Goal: Information Seeking & Learning: Check status

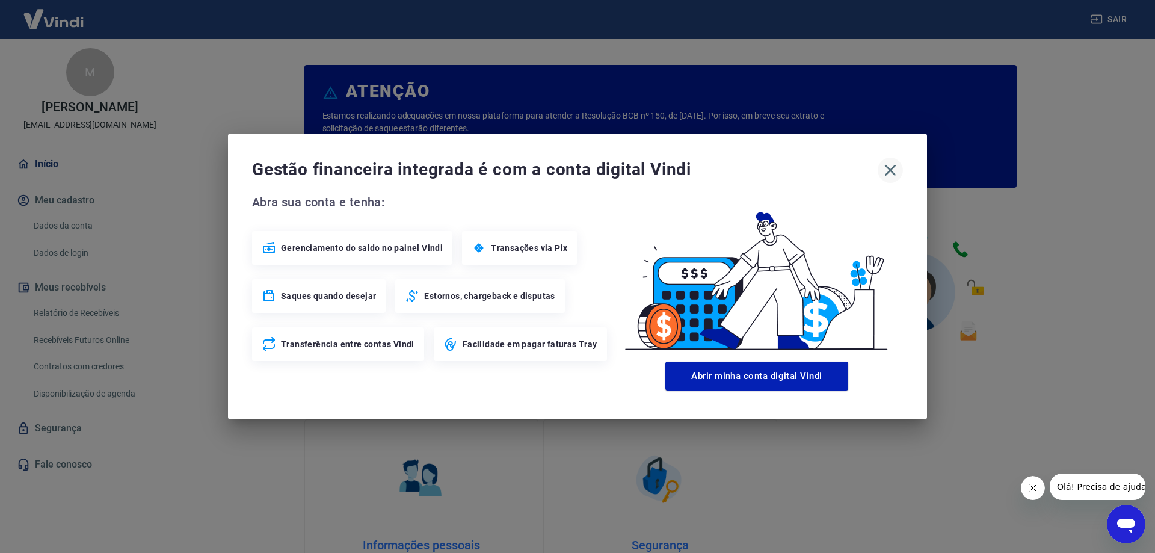
click at [888, 170] on icon "button" at bounding box center [890, 170] width 19 height 19
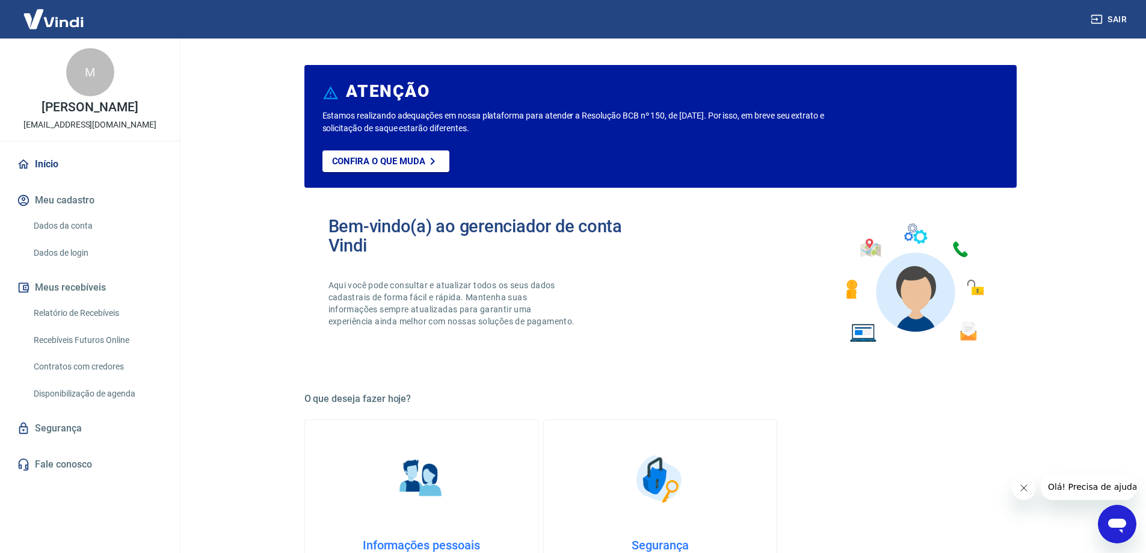
click at [61, 315] on link "Relatório de Recebíveis" at bounding box center [97, 313] width 137 height 25
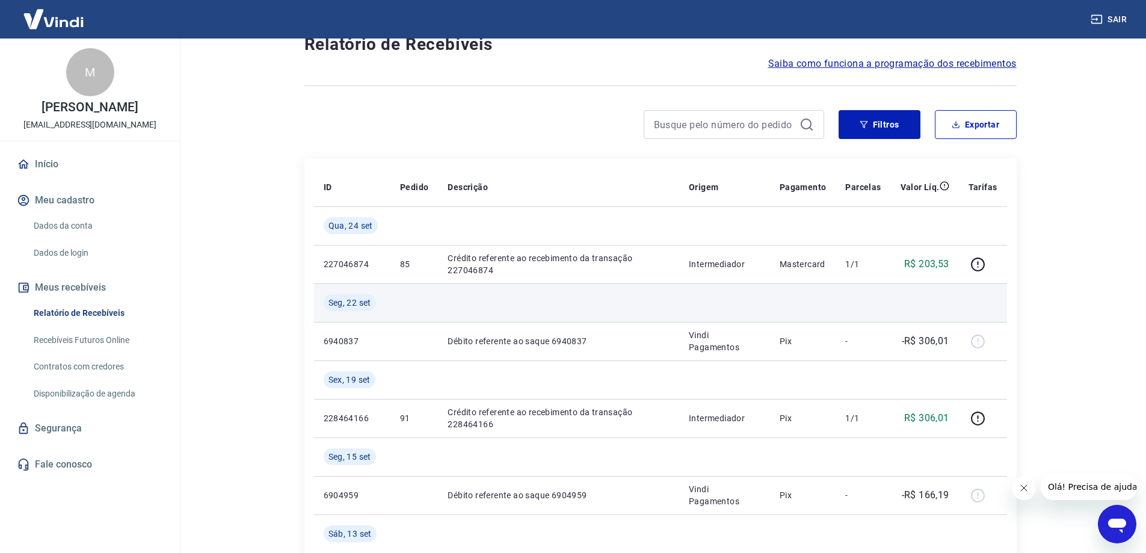
scroll to position [60, 0]
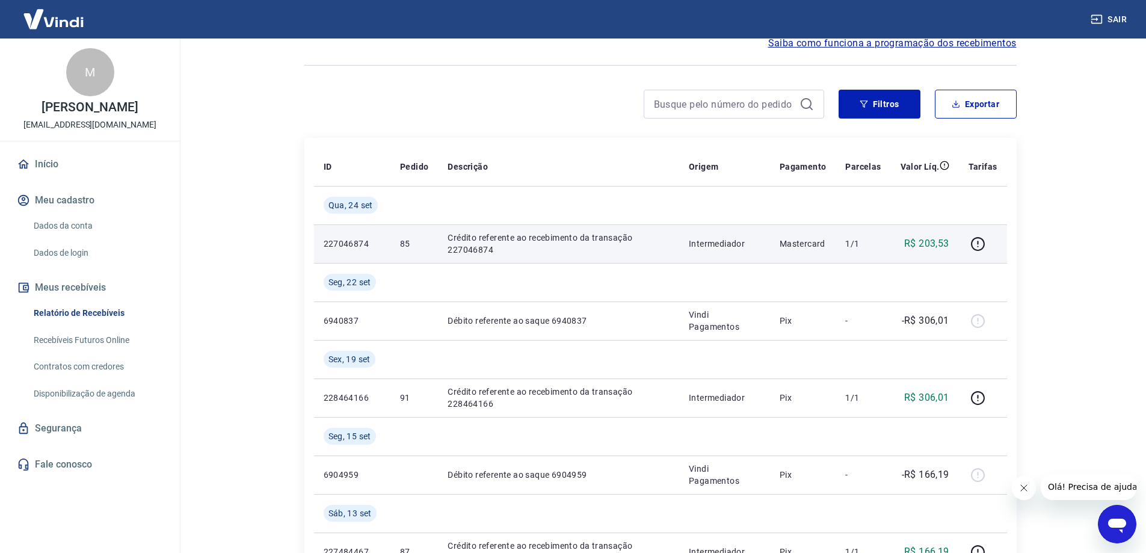
click at [576, 241] on p "Crédito referente ao recebimento da transação 227046874" at bounding box center [559, 244] width 222 height 24
click at [984, 244] on icon "button" at bounding box center [978, 243] width 15 height 15
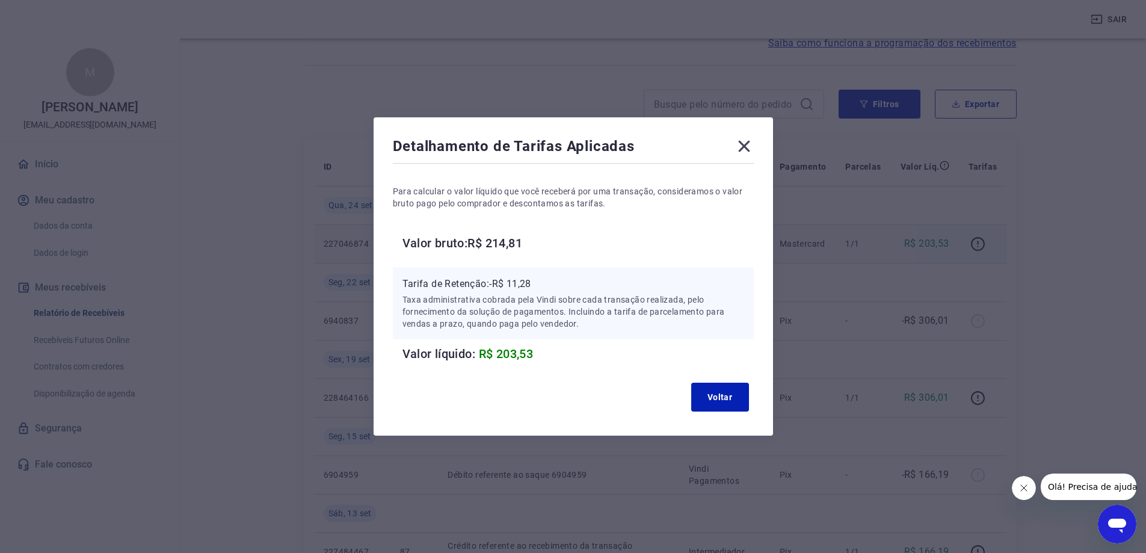
click at [749, 145] on icon at bounding box center [743, 146] width 11 height 11
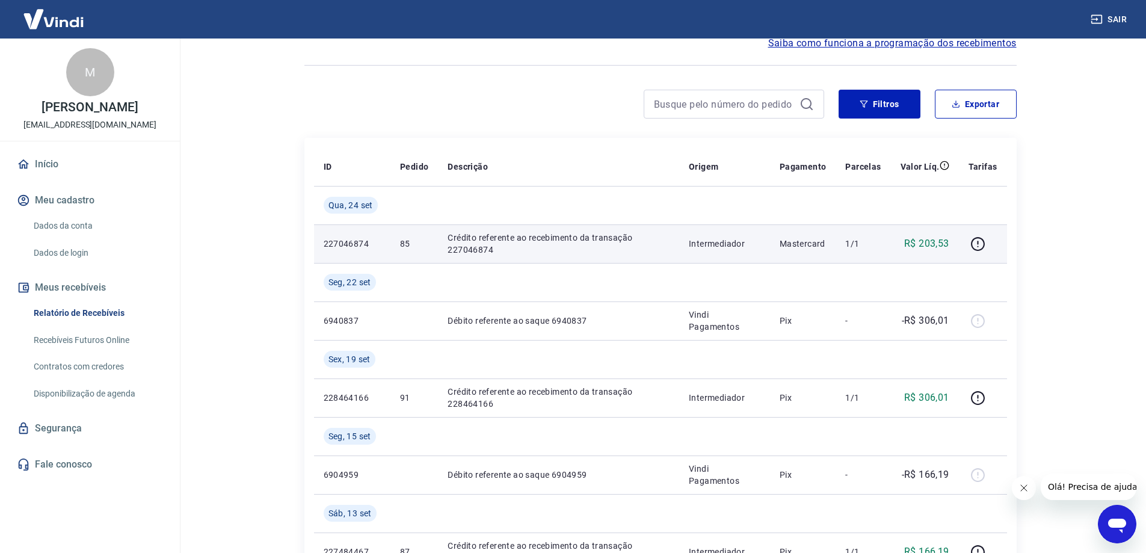
click at [459, 247] on p "Crédito referente ao recebimento da transação 227046874" at bounding box center [559, 244] width 222 height 24
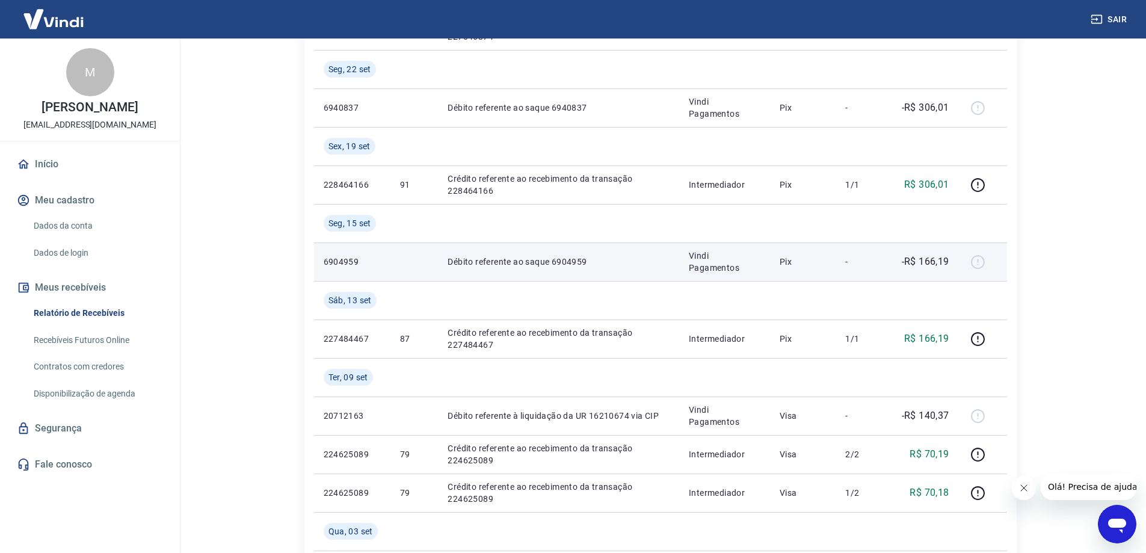
scroll to position [301, 0]
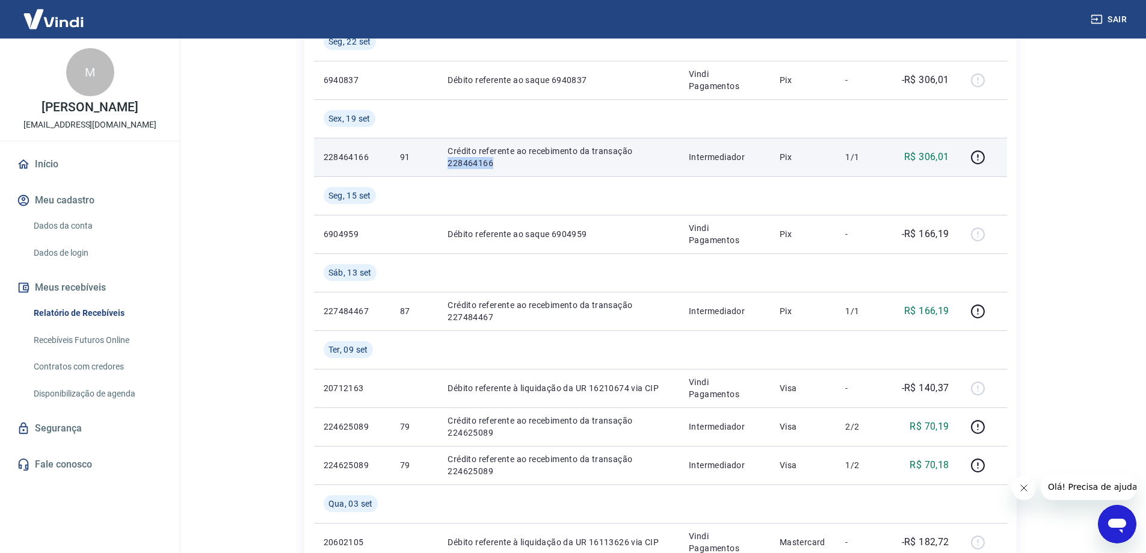
drag, startPoint x: 504, startPoint y: 167, endPoint x: 437, endPoint y: 164, distance: 66.8
click at [438, 164] on td "Crédito referente ao recebimento da transação 228464166" at bounding box center [558, 157] width 241 height 39
click at [984, 155] on icon "button" at bounding box center [978, 157] width 15 height 15
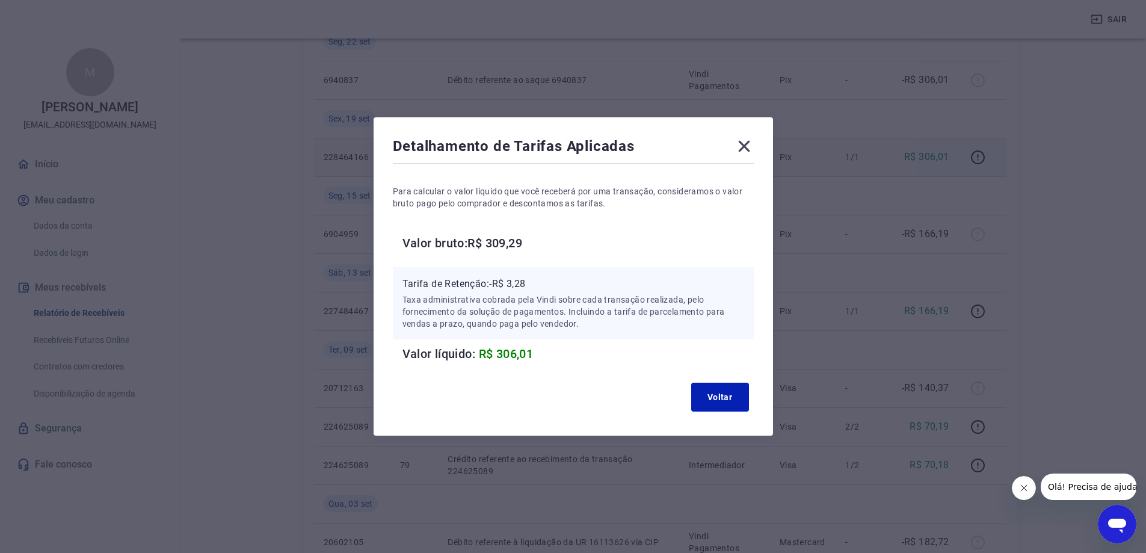
click at [743, 139] on icon at bounding box center [744, 146] width 19 height 19
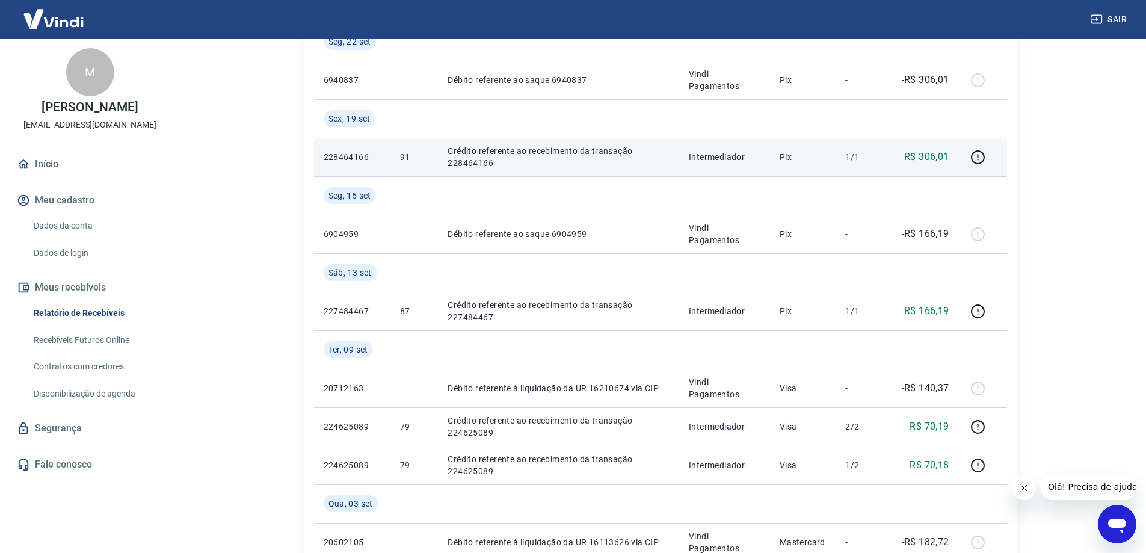
click at [748, 141] on td "Intermediador" at bounding box center [724, 157] width 91 height 39
click at [985, 156] on icon "button" at bounding box center [978, 157] width 14 height 14
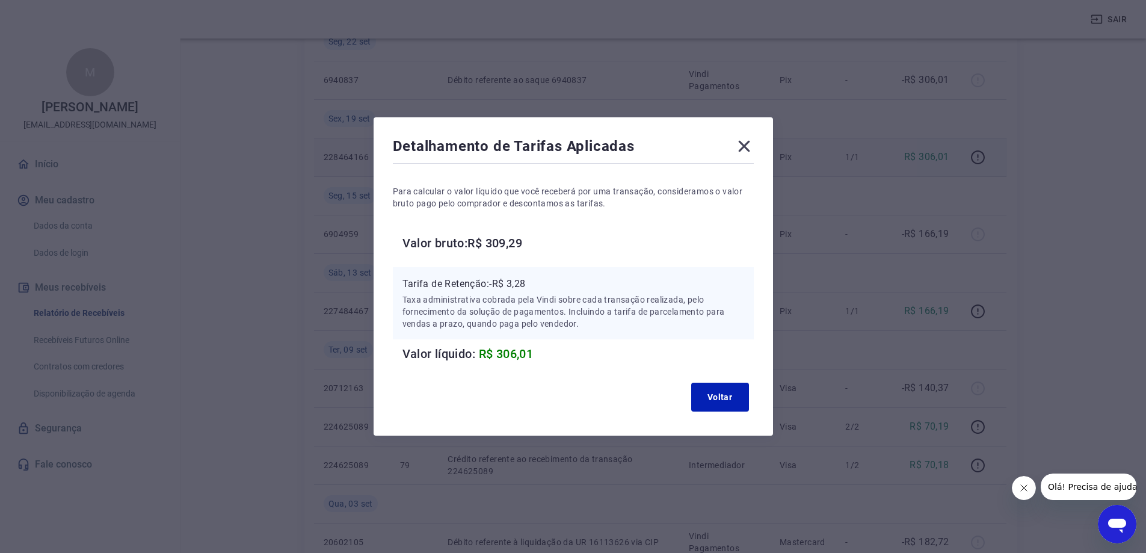
drag, startPoint x: 558, startPoint y: 357, endPoint x: 551, endPoint y: 352, distance: 9.0
click at [554, 356] on h6 "Valor líquido: R$ 306,01" at bounding box center [578, 353] width 351 height 19
drag, startPoint x: 546, startPoint y: 228, endPoint x: 477, endPoint y: 250, distance: 72.7
click at [477, 250] on div "Para calcular o valor líquido que você receberá por uma transação, consideramos…" at bounding box center [573, 264] width 361 height 197
click at [753, 143] on icon at bounding box center [744, 146] width 19 height 19
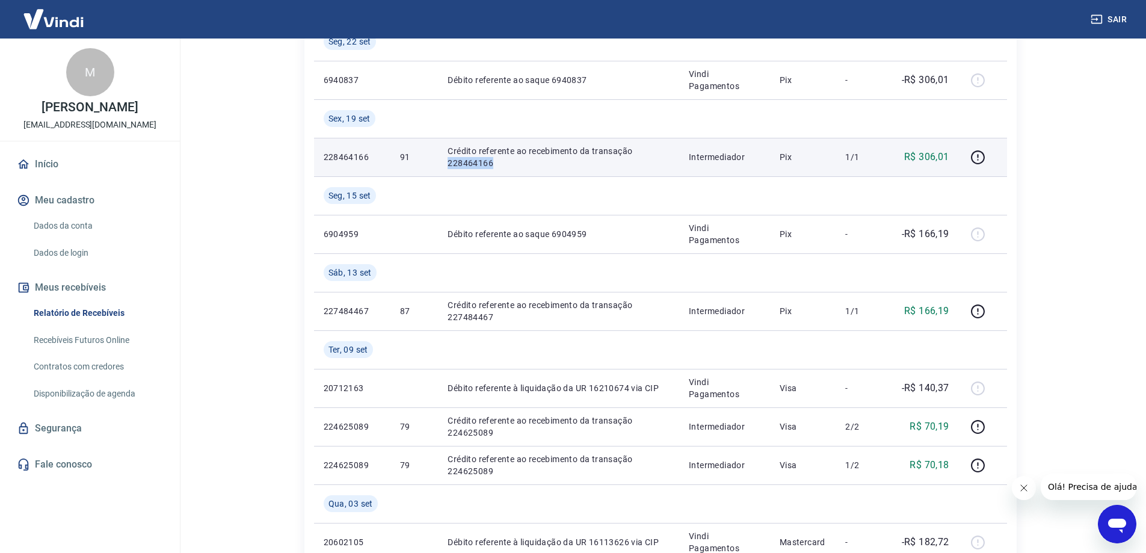
drag, startPoint x: 513, startPoint y: 168, endPoint x: 440, endPoint y: 168, distance: 72.8
click at [440, 168] on td "Crédito referente ao recebimento da transação 228464166" at bounding box center [558, 157] width 241 height 39
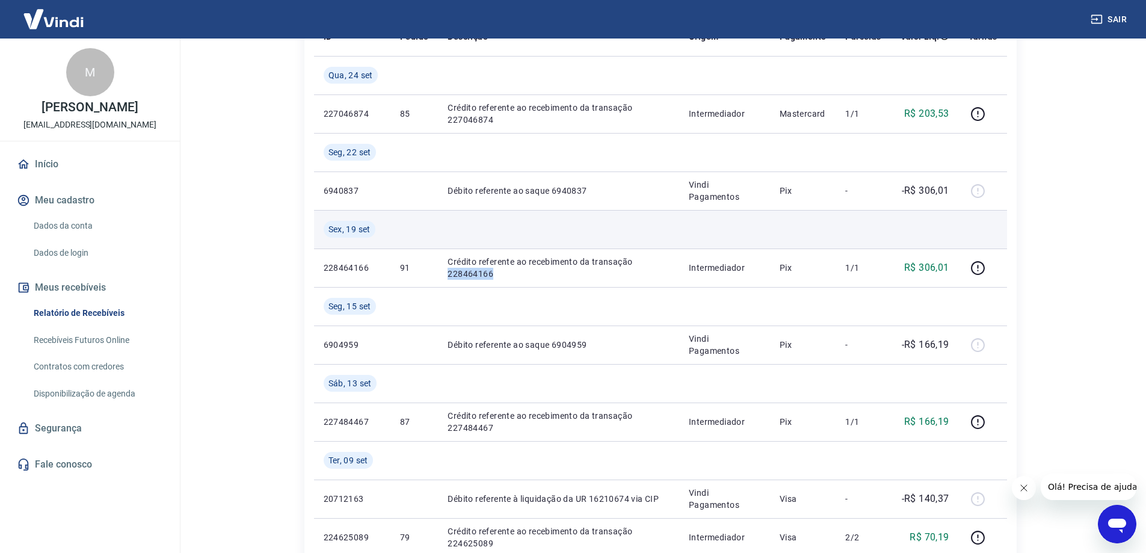
scroll to position [181, 0]
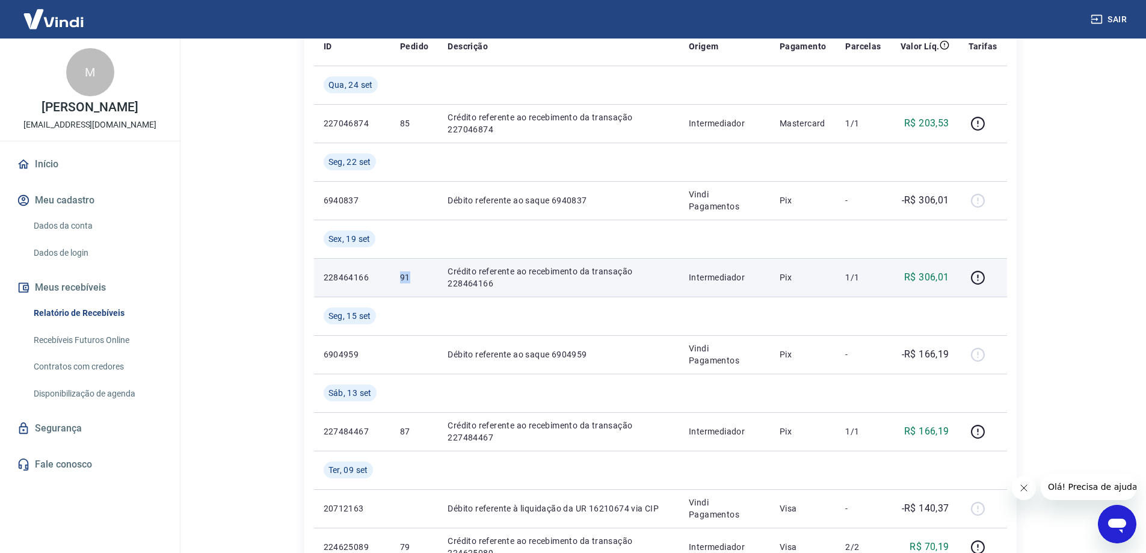
drag, startPoint x: 399, startPoint y: 279, endPoint x: 394, endPoint y: 284, distance: 7.2
click at [395, 279] on td "91" at bounding box center [415, 277] width 48 height 39
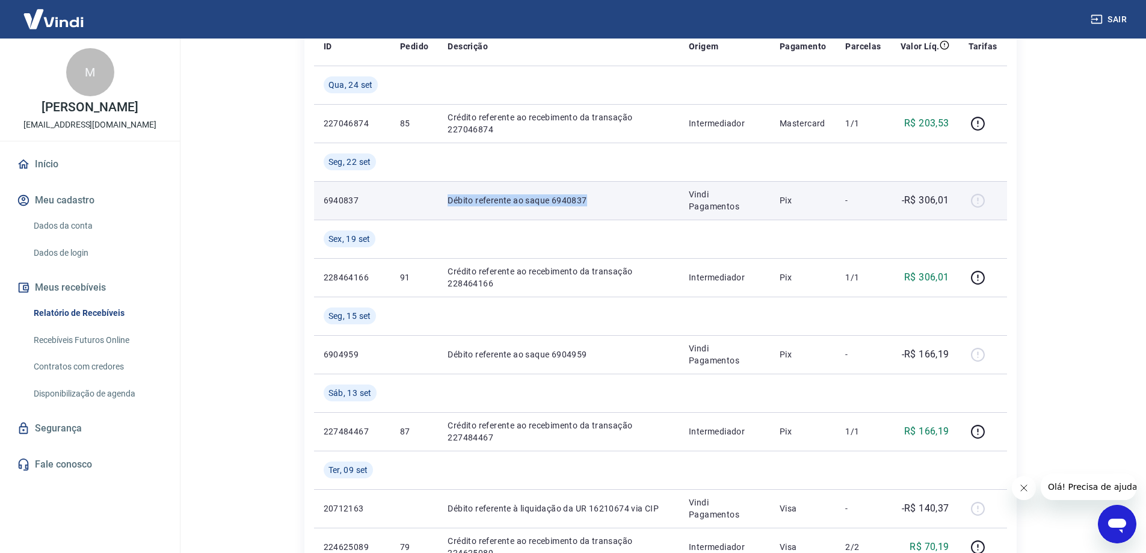
drag, startPoint x: 439, startPoint y: 199, endPoint x: 592, endPoint y: 205, distance: 152.9
click at [592, 205] on td "Débito referente ao saque 6940837" at bounding box center [558, 200] width 241 height 39
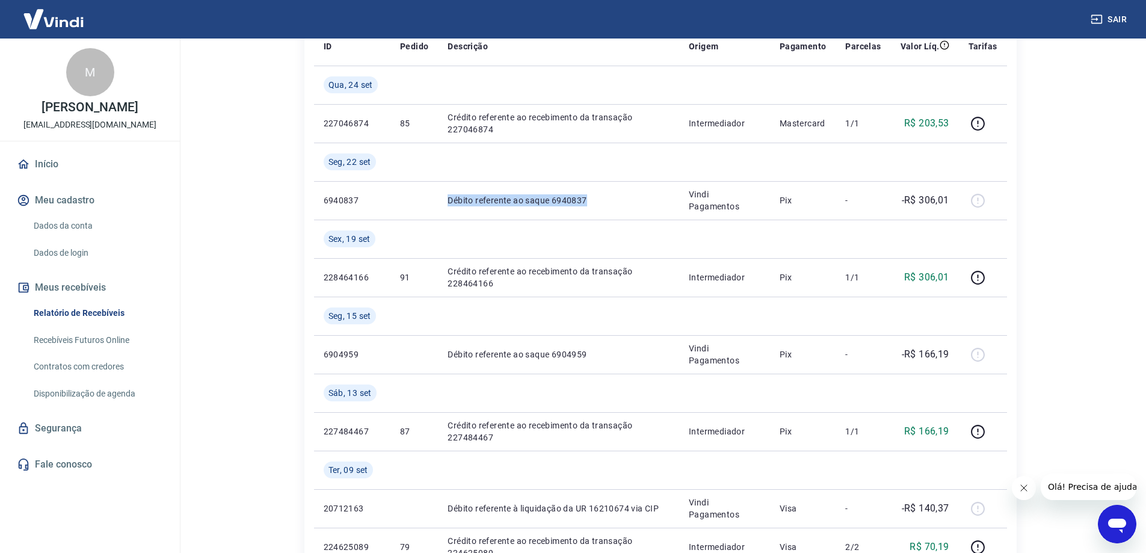
drag, startPoint x: 27, startPoint y: 104, endPoint x: 158, endPoint y: 104, distance: 130.6
click at [138, 104] on p "[PERSON_NAME]" at bounding box center [90, 107] width 96 height 13
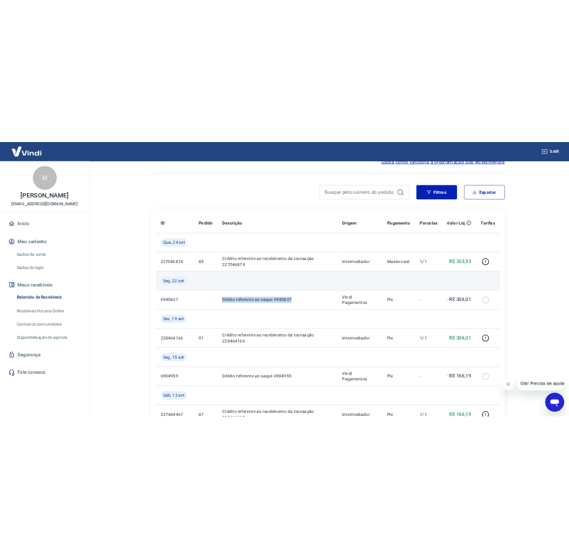
scroll to position [120, 0]
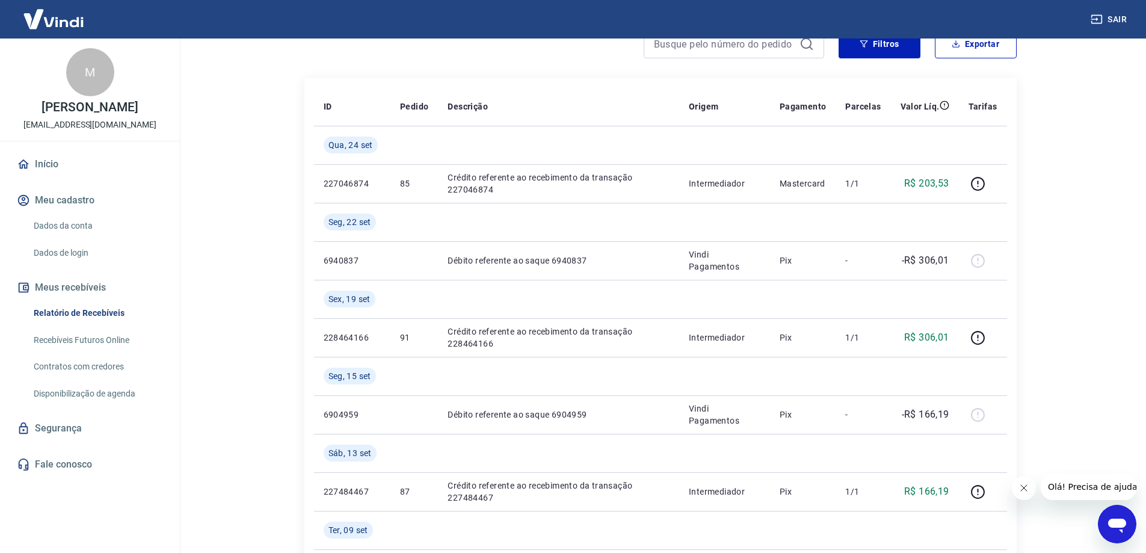
click at [210, 239] on main "Início / Meus Recebíveis / Relatório de Recebíveis Relatório de Recebíveis Saib…" at bounding box center [661, 175] width 972 height 514
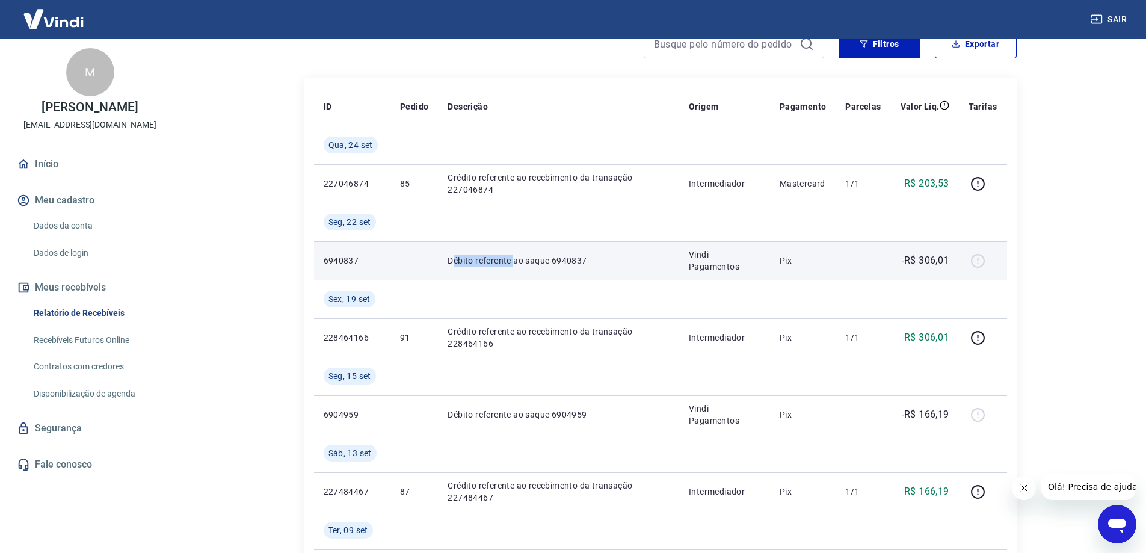
drag, startPoint x: 454, startPoint y: 260, endPoint x: 514, endPoint y: 259, distance: 60.2
click at [514, 259] on p "Débito referente ao saque 6940837" at bounding box center [559, 261] width 222 height 12
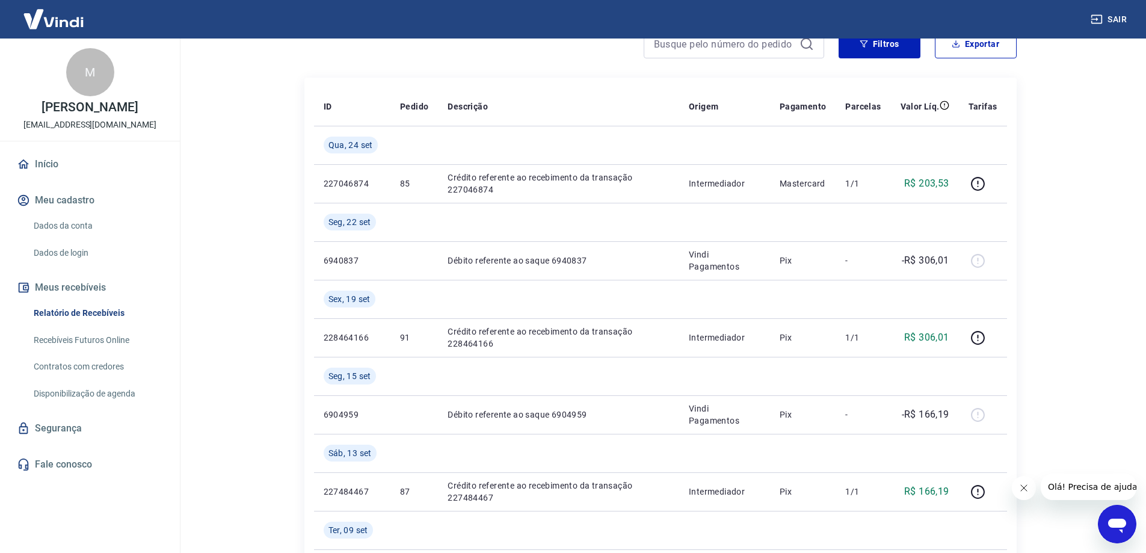
click at [1087, 223] on main "Início / Meus Recebíveis / Relatório de Recebíveis Relatório de Recebíveis Saib…" at bounding box center [661, 175] width 972 height 514
click at [1060, 196] on main "Início / Meus Recebíveis / Relatório de Recebíveis Relatório de Recebíveis Saib…" at bounding box center [661, 175] width 972 height 514
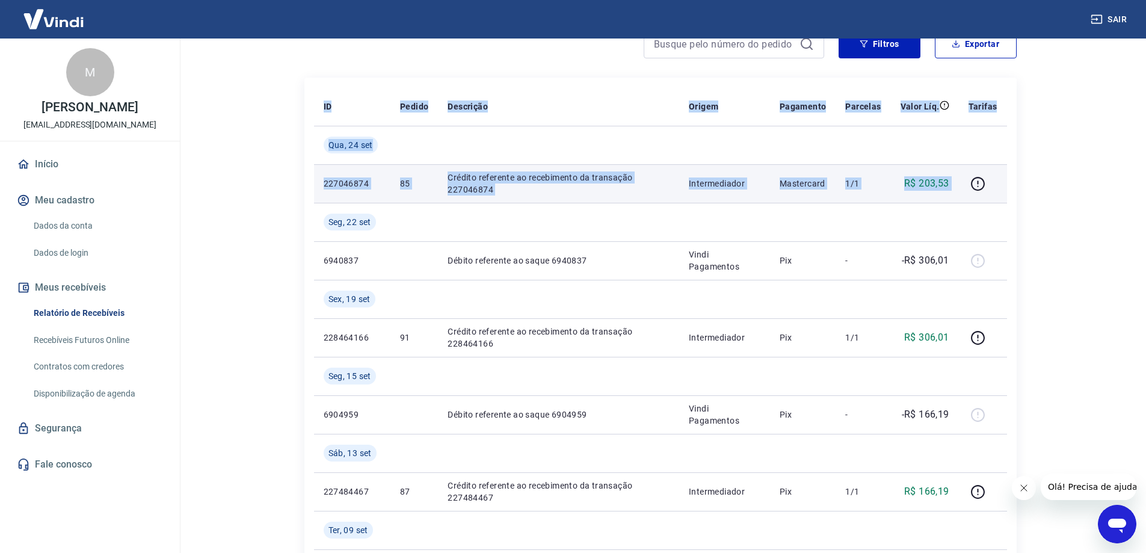
drag, startPoint x: 323, startPoint y: 103, endPoint x: 993, endPoint y: 187, distance: 675.5
copy table "ID Pedido Descrição Origem Pagamento Parcelas Valor Líq. Tarifas Qua, 24 set 22…"
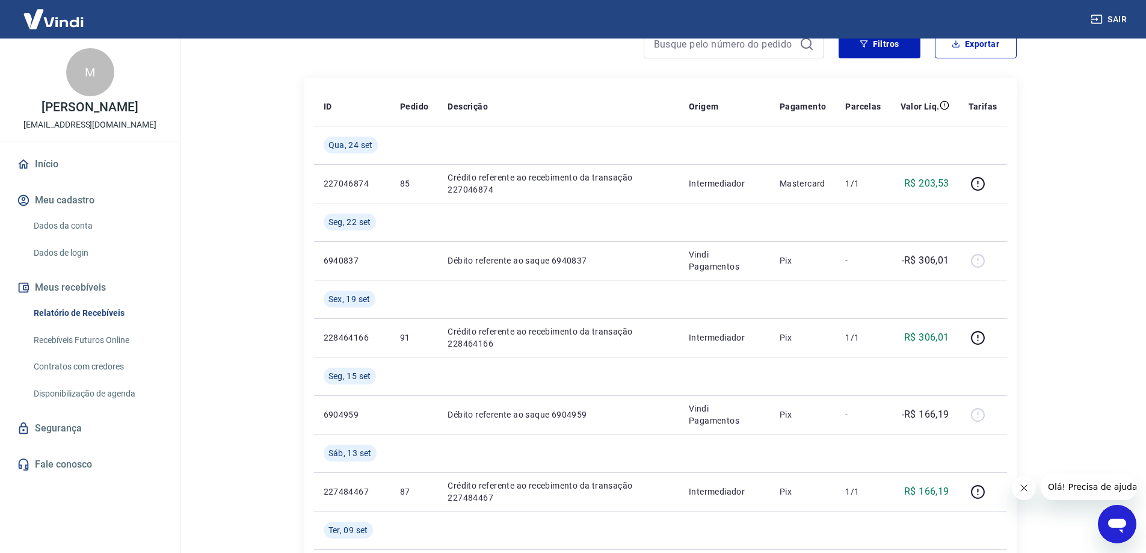
drag, startPoint x: 1044, startPoint y: 277, endPoint x: 1047, endPoint y: 271, distance: 6.2
click at [1047, 271] on main "Início / Meus Recebíveis / Relatório de Recebíveis Relatório de Recebíveis Saib…" at bounding box center [661, 175] width 972 height 514
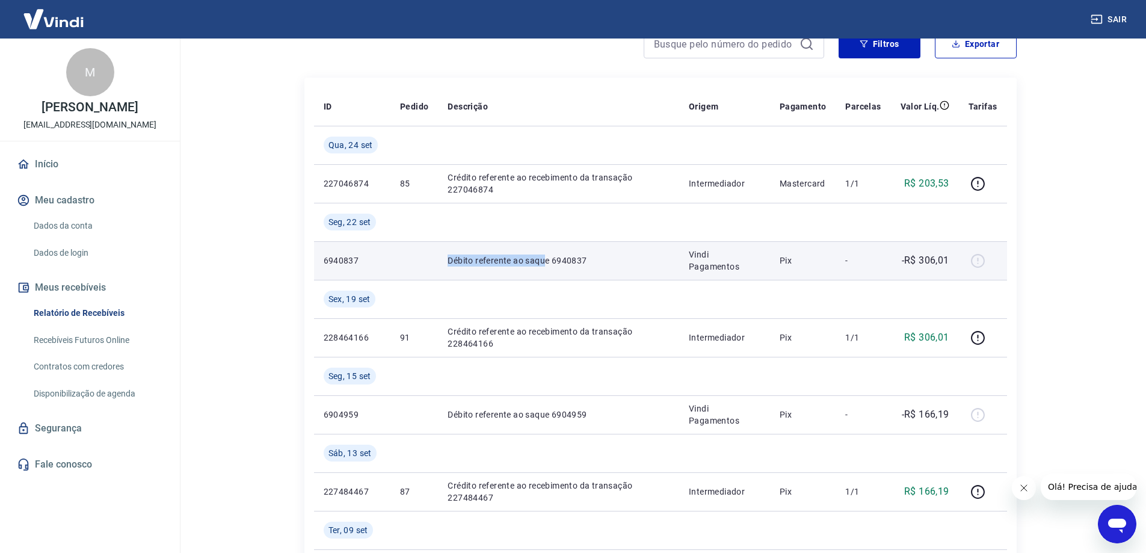
drag, startPoint x: 446, startPoint y: 261, endPoint x: 546, endPoint y: 259, distance: 99.9
click at [546, 259] on td "Débito referente ao saque 6940837" at bounding box center [558, 260] width 241 height 39
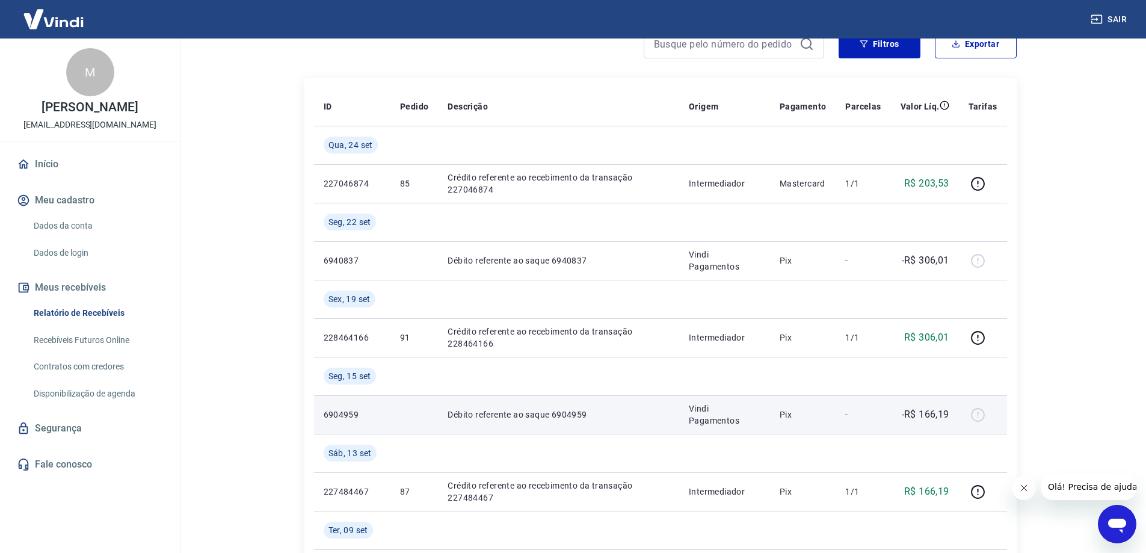
click at [679, 434] on td "Vindi Pagamentos" at bounding box center [724, 414] width 91 height 39
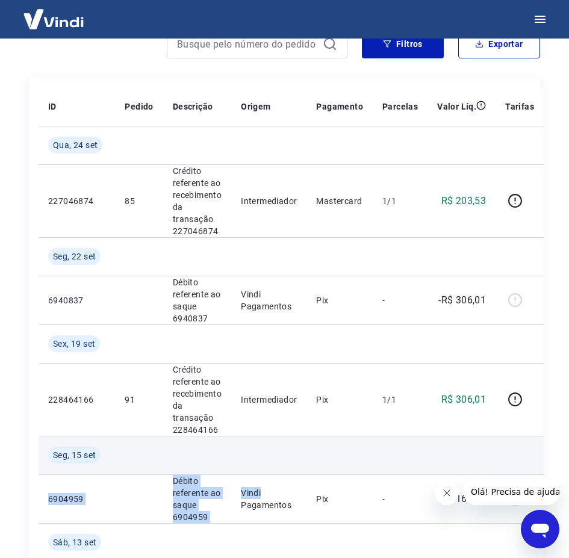
drag, startPoint x: 304, startPoint y: 483, endPoint x: 362, endPoint y: 472, distance: 58.8
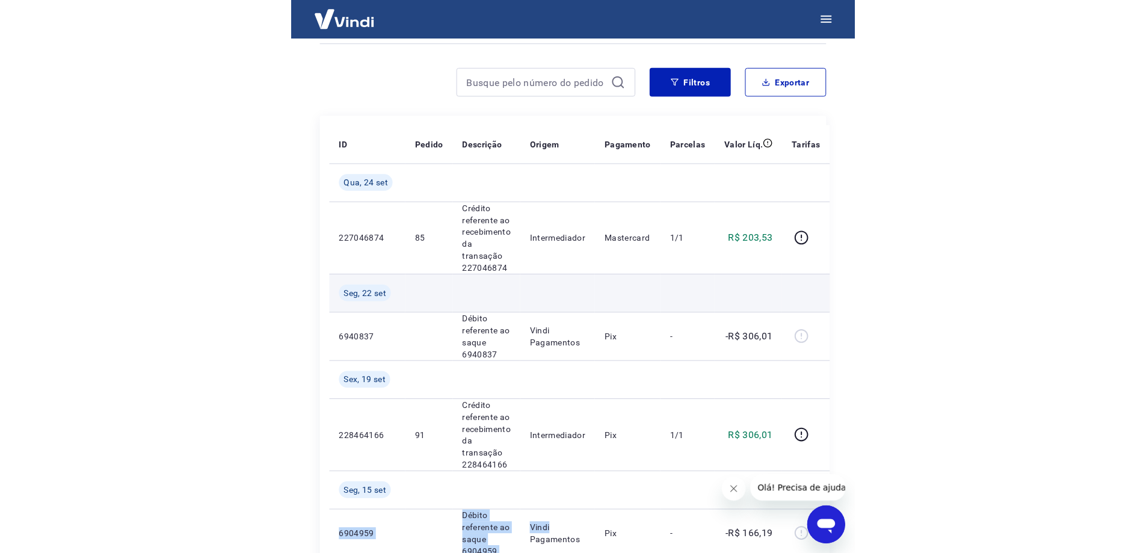
scroll to position [60, 0]
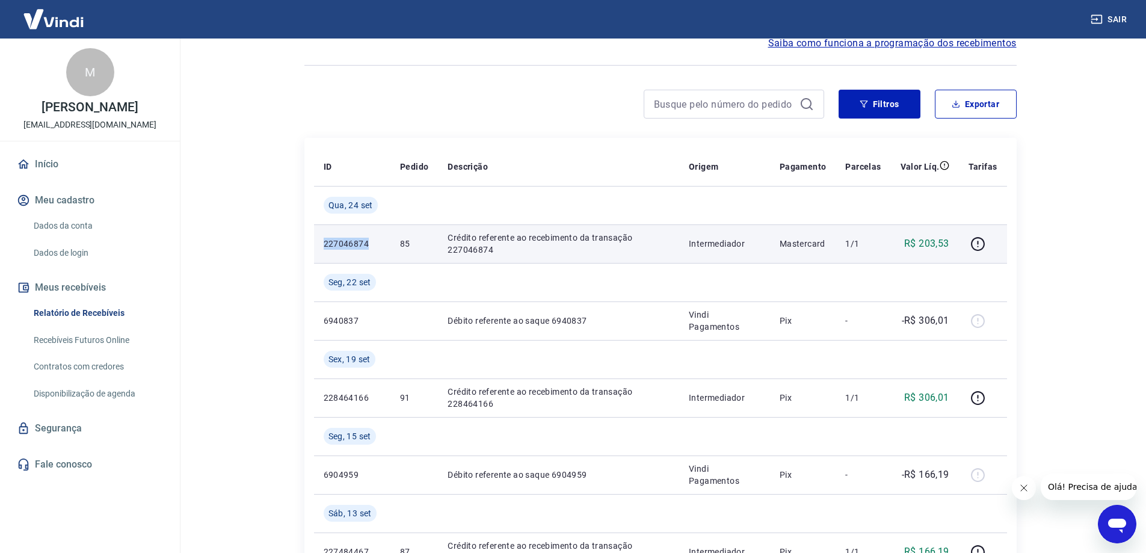
drag, startPoint x: 371, startPoint y: 245, endPoint x: 319, endPoint y: 239, distance: 52.7
click at [319, 239] on td "227046874" at bounding box center [352, 243] width 76 height 39
copy p "227046874"
click at [984, 246] on icon "button" at bounding box center [978, 243] width 15 height 15
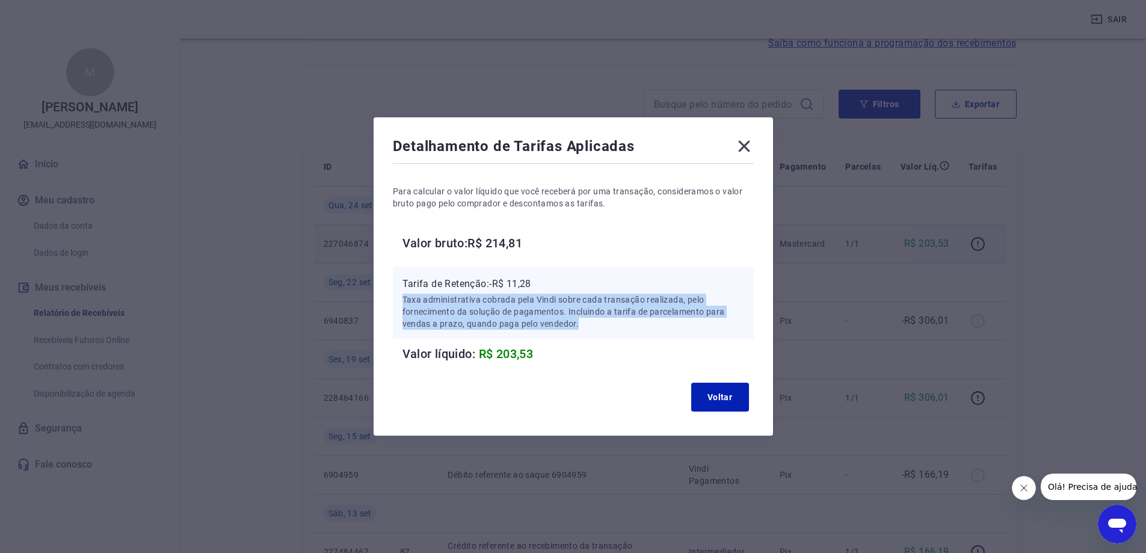
drag, startPoint x: 589, startPoint y: 321, endPoint x: 409, endPoint y: 299, distance: 181.2
click at [409, 299] on p "Taxa administrativa cobrada pela Vindi sobre cada transação realizada, pelo for…" at bounding box center [574, 312] width 342 height 36
copy p "Taxa administrativa cobrada pela Vindi sobre cada transação realizada, pelo for…"
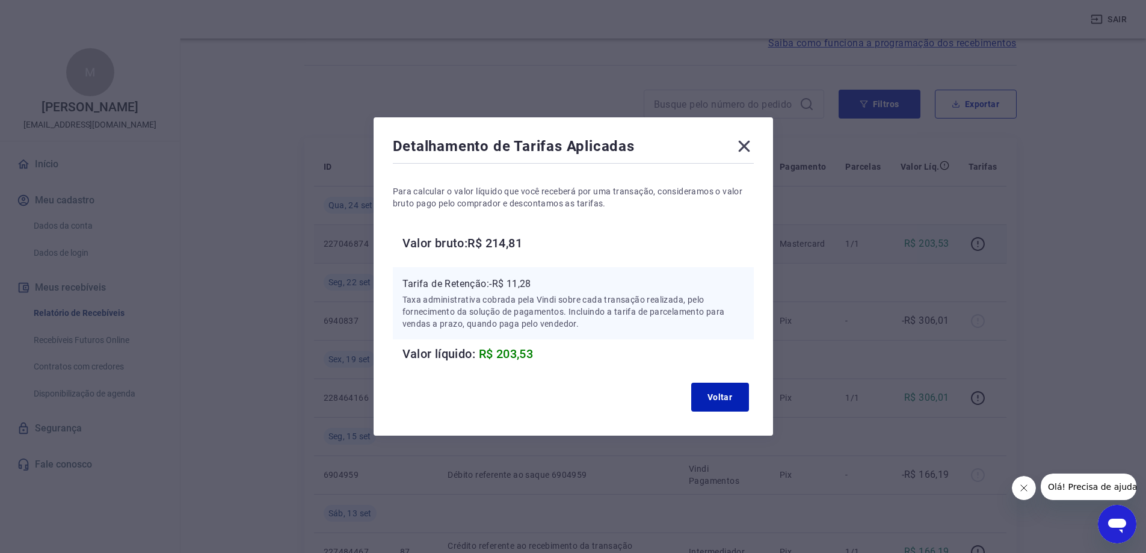
click at [575, 359] on h6 "Valor líquido: R$ 203,53" at bounding box center [578, 353] width 351 height 19
click at [749, 148] on icon at bounding box center [744, 146] width 19 height 19
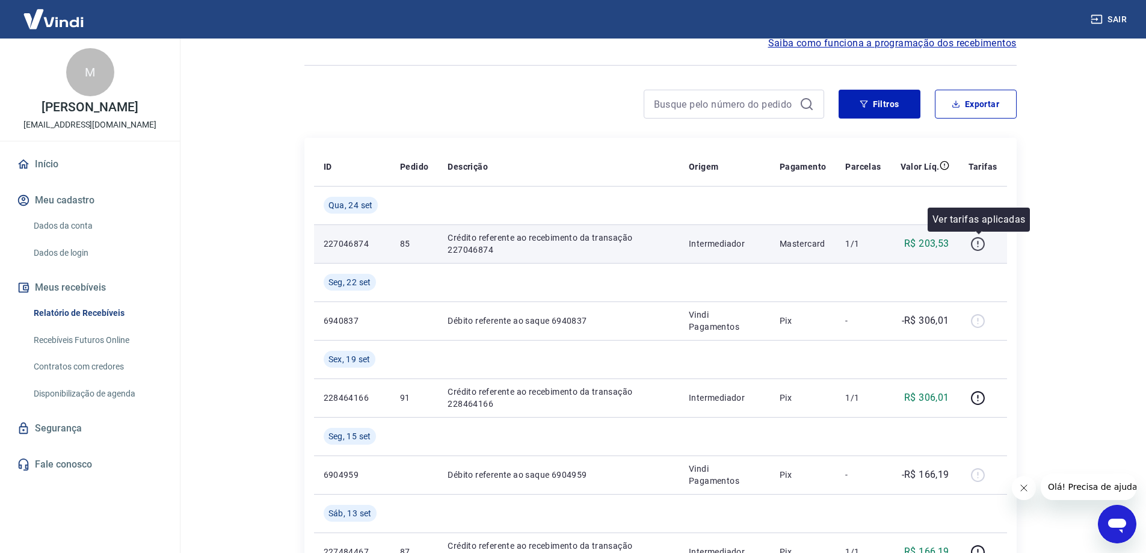
click at [980, 243] on icon "button" at bounding box center [978, 243] width 15 height 15
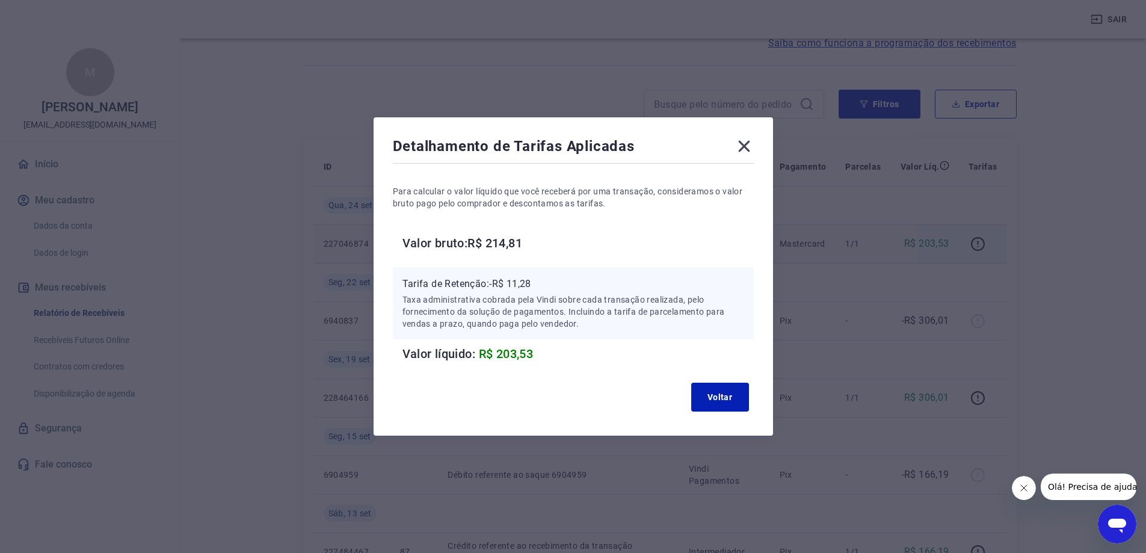
click at [749, 145] on icon at bounding box center [743, 146] width 11 height 11
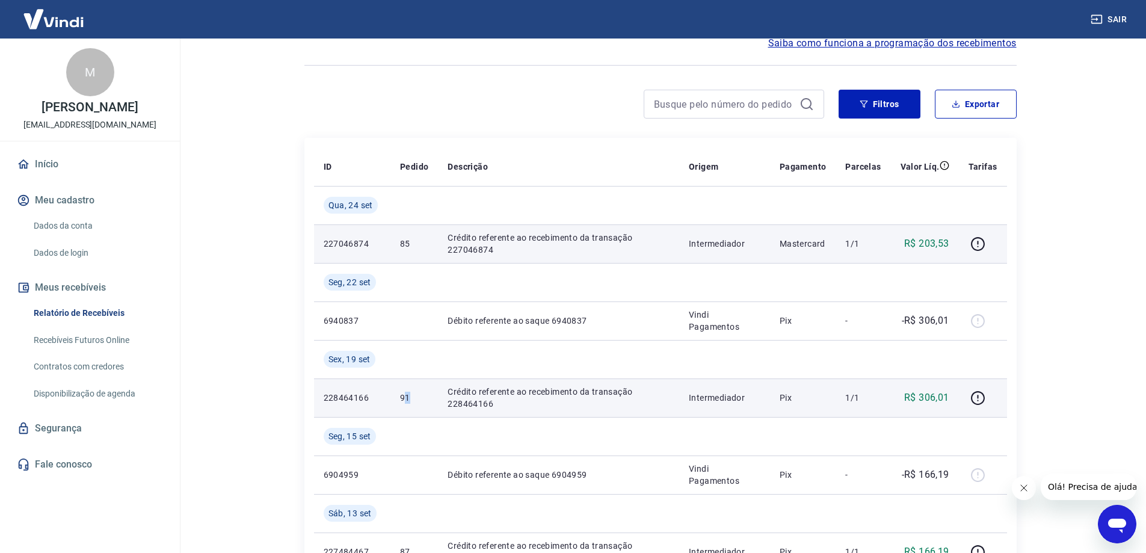
click at [409, 402] on p "91" at bounding box center [414, 398] width 28 height 12
click at [412, 403] on p "91" at bounding box center [414, 398] width 28 height 12
click at [408, 403] on p "91" at bounding box center [414, 398] width 28 height 12
drag, startPoint x: 376, startPoint y: 400, endPoint x: 315, endPoint y: 398, distance: 61.4
click at [315, 398] on td "228464166" at bounding box center [352, 397] width 76 height 39
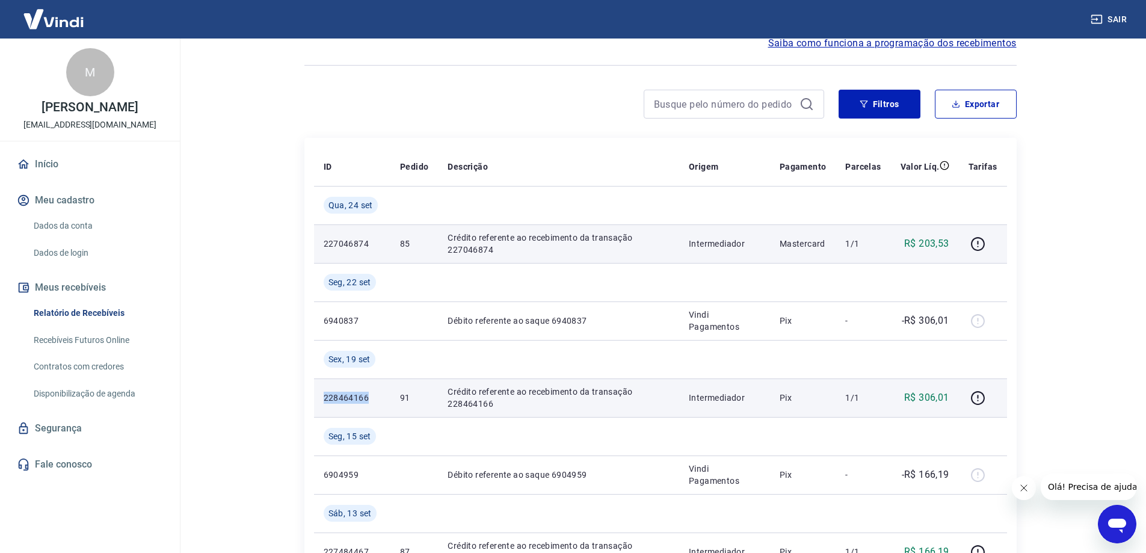
copy p "228464166"
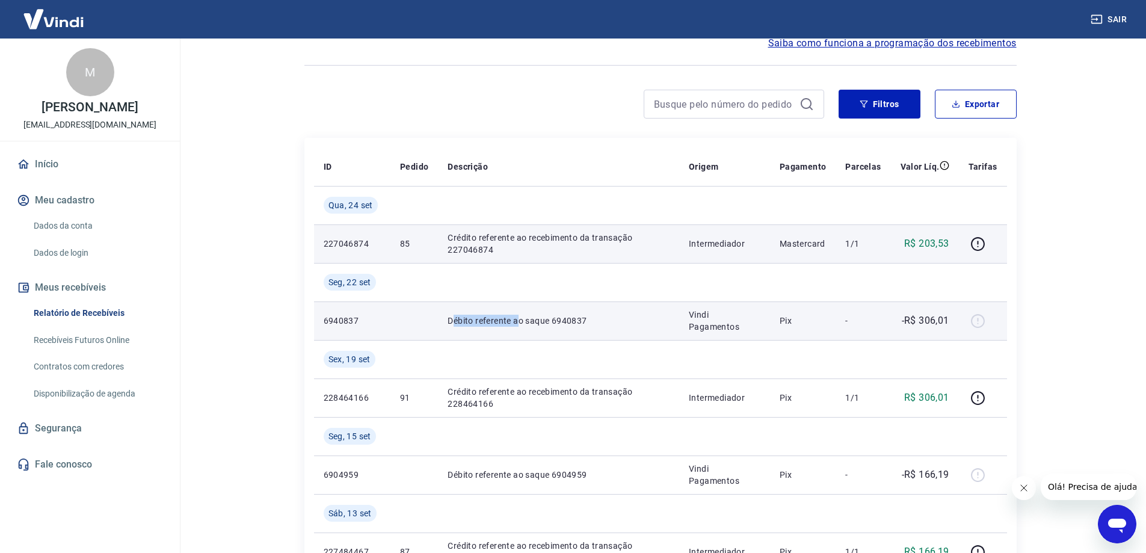
drag, startPoint x: 451, startPoint y: 321, endPoint x: 517, endPoint y: 324, distance: 66.3
click at [518, 323] on p "Débito referente ao saque 6940837" at bounding box center [559, 321] width 222 height 12
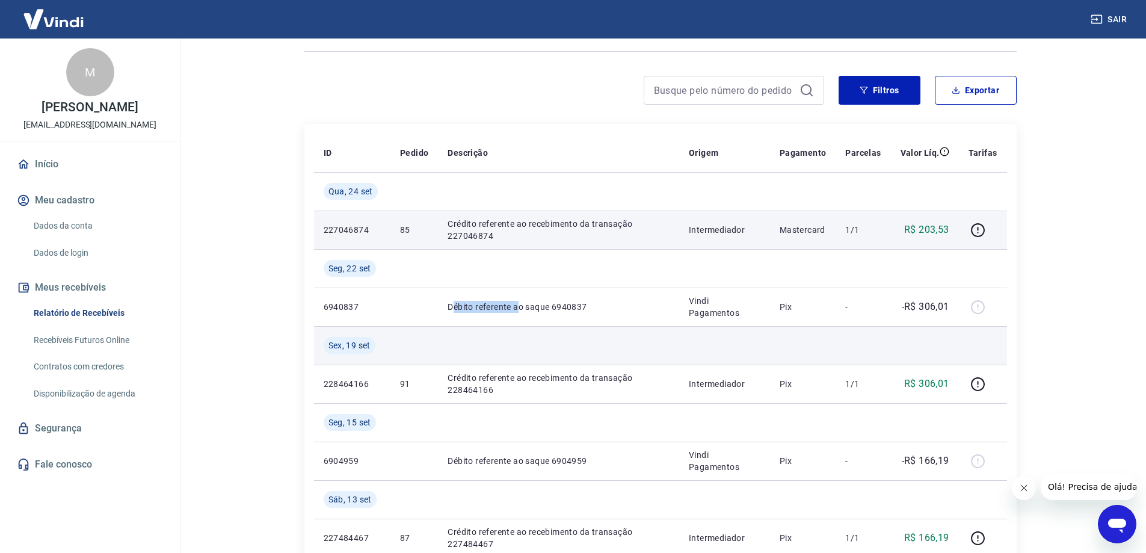
scroll to position [120, 0]
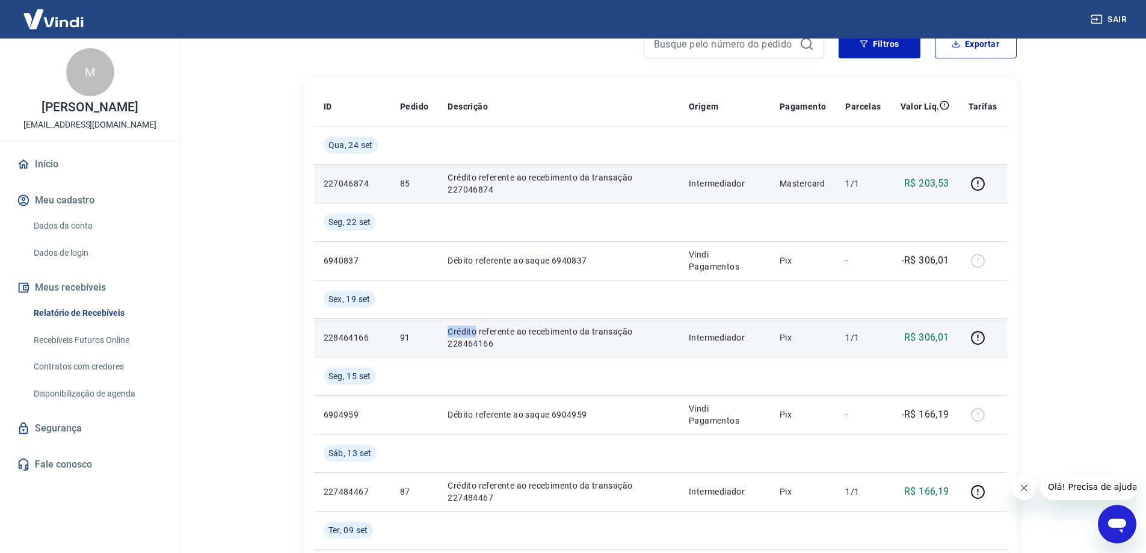
drag, startPoint x: 448, startPoint y: 336, endPoint x: 454, endPoint y: 341, distance: 7.7
click at [474, 335] on p "Crédito referente ao recebimento da transação 228464166" at bounding box center [559, 338] width 222 height 24
drag, startPoint x: 495, startPoint y: 346, endPoint x: 437, endPoint y: 338, distance: 57.8
click at [438, 338] on td "Crédito referente ao recebimento da transação 228464166" at bounding box center [558, 337] width 241 height 39
copy p "228464166"
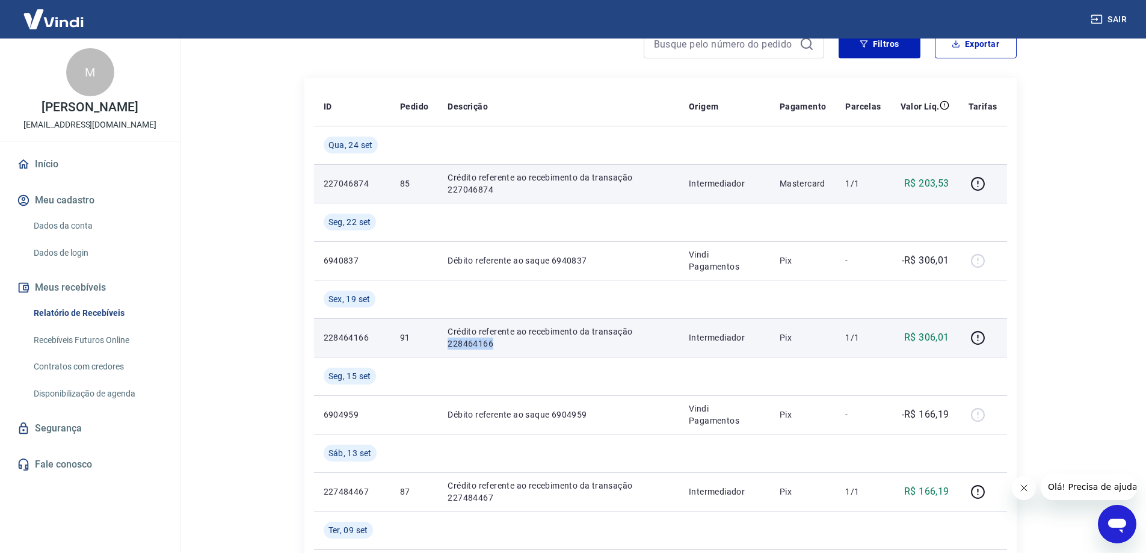
drag, startPoint x: 566, startPoint y: 341, endPoint x: 524, endPoint y: 341, distance: 42.1
click at [564, 341] on p "Crédito referente ao recebimento da transação 228464166" at bounding box center [559, 338] width 222 height 24
click at [495, 342] on p "Crédito referente ao recebimento da transação 228464166" at bounding box center [559, 338] width 222 height 24
click at [466, 340] on p "Crédito referente ao recebimento da transação 228464166" at bounding box center [559, 338] width 222 height 24
drag, startPoint x: 446, startPoint y: 330, endPoint x: 493, endPoint y: 341, distance: 47.7
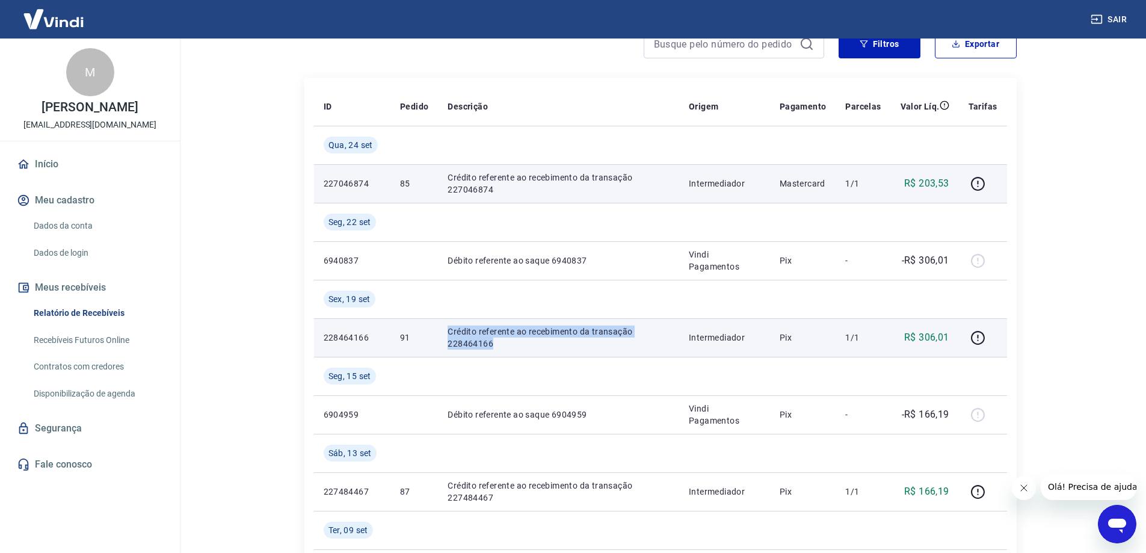
click at [493, 341] on p "Crédito referente ao recebimento da transação 228464166" at bounding box center [559, 338] width 222 height 24
copy p "Crédito referente ao recebimento da transação 228464166"
drag, startPoint x: 799, startPoint y: 339, endPoint x: 791, endPoint y: 338, distance: 8.6
click at [791, 338] on p "Pix" at bounding box center [803, 338] width 47 height 12
drag, startPoint x: 855, startPoint y: 338, endPoint x: 842, endPoint y: 339, distance: 13.4
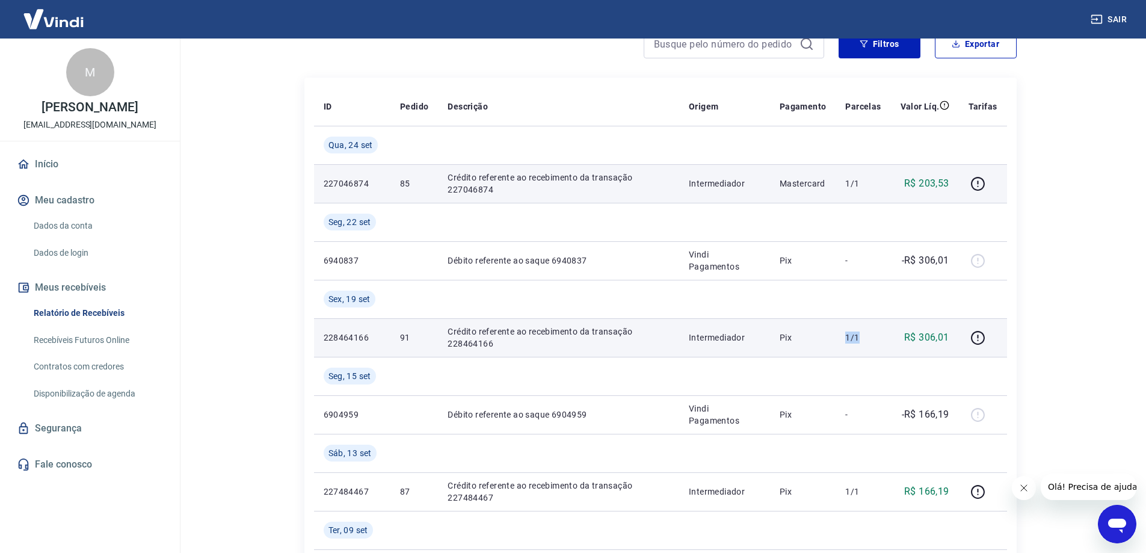
click at [842, 339] on td "1/1" at bounding box center [863, 337] width 55 height 39
copy p "1/1"
click at [983, 338] on icon "button" at bounding box center [978, 337] width 15 height 15
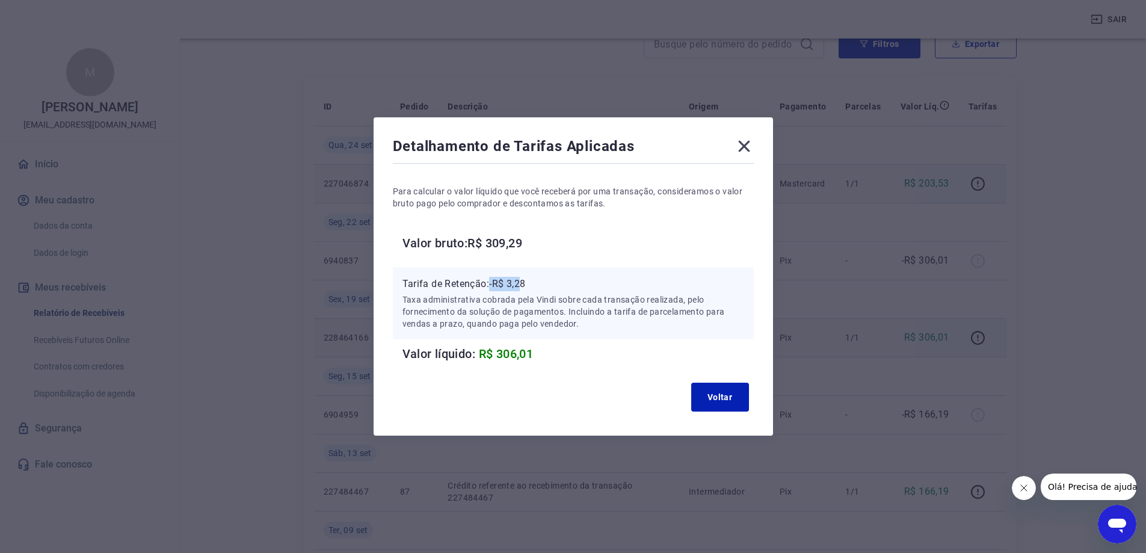
drag, startPoint x: 495, startPoint y: 279, endPoint x: 527, endPoint y: 279, distance: 32.5
click at [527, 279] on p "Tarifa de Retenção: -R$ 3,28" at bounding box center [574, 284] width 342 height 14
click at [534, 290] on p "Tarifa de Retenção: -R$ 3,28" at bounding box center [574, 284] width 342 height 14
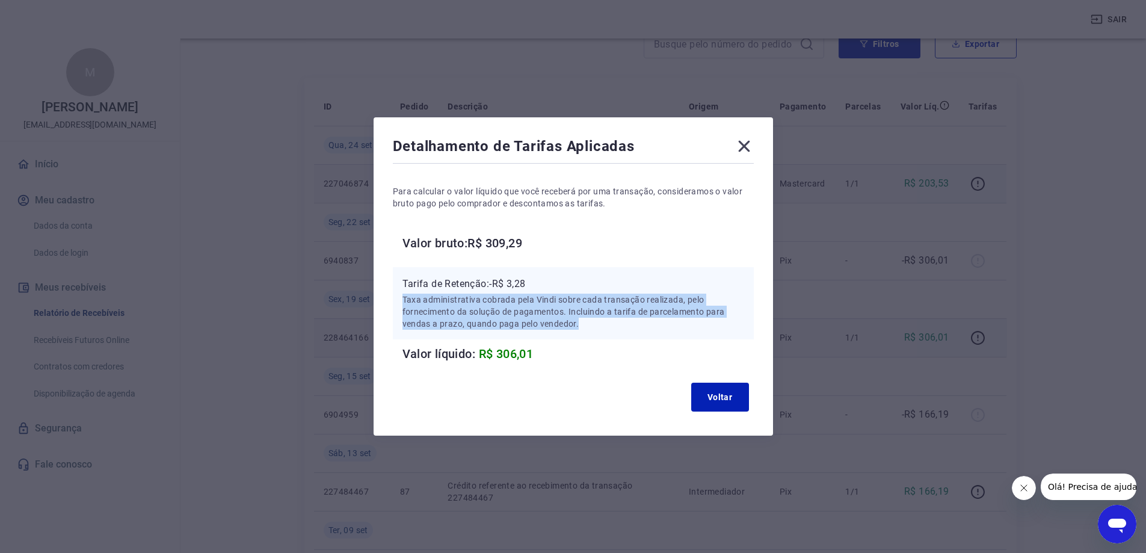
drag, startPoint x: 407, startPoint y: 298, endPoint x: 584, endPoint y: 322, distance: 178.5
click at [584, 322] on p "Taxa administrativa cobrada pela Vindi sobre cada transação realizada, pelo for…" at bounding box center [574, 312] width 342 height 36
copy p "Taxa administrativa cobrada pela Vindi sobre cada transação realizada, pelo for…"
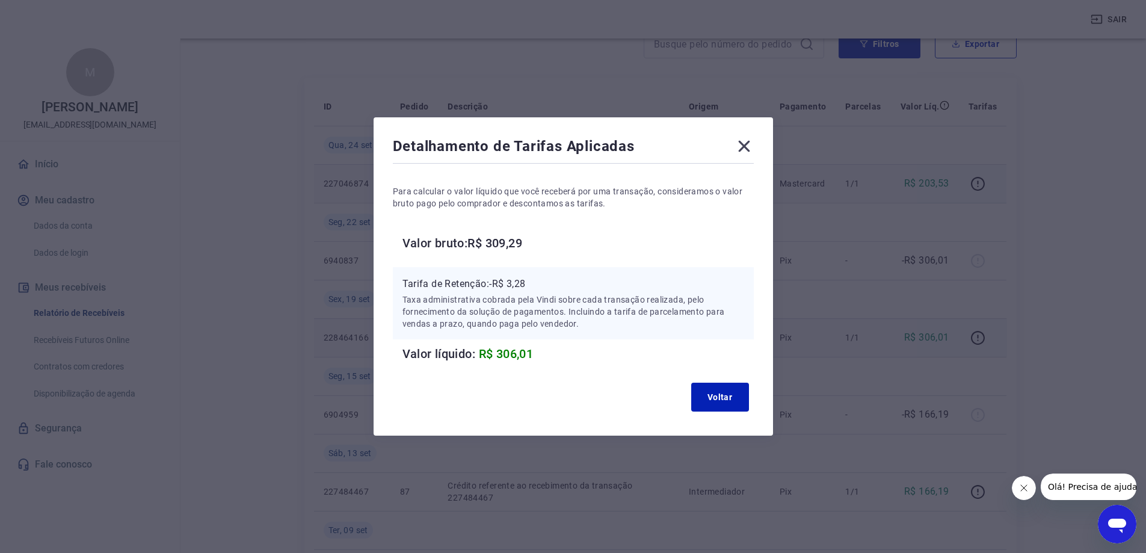
click at [754, 146] on icon at bounding box center [744, 146] width 19 height 19
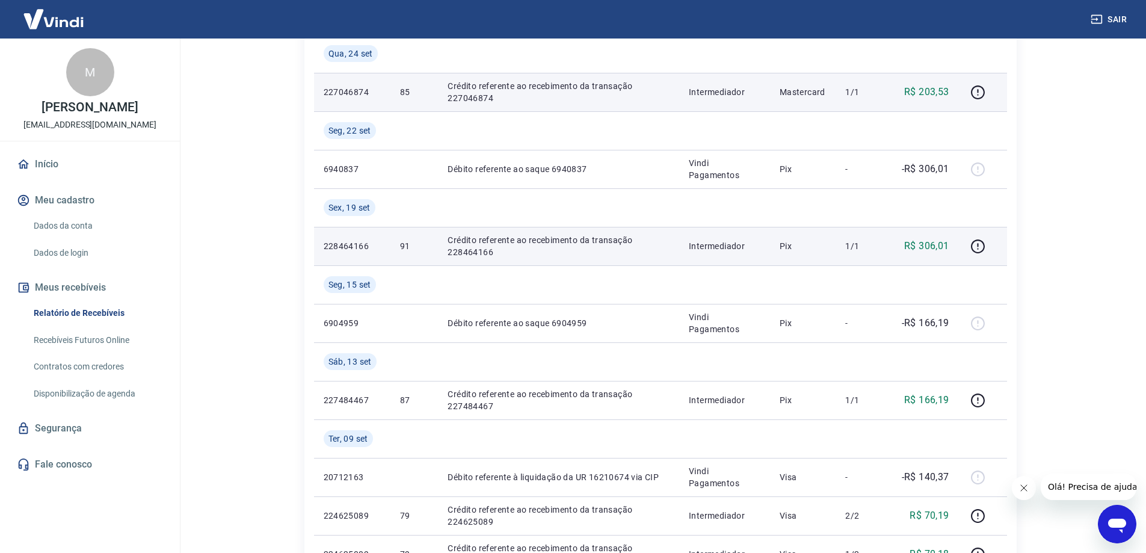
scroll to position [241, 0]
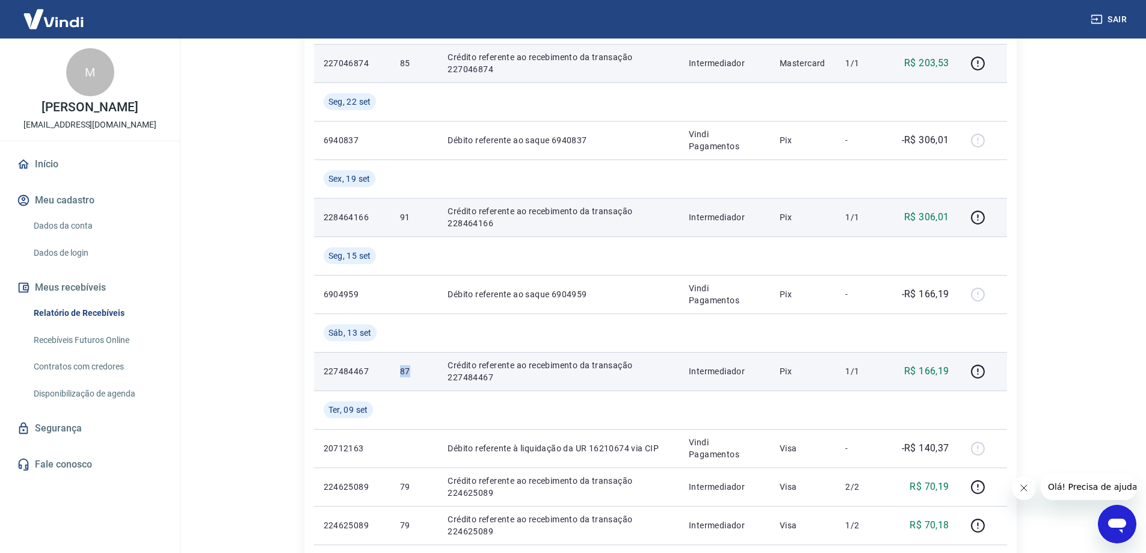
drag, startPoint x: 386, startPoint y: 369, endPoint x: 411, endPoint y: 372, distance: 24.9
click at [411, 372] on tr "227484467 87 Crédito referente ao recebimento da transação 227484467 Intermedia…" at bounding box center [660, 371] width 693 height 39
click at [406, 371] on p "87" at bounding box center [414, 371] width 28 height 12
drag, startPoint x: 394, startPoint y: 372, endPoint x: 417, endPoint y: 374, distance: 22.9
click at [417, 374] on td "87" at bounding box center [415, 371] width 48 height 39
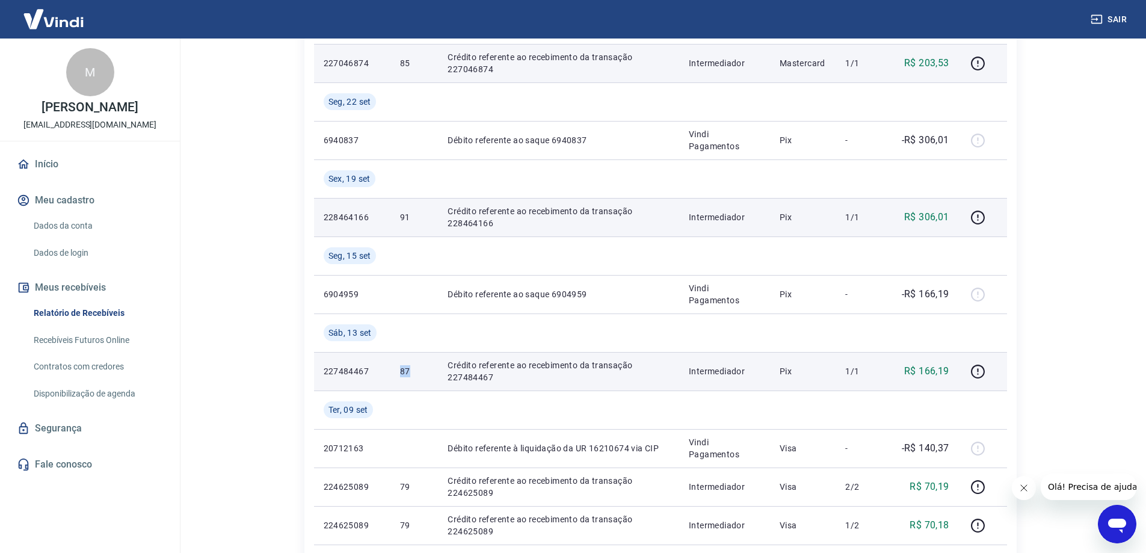
copy p "87"
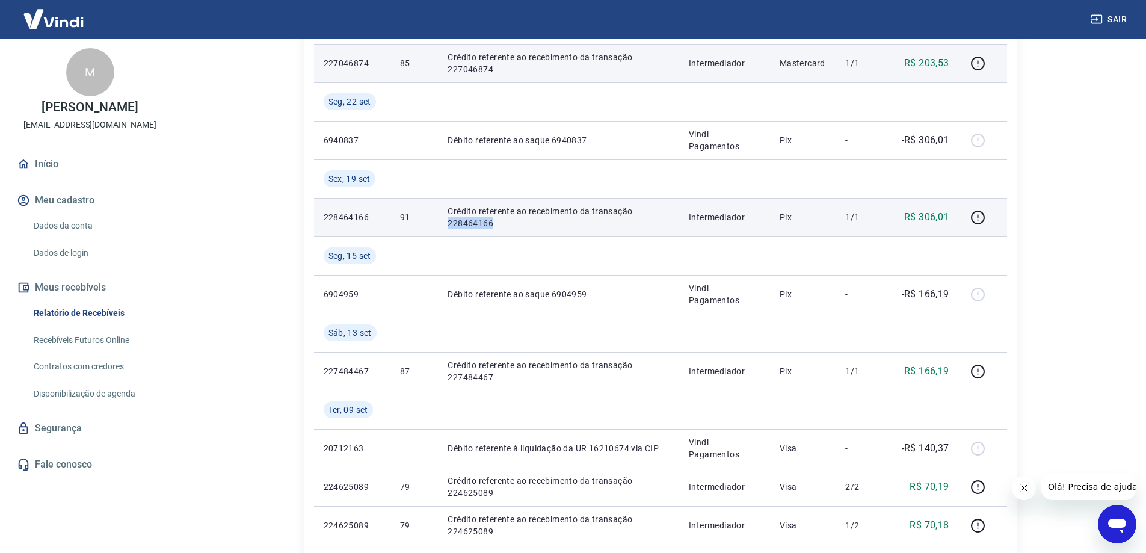
drag, startPoint x: 445, startPoint y: 223, endPoint x: 496, endPoint y: 221, distance: 51.2
click at [496, 221] on td "Crédito referente ao recebimento da transação 228464166" at bounding box center [558, 217] width 241 height 39
copy p "228464166"
drag, startPoint x: 775, startPoint y: 215, endPoint x: 804, endPoint y: 219, distance: 29.2
click at [804, 219] on td "Pix" at bounding box center [803, 217] width 66 height 39
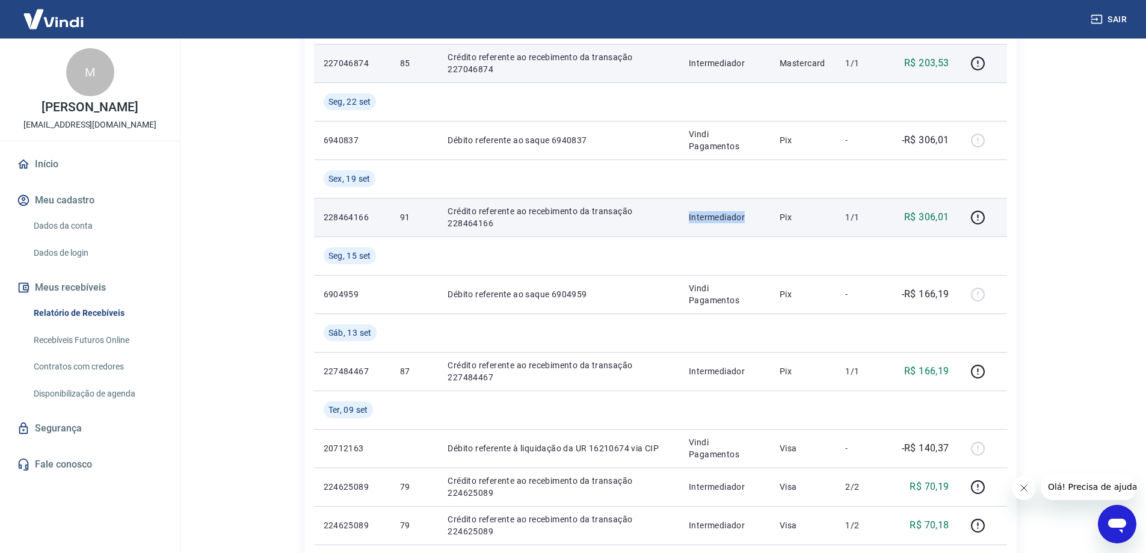
drag, startPoint x: 688, startPoint y: 215, endPoint x: 748, endPoint y: 218, distance: 59.6
click at [748, 218] on td "Intermediador" at bounding box center [724, 217] width 91 height 39
drag, startPoint x: 848, startPoint y: 214, endPoint x: 866, endPoint y: 212, distance: 18.2
click at [866, 212] on p "1/1" at bounding box center [863, 217] width 36 height 12
drag, startPoint x: 921, startPoint y: 215, endPoint x: 950, endPoint y: 218, distance: 29.6
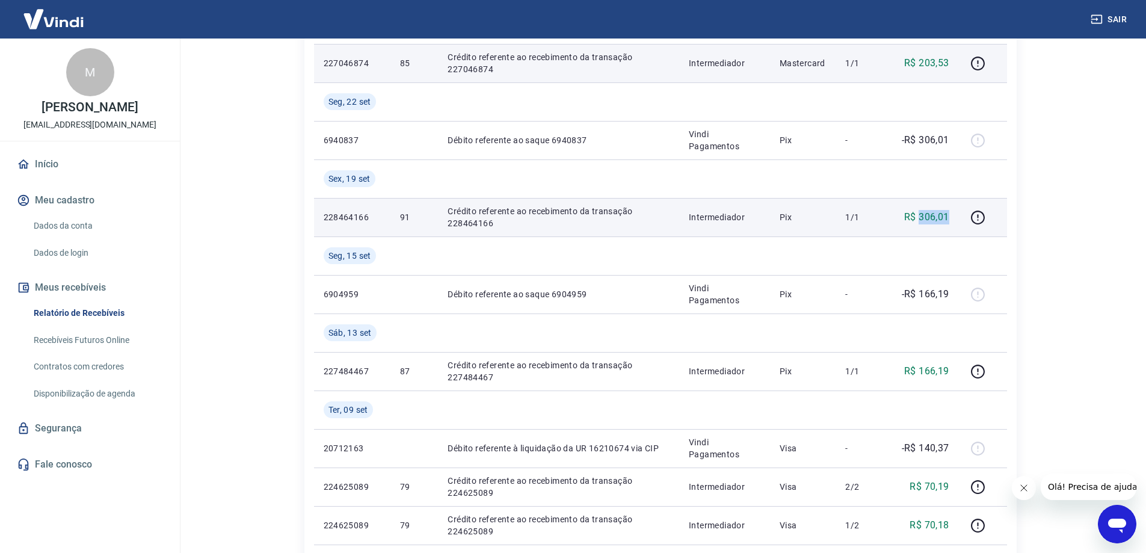
click at [950, 218] on p "R$ 306,01" at bounding box center [926, 217] width 45 height 14
click at [987, 217] on button "button" at bounding box center [978, 217] width 19 height 19
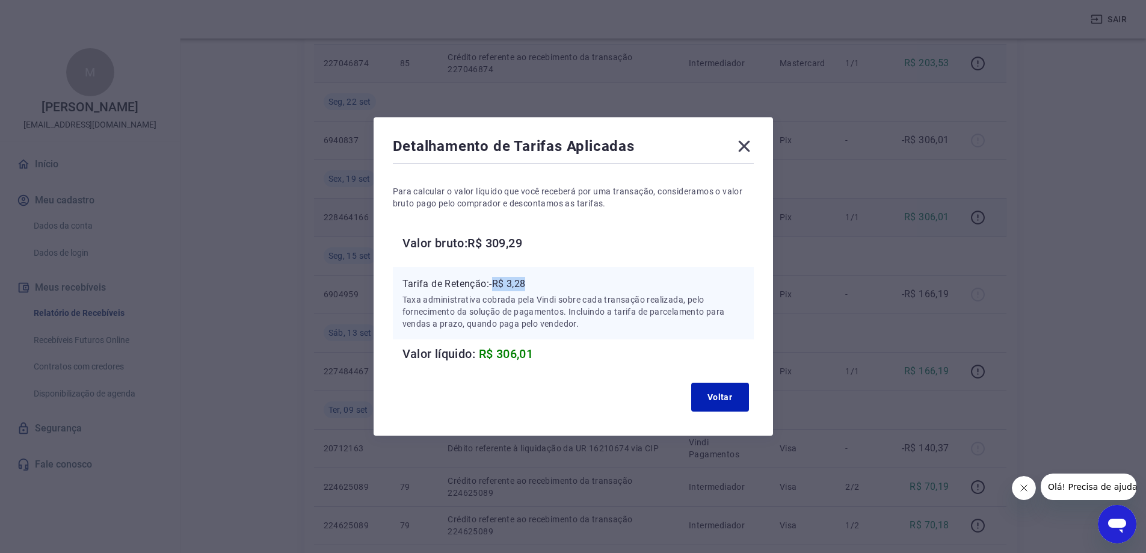
drag, startPoint x: 500, startPoint y: 283, endPoint x: 544, endPoint y: 285, distance: 43.9
click at [544, 285] on p "Tarifa de Retenção: -R$ 3,28" at bounding box center [574, 284] width 342 height 14
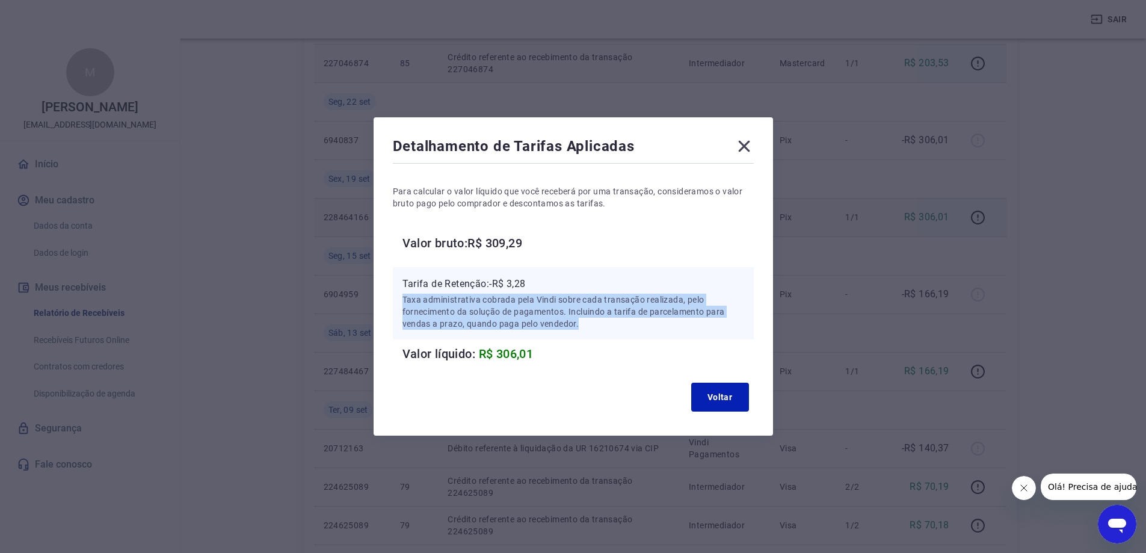
drag, startPoint x: 407, startPoint y: 297, endPoint x: 594, endPoint y: 324, distance: 189.2
click at [594, 324] on p "Taxa administrativa cobrada pela Vindi sobre cada transação realizada, pelo for…" at bounding box center [574, 312] width 342 height 36
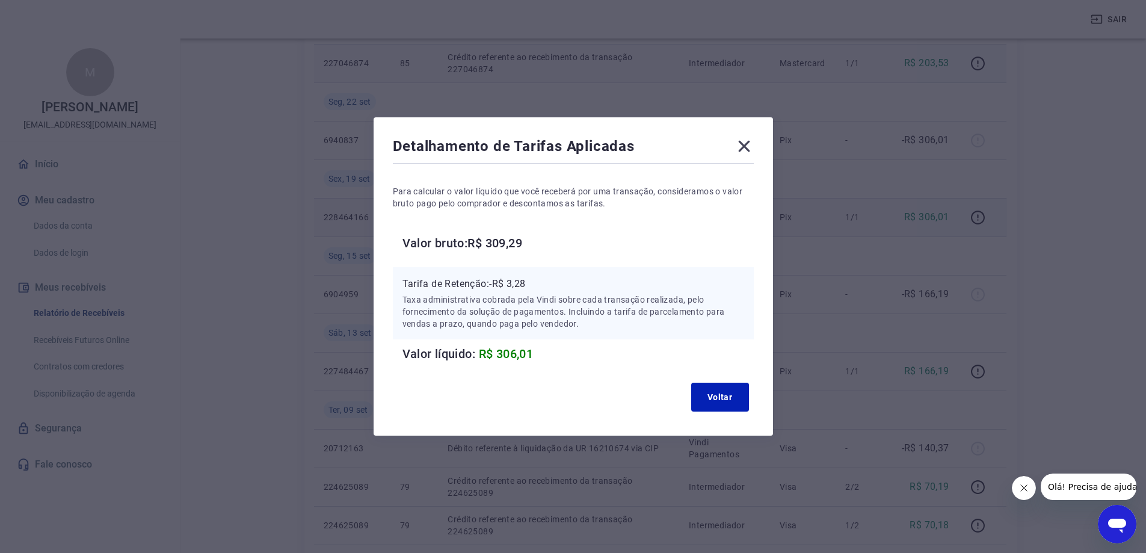
click at [744, 144] on icon at bounding box center [744, 146] width 19 height 19
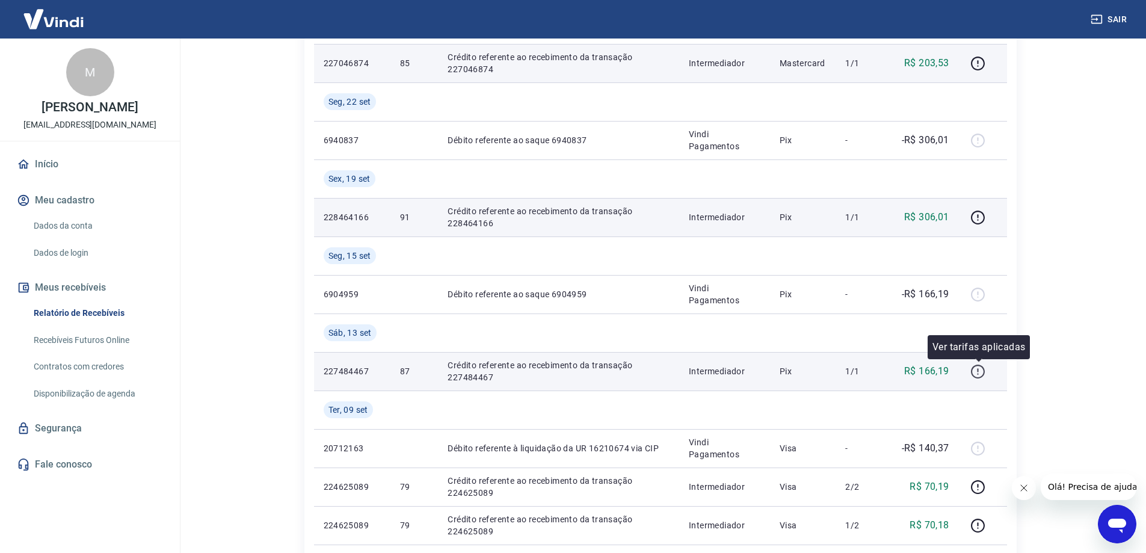
click at [981, 375] on icon "button" at bounding box center [978, 371] width 15 height 15
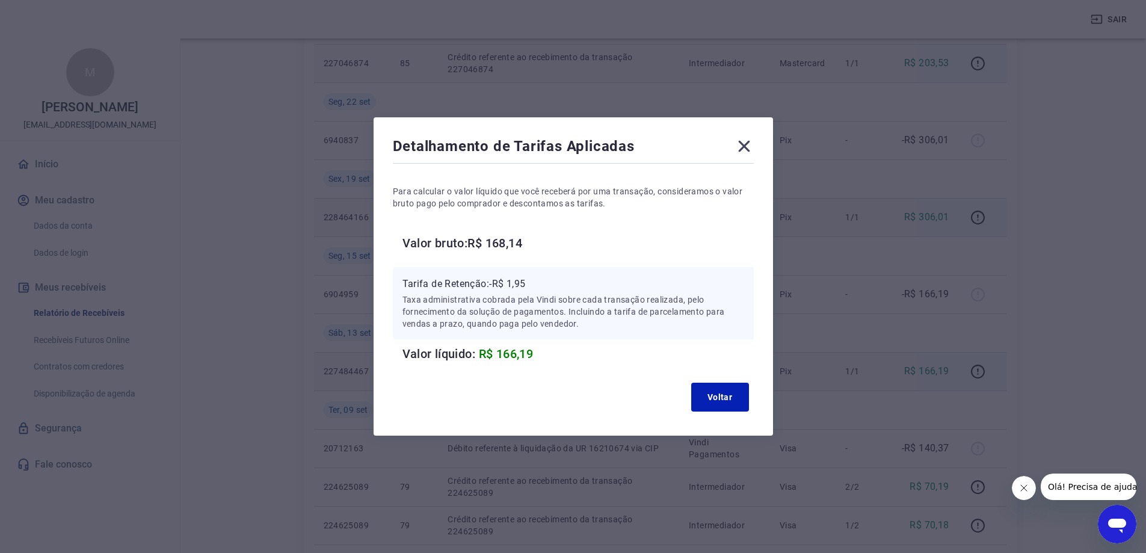
click at [754, 146] on icon at bounding box center [744, 146] width 19 height 19
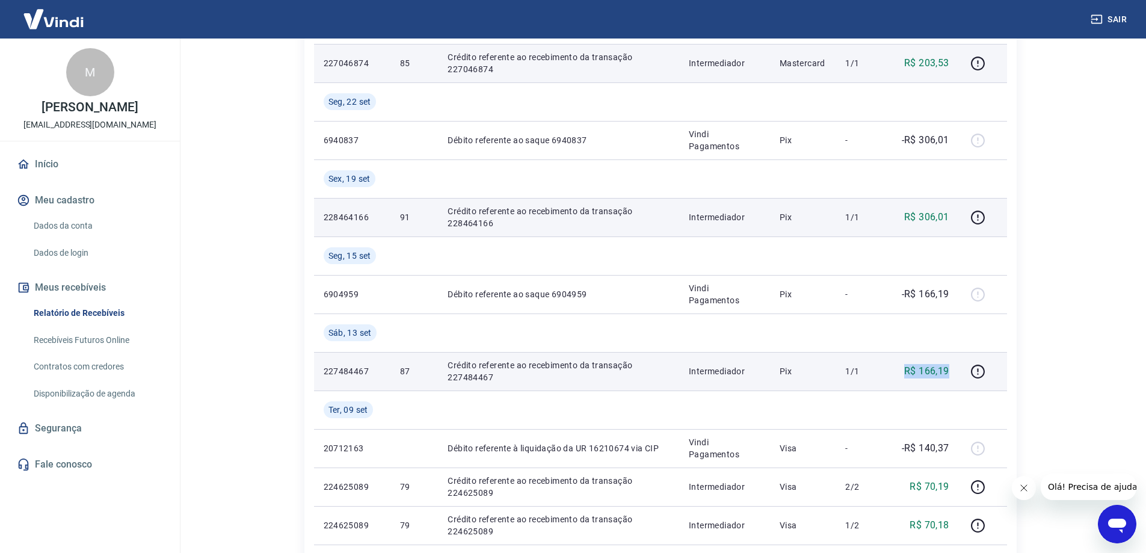
drag, startPoint x: 907, startPoint y: 369, endPoint x: 950, endPoint y: 367, distance: 42.8
click at [950, 367] on p "R$ 166,19" at bounding box center [926, 371] width 45 height 14
click at [983, 371] on icon "button" at bounding box center [978, 371] width 15 height 15
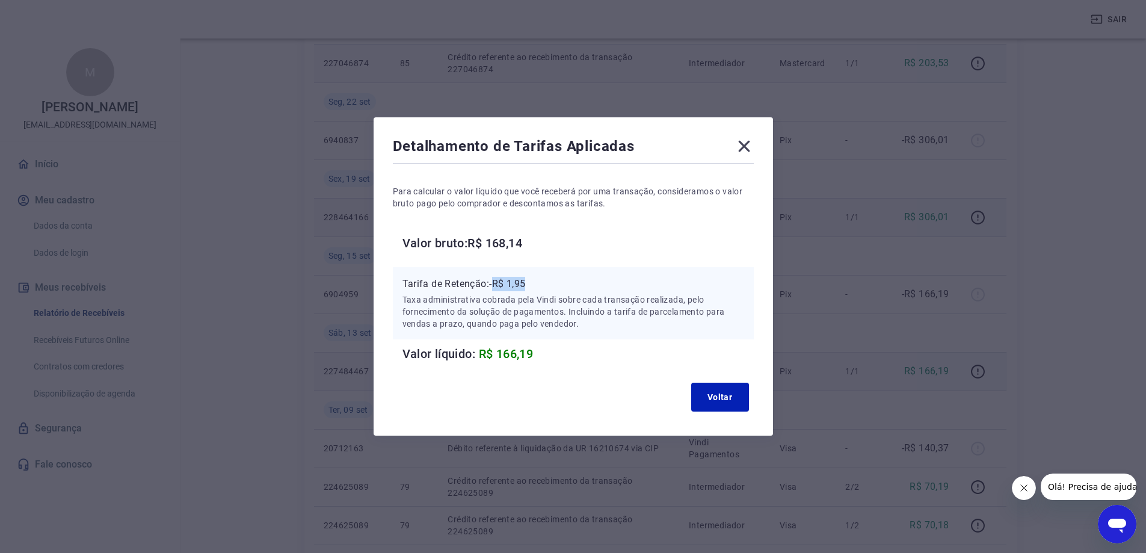
drag, startPoint x: 500, startPoint y: 283, endPoint x: 548, endPoint y: 279, distance: 47.7
click at [548, 279] on p "Tarifa de Retenção: -R$ 1,95" at bounding box center [574, 284] width 342 height 14
click at [743, 147] on icon at bounding box center [744, 146] width 19 height 19
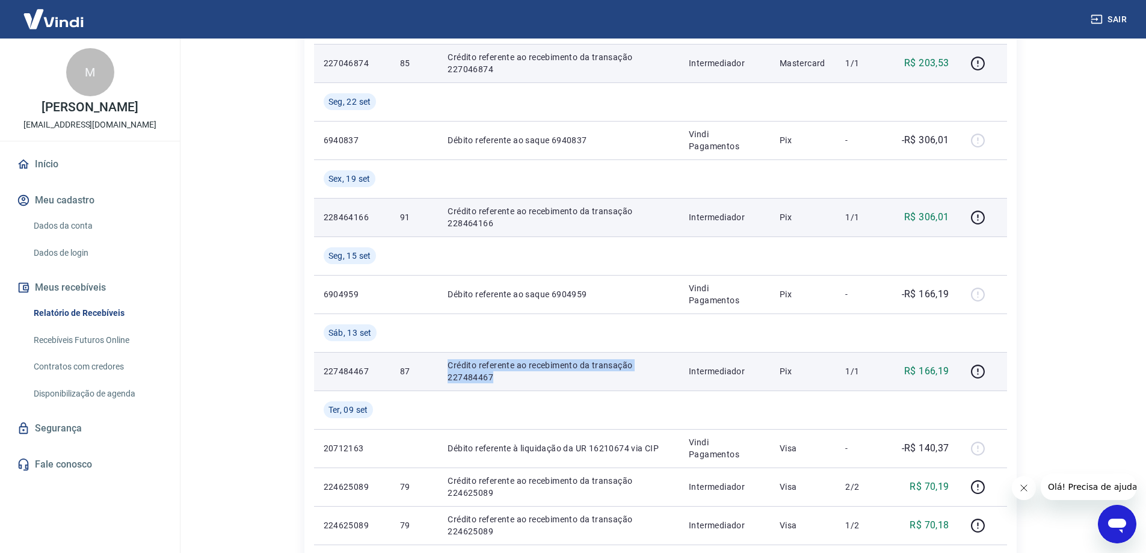
drag, startPoint x: 446, startPoint y: 363, endPoint x: 528, endPoint y: 389, distance: 85.4
click at [528, 389] on td "Crédito referente ao recebimento da transação 227484467" at bounding box center [558, 371] width 241 height 39
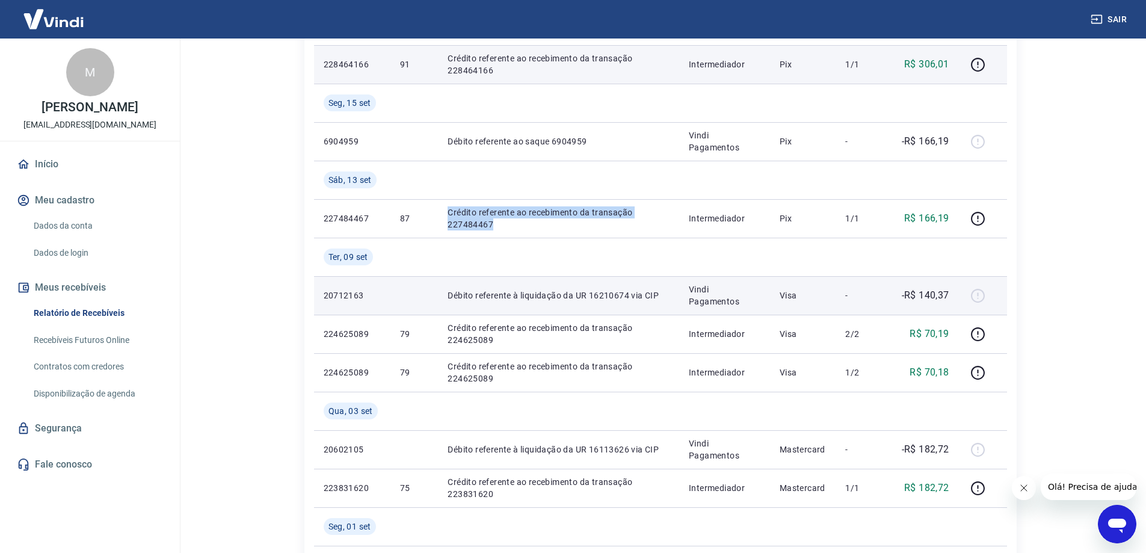
scroll to position [421, 0]
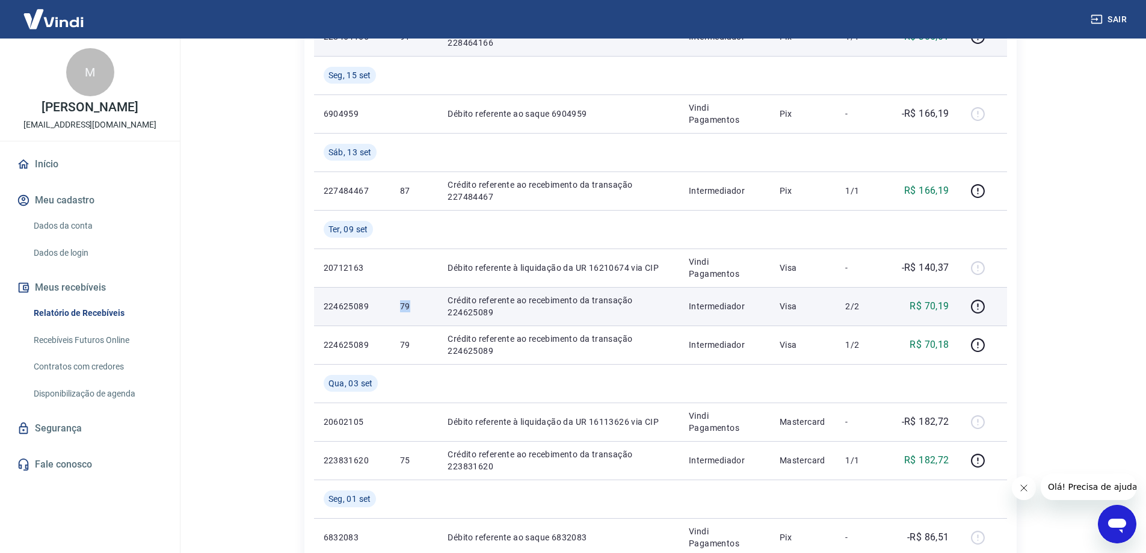
drag, startPoint x: 391, startPoint y: 306, endPoint x: 410, endPoint y: 306, distance: 19.9
click at [410, 306] on td "79" at bounding box center [415, 306] width 48 height 39
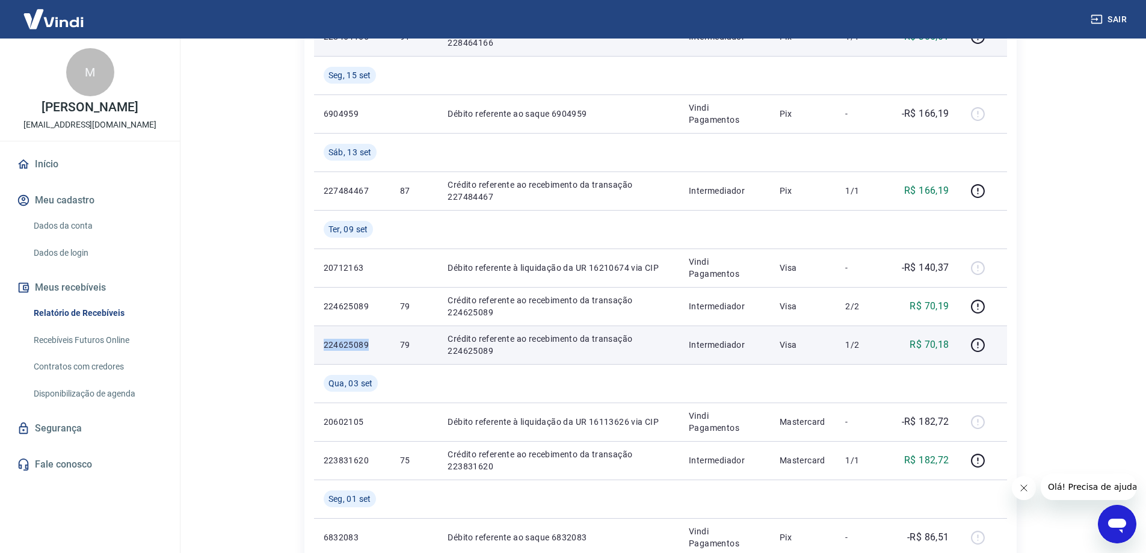
drag, startPoint x: 321, startPoint y: 342, endPoint x: 372, endPoint y: 342, distance: 50.5
click at [372, 342] on td "224625089" at bounding box center [352, 345] width 76 height 39
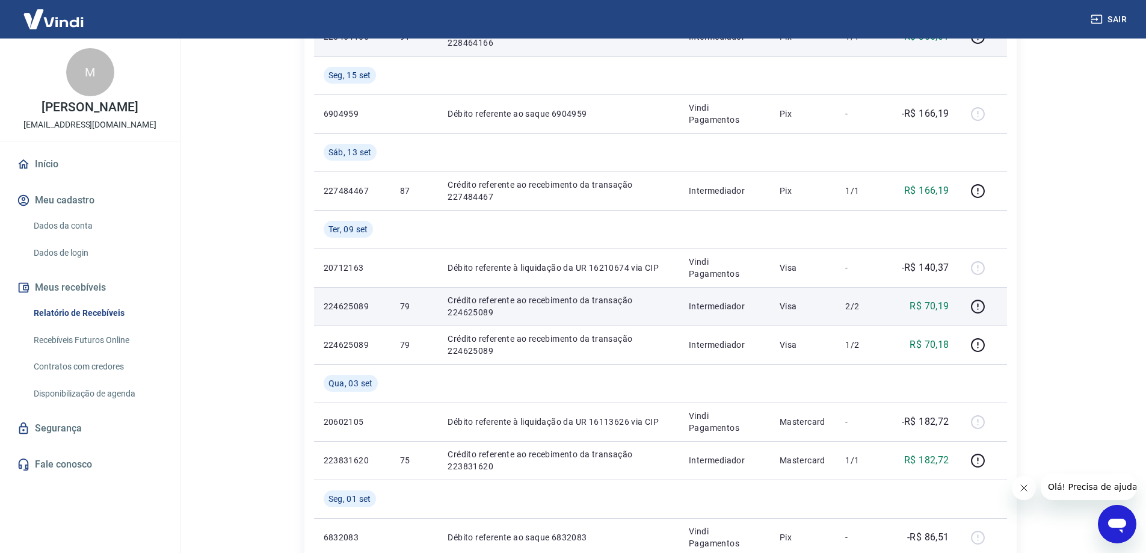
click at [370, 308] on p "224625089" at bounding box center [352, 306] width 57 height 12
drag, startPoint x: 323, startPoint y: 305, endPoint x: 390, endPoint y: 309, distance: 67.5
click at [390, 309] on tr "224625089 79 Crédito referente ao recebimento da transação 224625089 Intermedia…" at bounding box center [660, 306] width 693 height 39
drag, startPoint x: 442, startPoint y: 301, endPoint x: 561, endPoint y: 320, distance: 121.2
click at [561, 320] on td "Crédito referente ao recebimento da transação 224625089" at bounding box center [558, 306] width 241 height 39
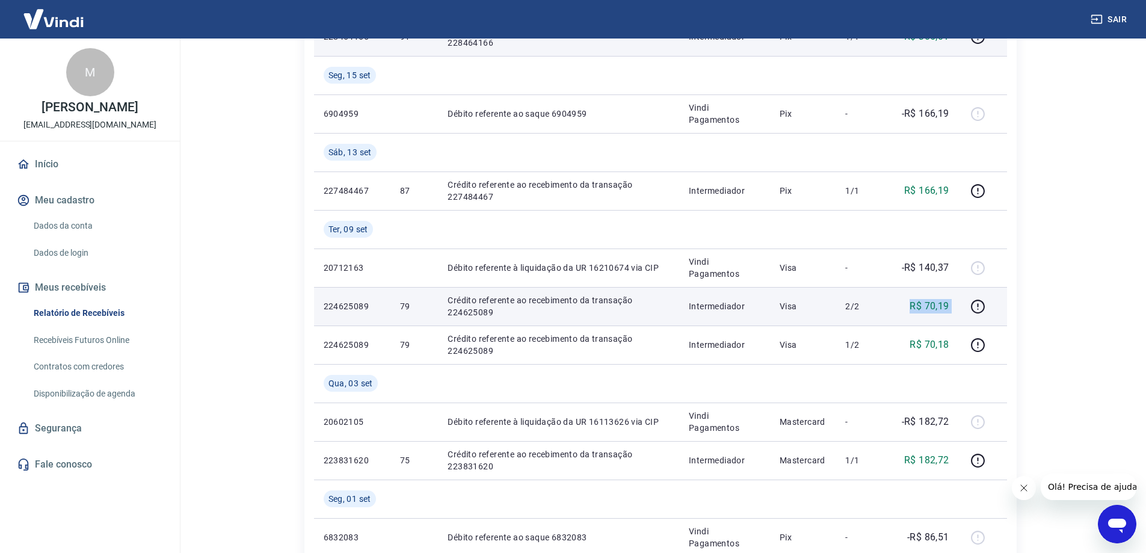
drag, startPoint x: 906, startPoint y: 306, endPoint x: 966, endPoint y: 302, distance: 59.7
click at [966, 302] on tr "224625089 79 Crédito referente ao recebimento da transação 224625089 Intermedia…" at bounding box center [660, 306] width 693 height 39
click at [986, 304] on icon "button" at bounding box center [978, 306] width 15 height 15
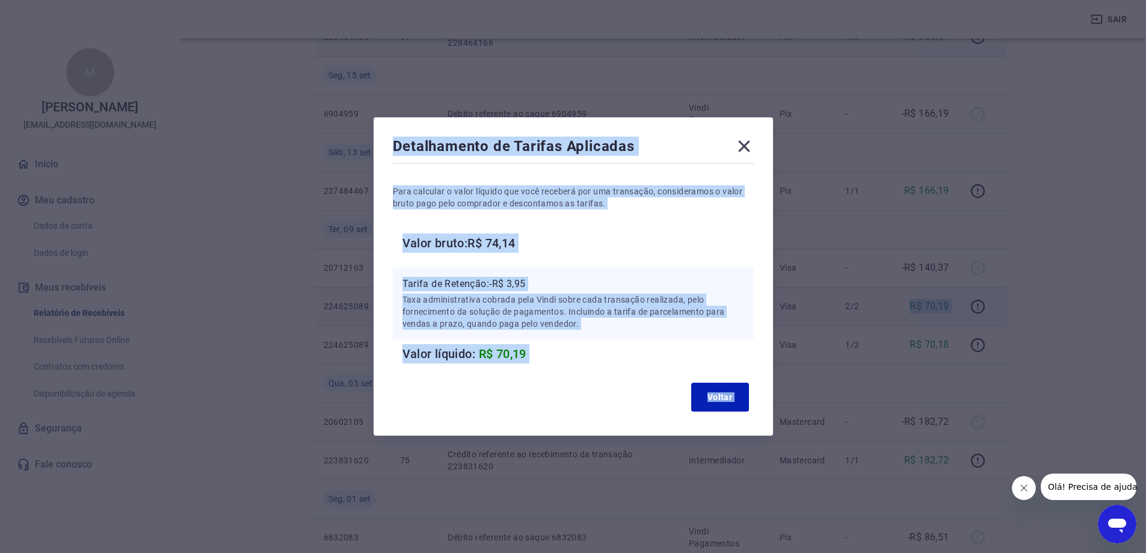
click at [725, 258] on div "Para calcular o valor líquido que você receberá por uma transação, consideramos…" at bounding box center [573, 264] width 361 height 197
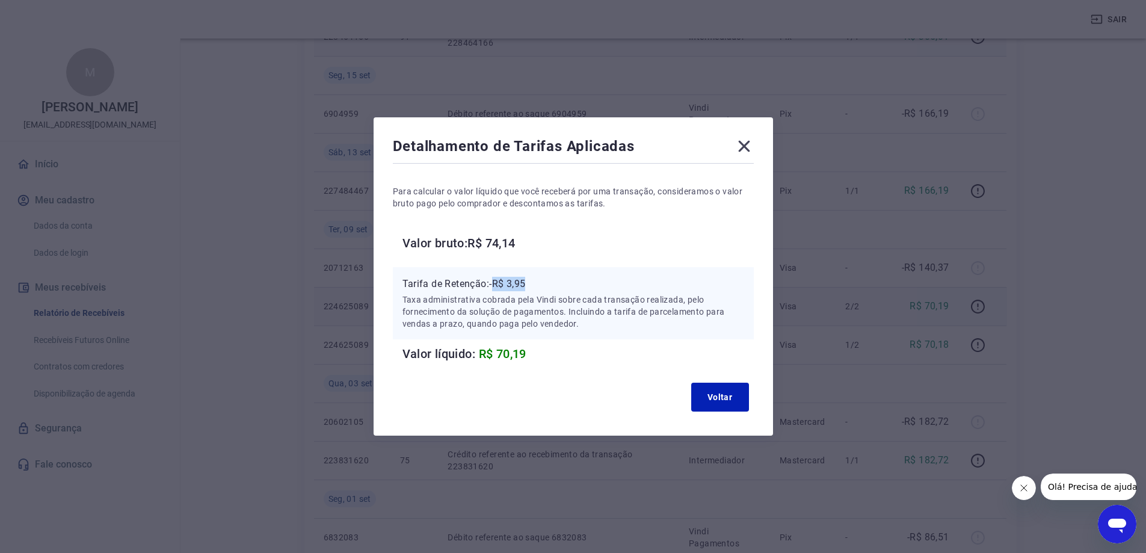
drag, startPoint x: 501, startPoint y: 285, endPoint x: 544, endPoint y: 285, distance: 43.3
click at [544, 285] on p "Tarifa de Retenção: -R$ 3,95" at bounding box center [574, 284] width 342 height 14
click at [750, 143] on icon at bounding box center [743, 146] width 11 height 11
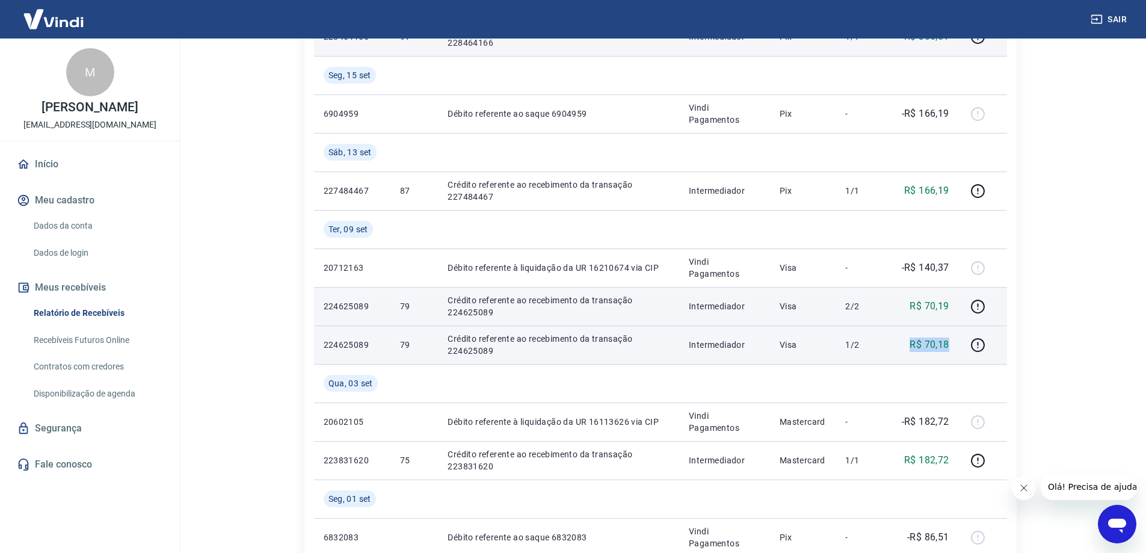
drag, startPoint x: 909, startPoint y: 342, endPoint x: 953, endPoint y: 342, distance: 43.3
click at [953, 342] on td "R$ 70,18" at bounding box center [925, 345] width 68 height 39
click at [981, 346] on icon "button" at bounding box center [978, 345] width 15 height 15
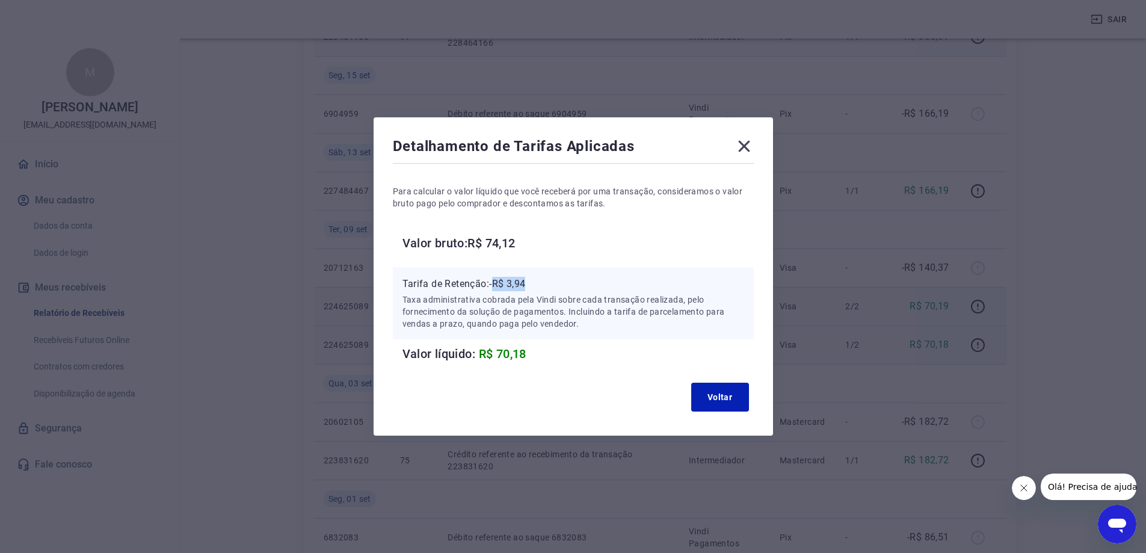
drag, startPoint x: 499, startPoint y: 284, endPoint x: 541, endPoint y: 285, distance: 41.5
click at [541, 285] on p "Tarifa de Retenção: -R$ 3,94" at bounding box center [574, 284] width 342 height 14
drag, startPoint x: 493, startPoint y: 240, endPoint x: 531, endPoint y: 240, distance: 37.9
click at [531, 240] on h6 "Valor bruto: R$ 74,12" at bounding box center [578, 242] width 351 height 19
click at [750, 149] on icon at bounding box center [743, 146] width 11 height 11
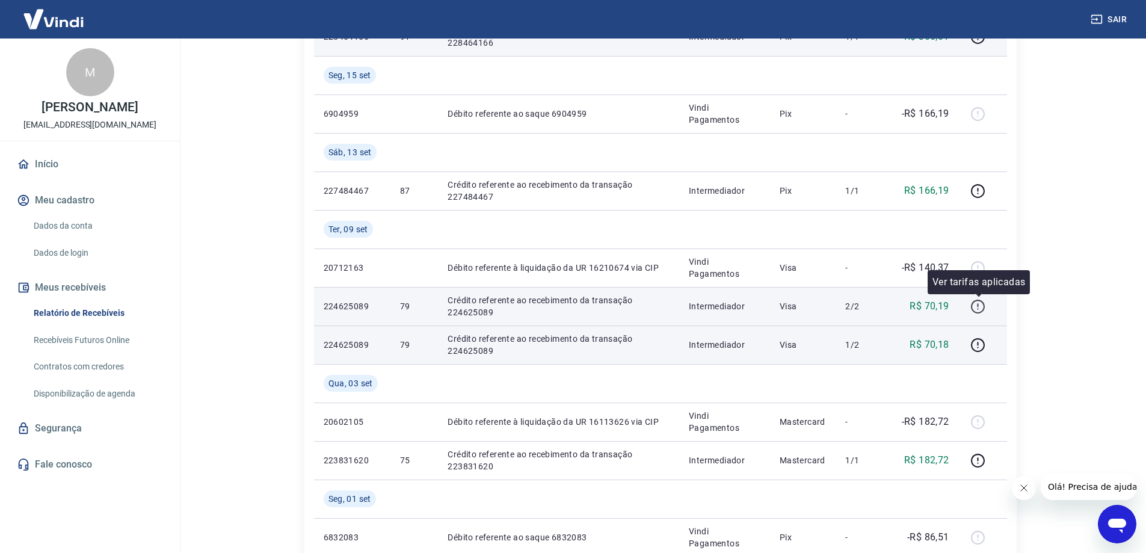
click at [977, 303] on icon "button" at bounding box center [978, 306] width 15 height 15
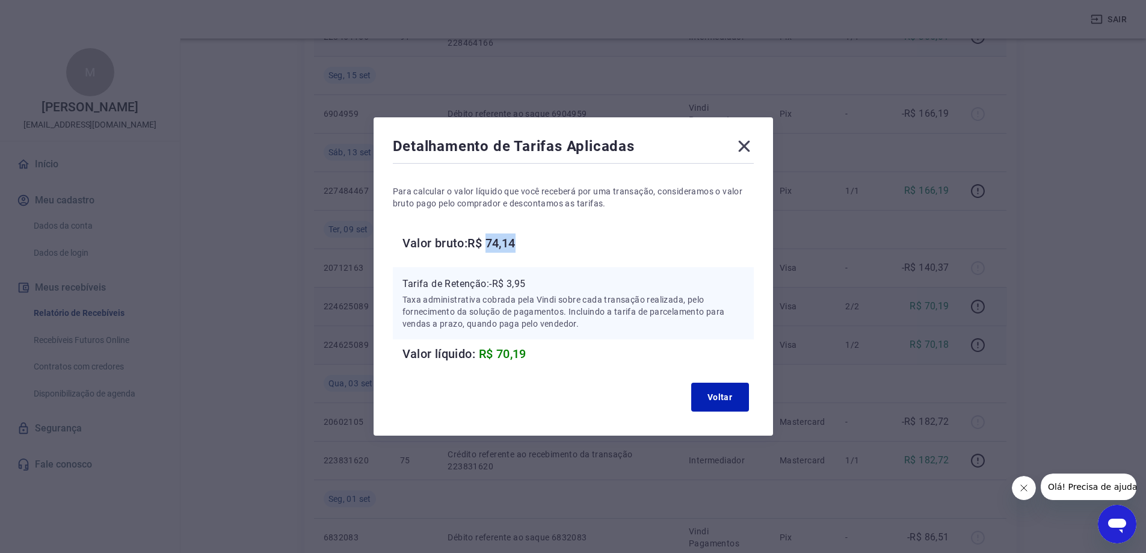
drag, startPoint x: 493, startPoint y: 242, endPoint x: 538, endPoint y: 241, distance: 45.1
click at [538, 241] on h6 "Valor bruto: R$ 74,14" at bounding box center [578, 242] width 351 height 19
click at [754, 146] on icon at bounding box center [744, 146] width 19 height 19
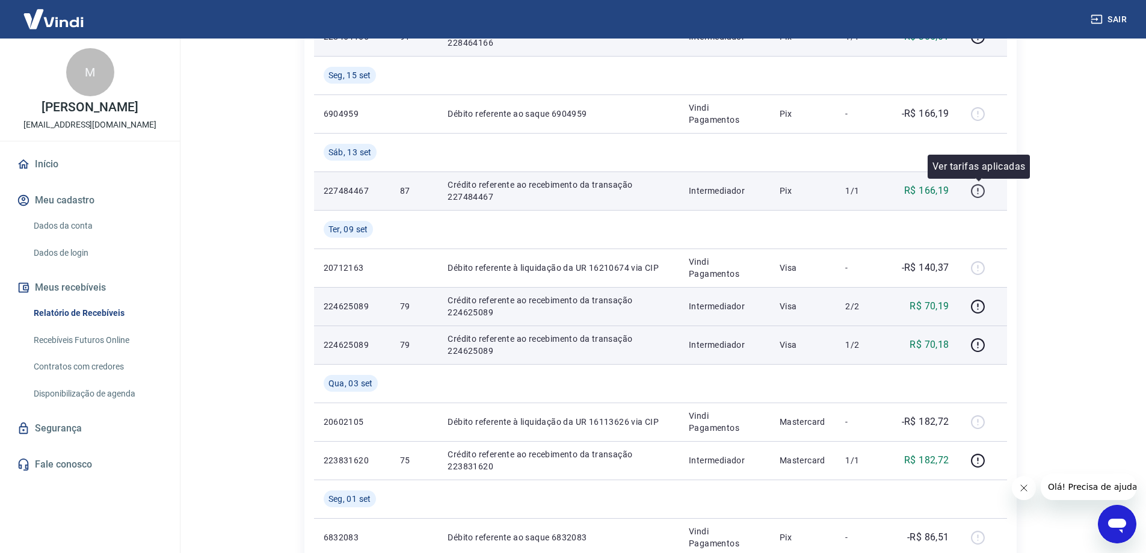
click at [985, 190] on icon "button" at bounding box center [978, 191] width 14 height 14
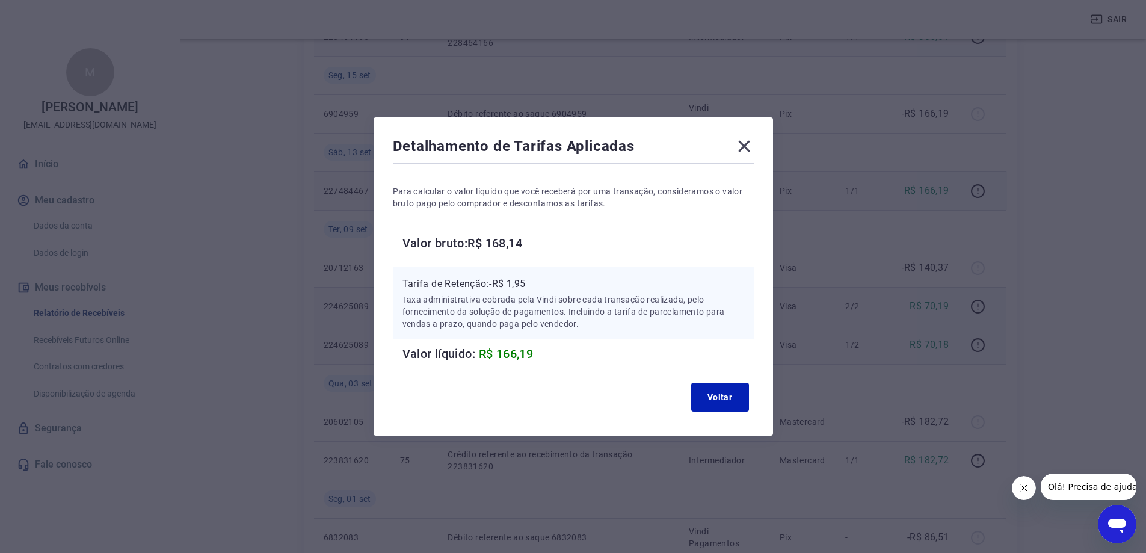
click at [750, 141] on icon at bounding box center [743, 146] width 11 height 11
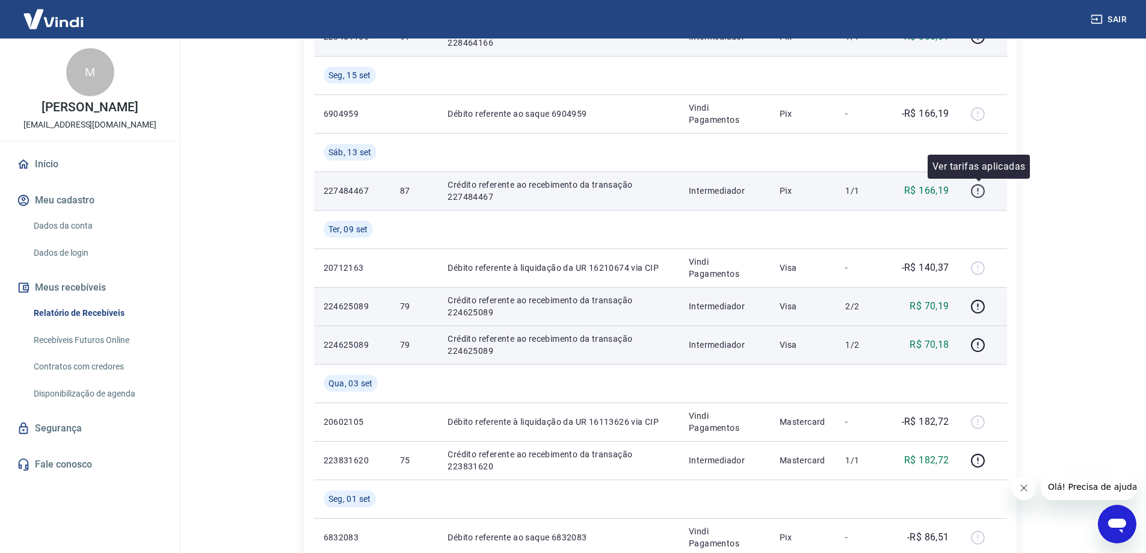
click at [978, 191] on icon "button" at bounding box center [978, 191] width 15 height 15
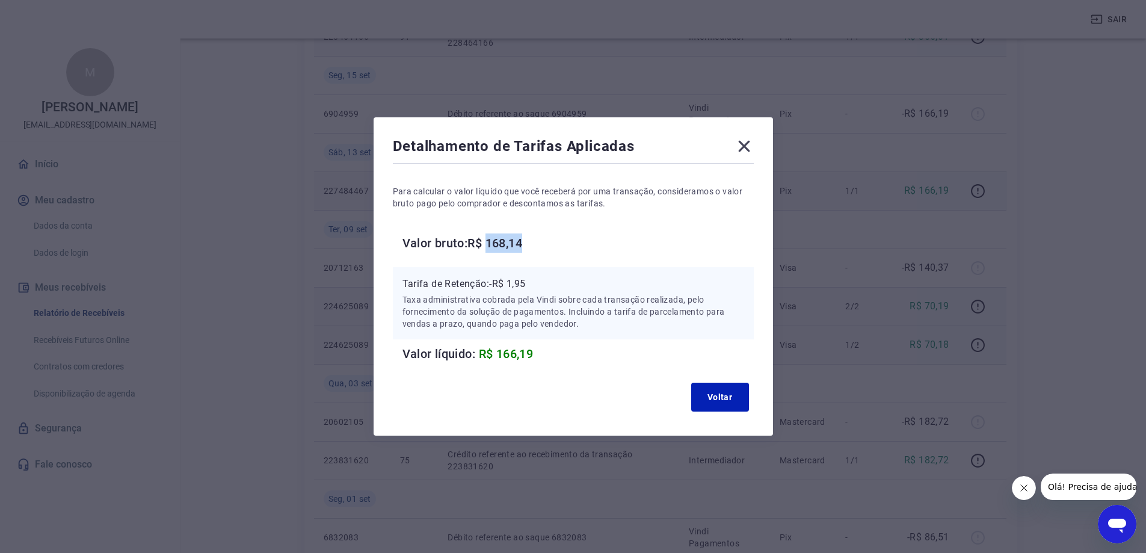
drag, startPoint x: 495, startPoint y: 244, endPoint x: 551, endPoint y: 243, distance: 55.4
click at [551, 243] on h6 "Valor bruto: R$ 168,14" at bounding box center [578, 242] width 351 height 19
click at [754, 147] on icon at bounding box center [744, 146] width 19 height 19
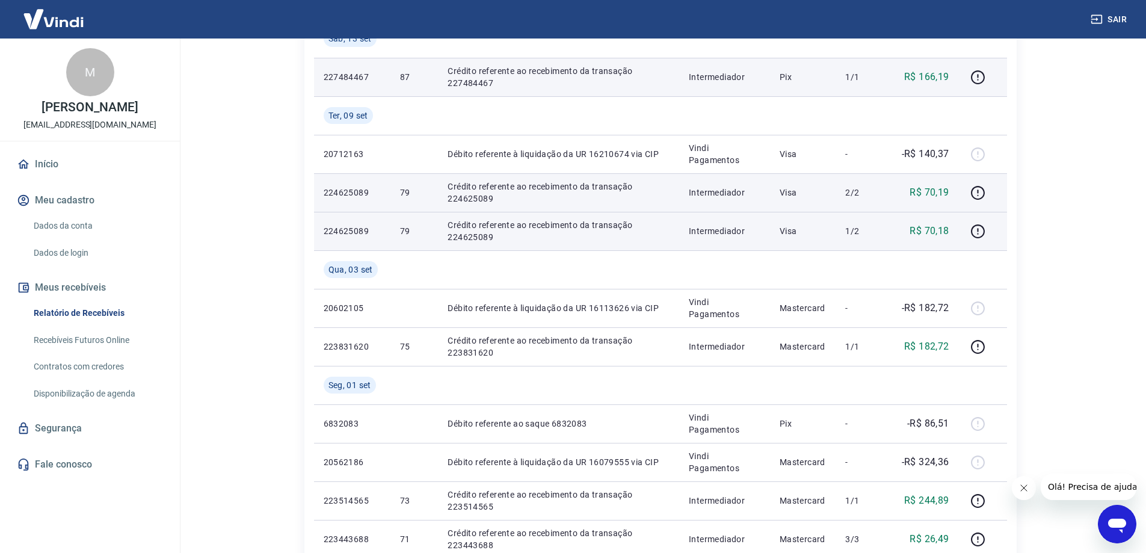
scroll to position [542, 0]
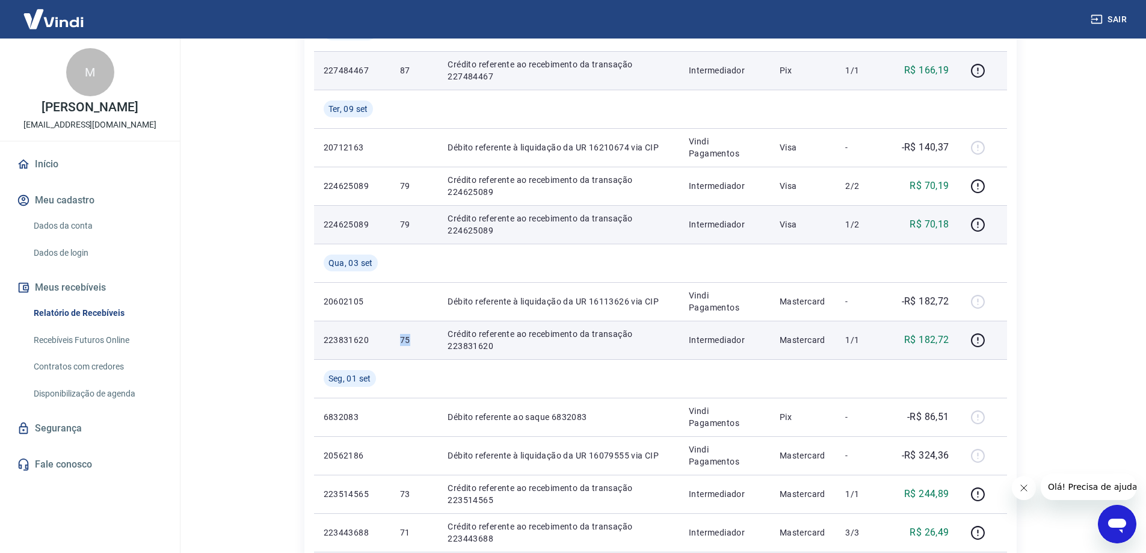
drag, startPoint x: 395, startPoint y: 339, endPoint x: 425, endPoint y: 338, distance: 30.1
click at [425, 338] on td "75" at bounding box center [415, 340] width 48 height 39
drag, startPoint x: 440, startPoint y: 332, endPoint x: 502, endPoint y: 353, distance: 65.3
click at [502, 353] on td "Crédito referente ao recebimento da transação 223831620" at bounding box center [558, 340] width 241 height 39
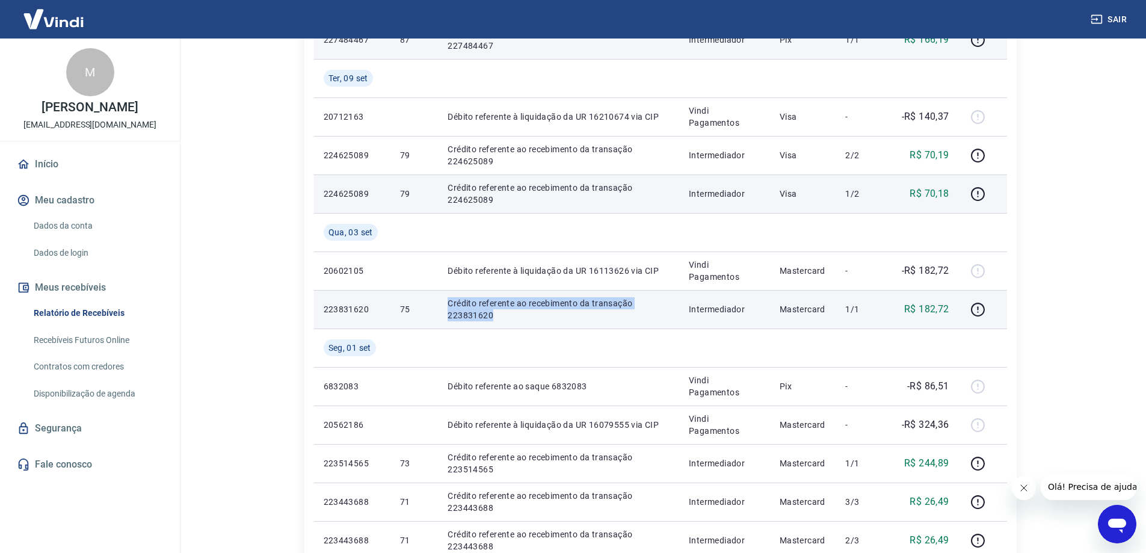
scroll to position [602, 0]
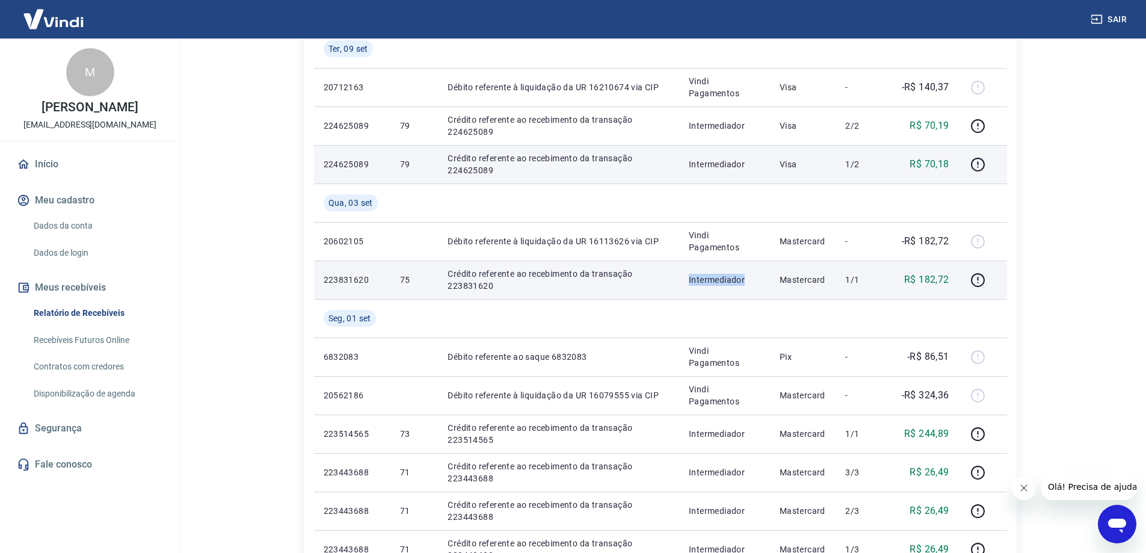
drag, startPoint x: 691, startPoint y: 279, endPoint x: 753, endPoint y: 280, distance: 62.0
click at [753, 280] on td "Intermediador" at bounding box center [724, 280] width 91 height 39
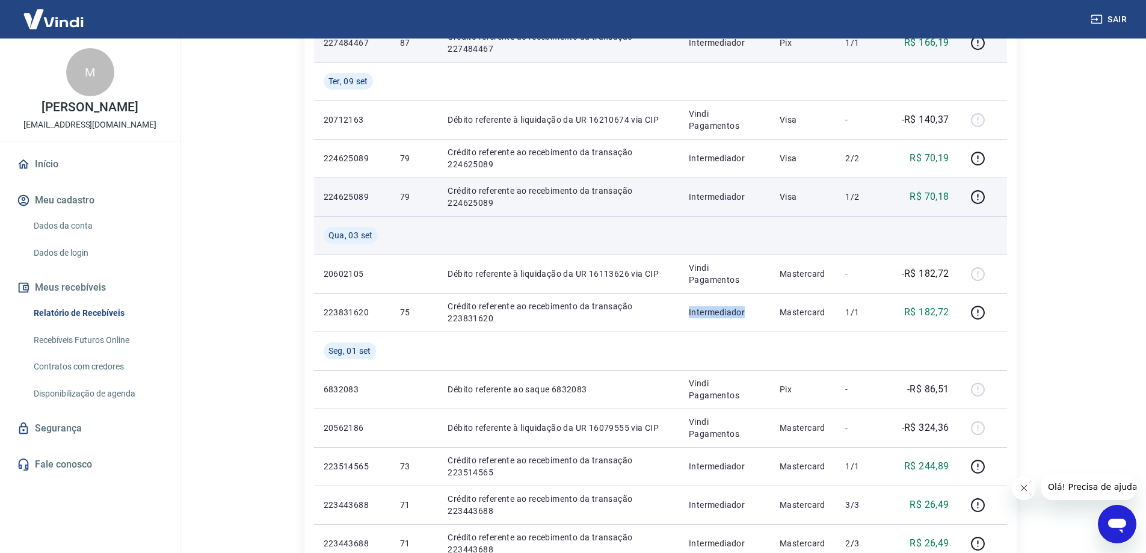
scroll to position [542, 0]
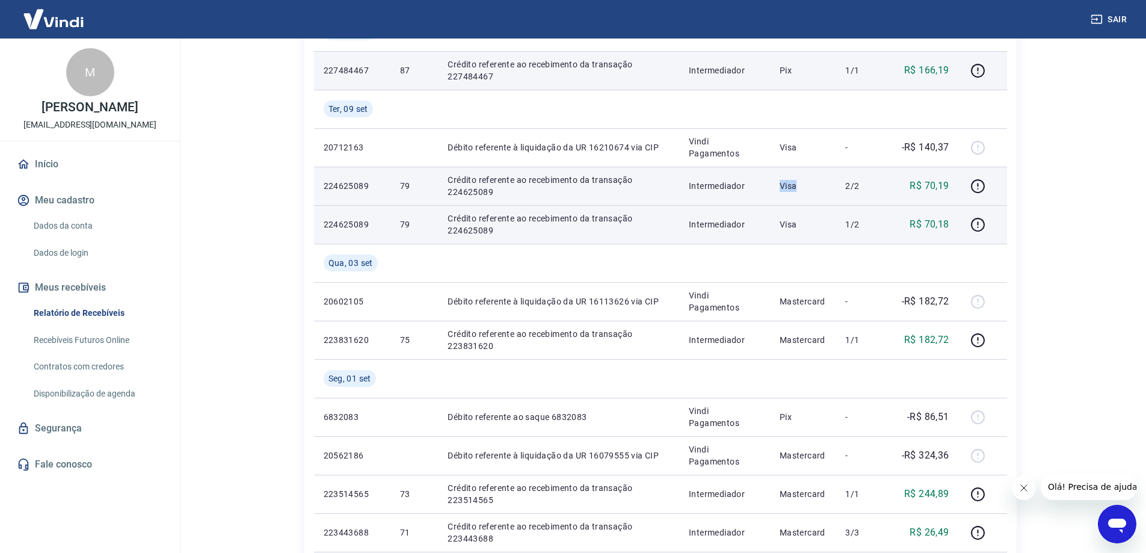
drag, startPoint x: 783, startPoint y: 182, endPoint x: 806, endPoint y: 185, distance: 22.4
click at [806, 185] on p "Visa" at bounding box center [803, 186] width 47 height 12
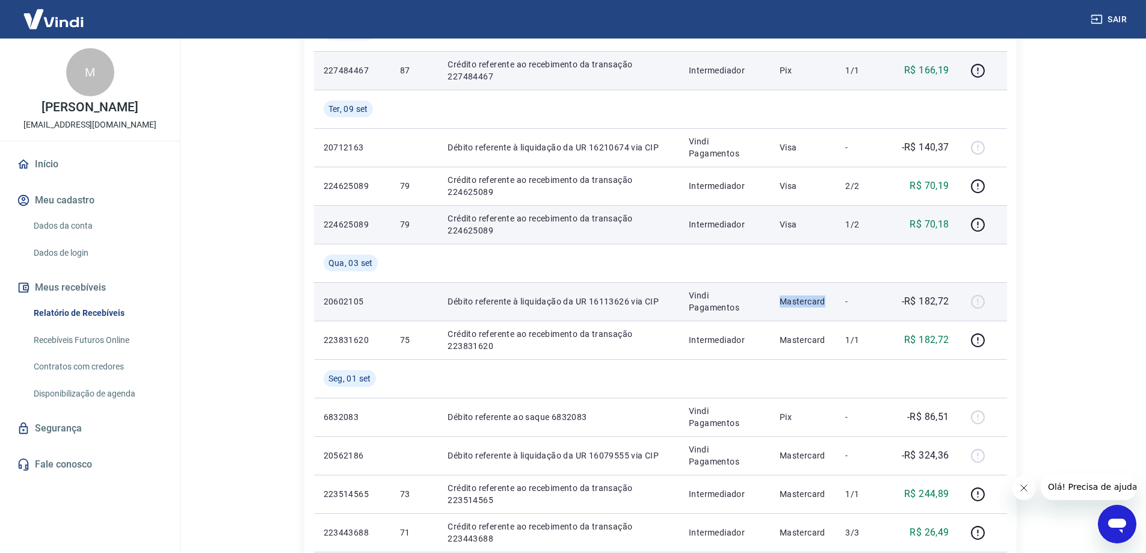
drag, startPoint x: 780, startPoint y: 297, endPoint x: 835, endPoint y: 299, distance: 55.4
click at [835, 299] on td "Mastercard" at bounding box center [803, 301] width 66 height 39
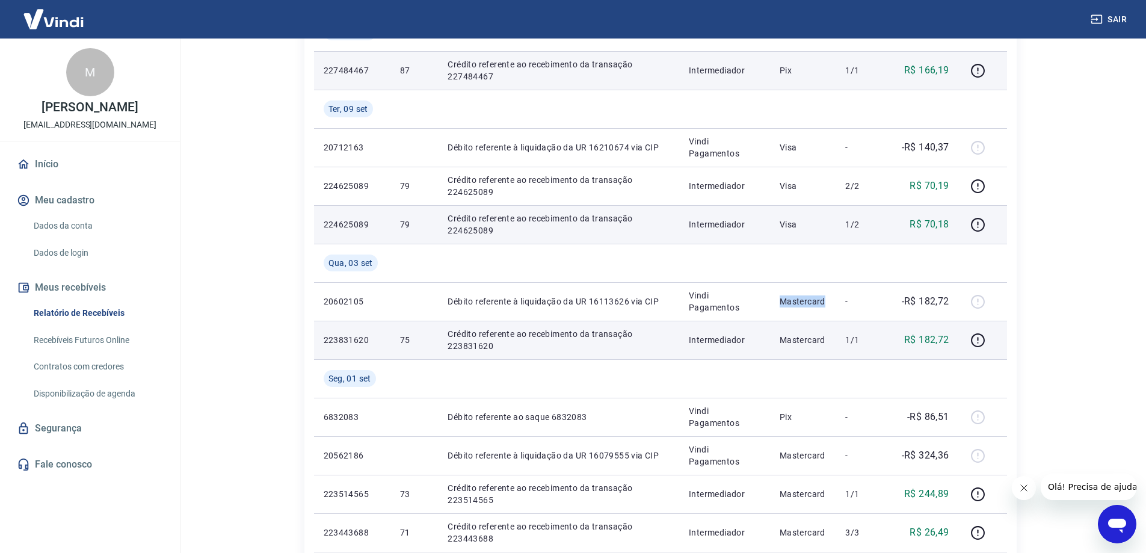
scroll to position [602, 0]
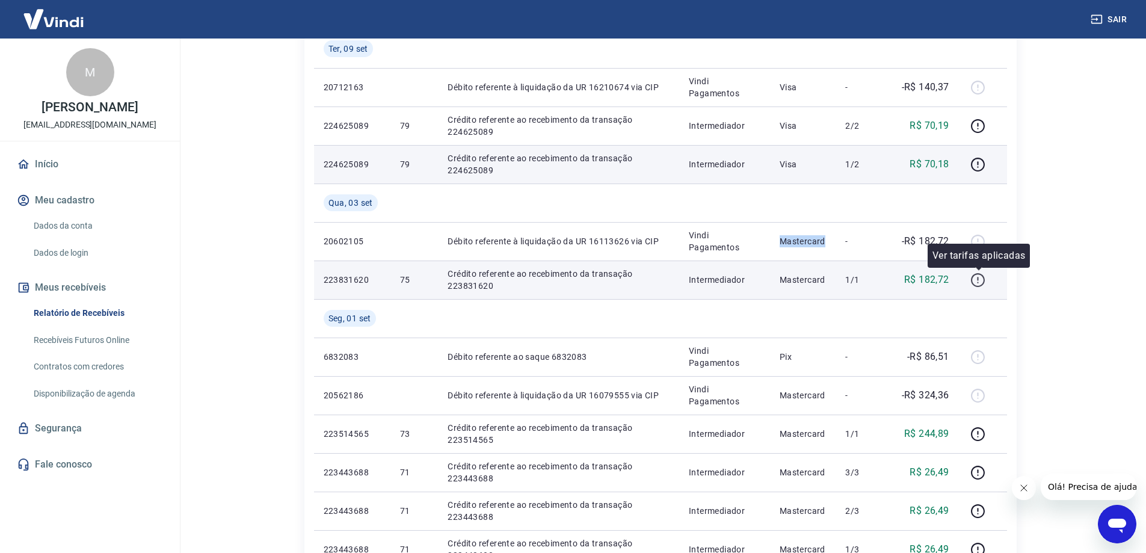
click at [977, 278] on icon "button" at bounding box center [978, 280] width 15 height 15
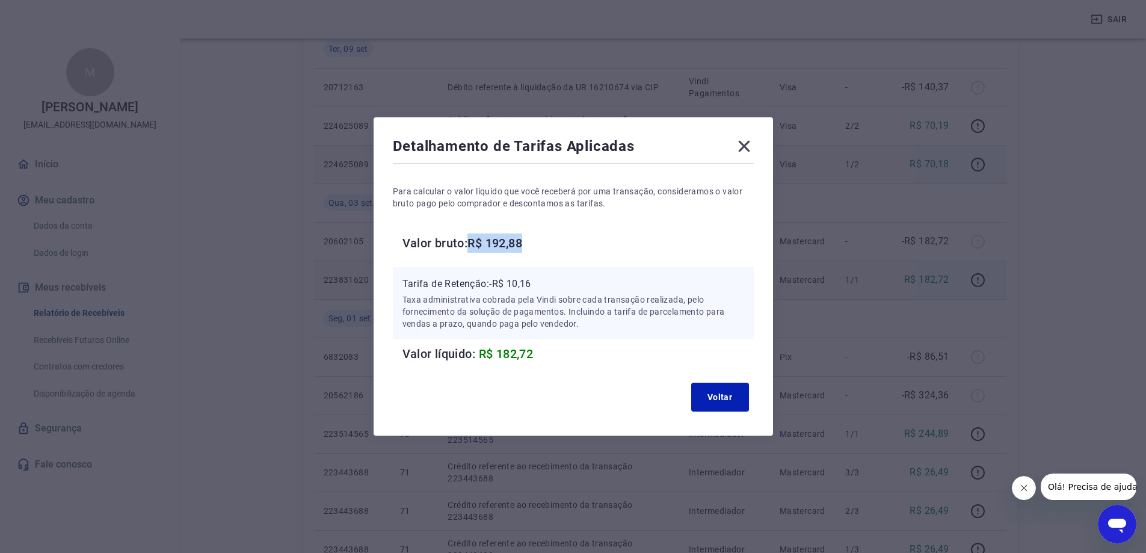
drag, startPoint x: 475, startPoint y: 243, endPoint x: 540, endPoint y: 244, distance: 65.0
click at [540, 244] on h6 "Valor bruto: R$ 192,88" at bounding box center [578, 242] width 351 height 19
drag, startPoint x: 499, startPoint y: 281, endPoint x: 558, endPoint y: 279, distance: 59.6
click at [558, 279] on p "Tarifa de Retenção: -R$ 10,16" at bounding box center [574, 284] width 342 height 14
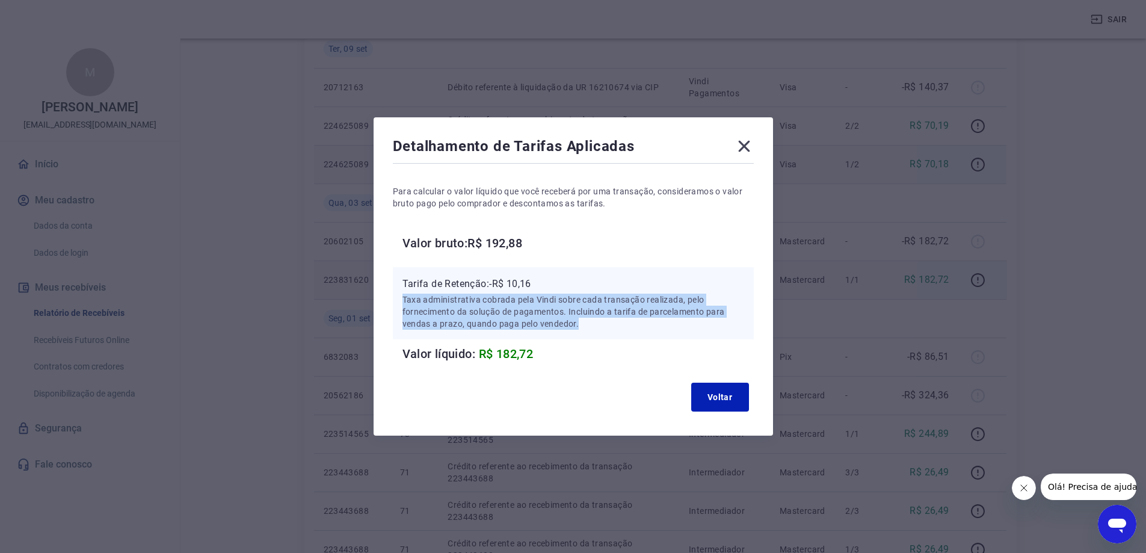
drag, startPoint x: 408, startPoint y: 299, endPoint x: 590, endPoint y: 338, distance: 185.9
click at [590, 338] on div "Tarifa de Retenção: -R$ 10,16 Taxa administrativa cobrada pela Vindi sobre cada…" at bounding box center [573, 303] width 361 height 72
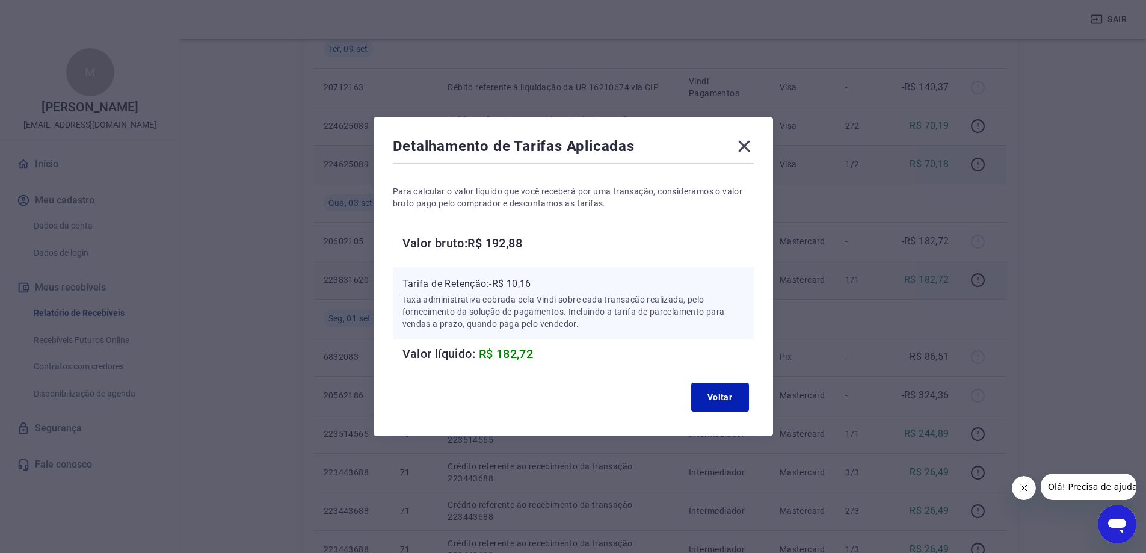
click at [753, 147] on icon at bounding box center [744, 146] width 19 height 19
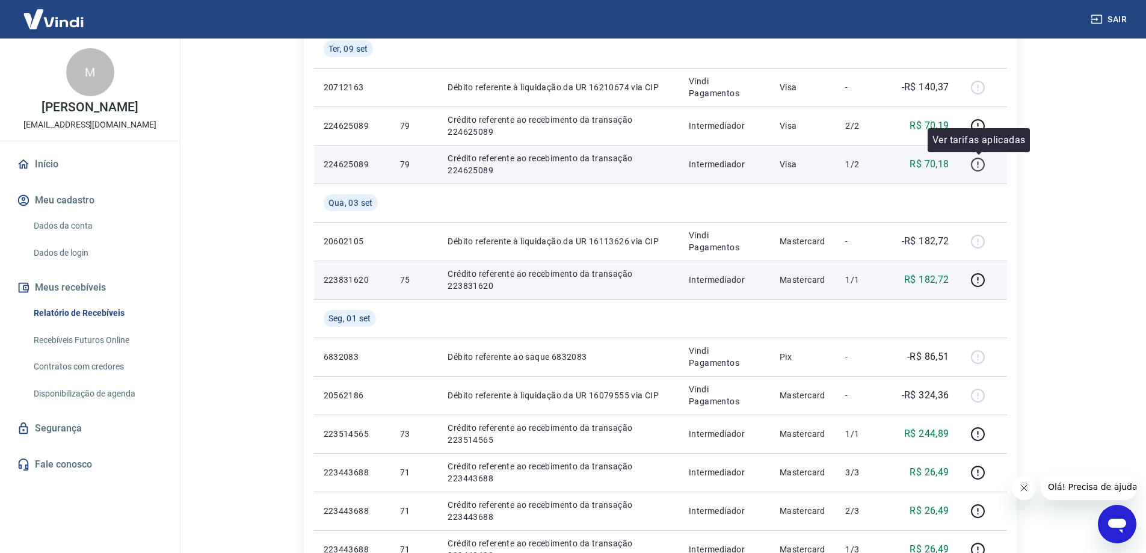
click at [981, 165] on icon "button" at bounding box center [978, 164] width 15 height 15
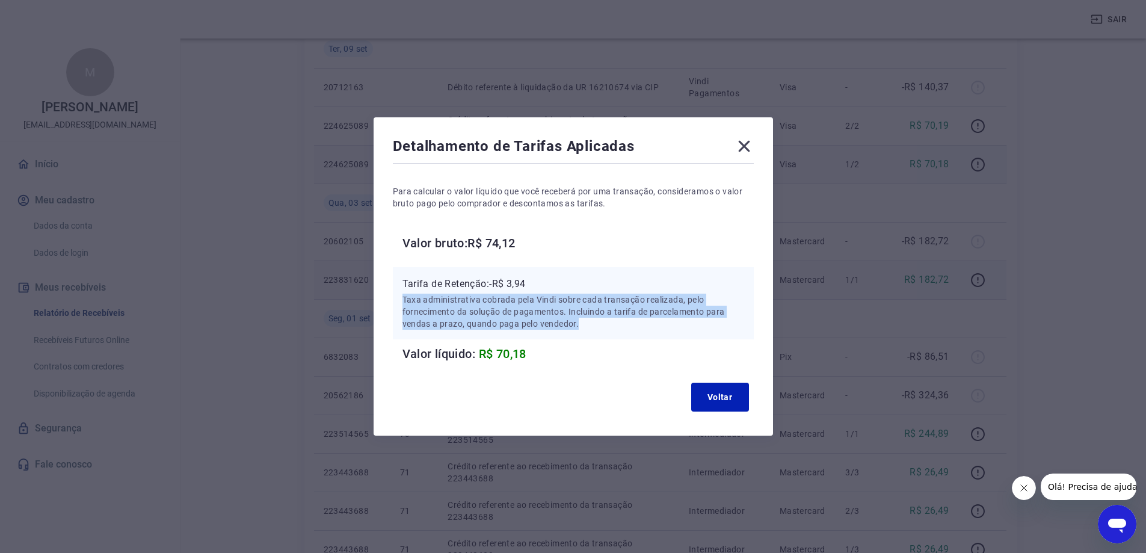
drag, startPoint x: 405, startPoint y: 300, endPoint x: 585, endPoint y: 331, distance: 183.2
click at [585, 331] on div "Tarifa de Retenção: -R$ 3,94 Taxa administrativa cobrada pela Vindi sobre cada …" at bounding box center [573, 303] width 361 height 72
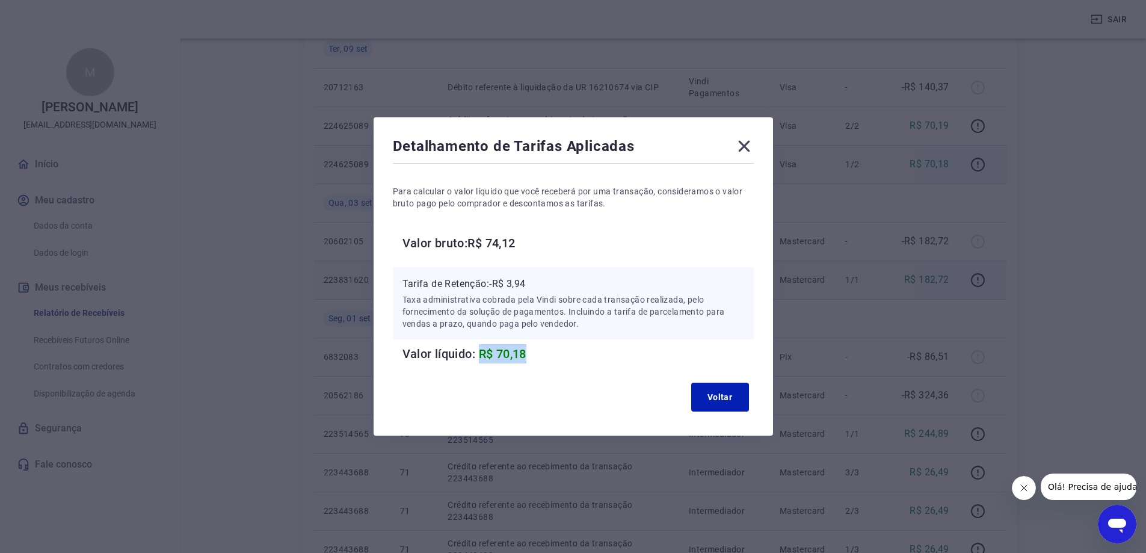
drag, startPoint x: 483, startPoint y: 353, endPoint x: 550, endPoint y: 356, distance: 66.8
click at [550, 356] on h6 "Valor líquido: R$ 70,18" at bounding box center [578, 353] width 351 height 19
click at [750, 148] on icon at bounding box center [743, 146] width 11 height 11
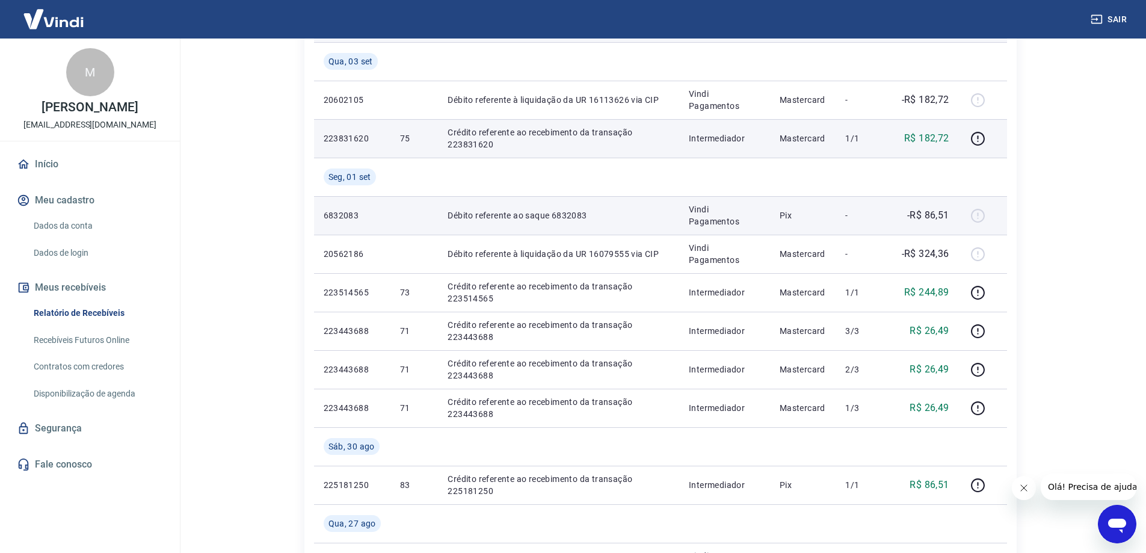
scroll to position [722, 0]
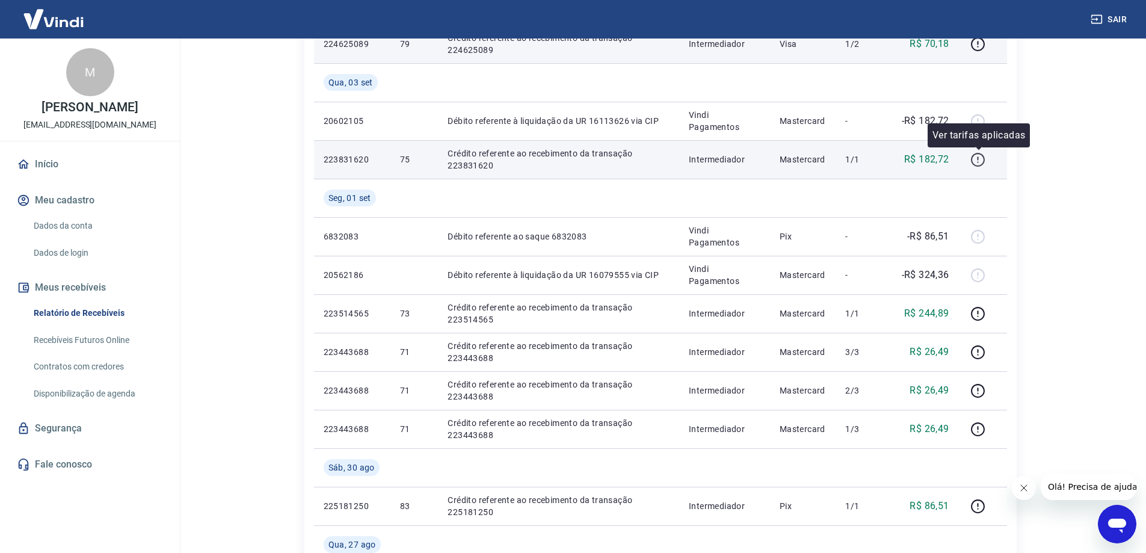
click at [983, 159] on icon "button" at bounding box center [978, 159] width 15 height 15
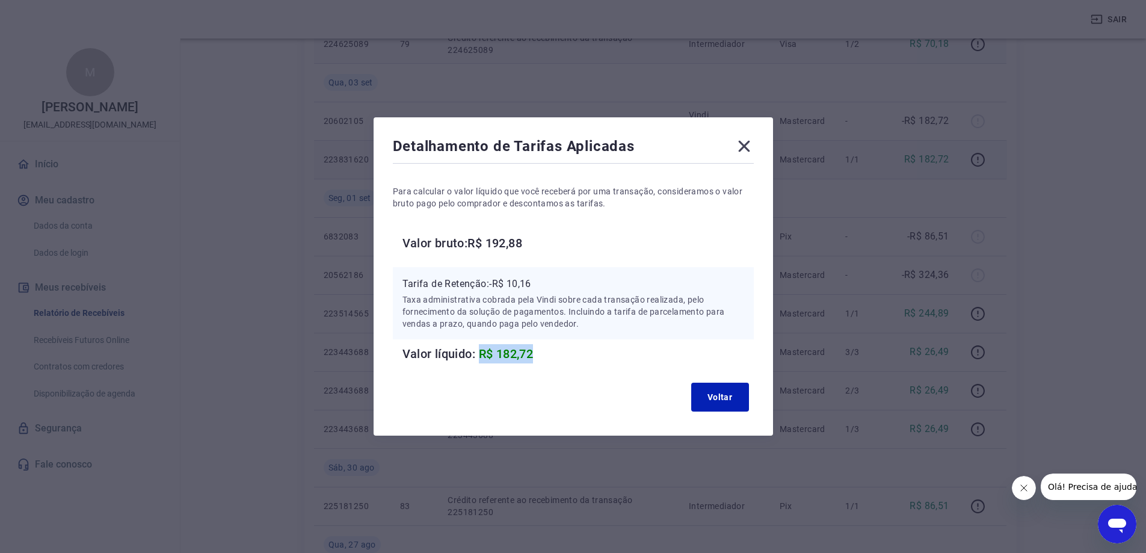
drag, startPoint x: 484, startPoint y: 354, endPoint x: 557, endPoint y: 350, distance: 72.3
click at [557, 350] on h6 "Valor líquido: R$ 182,72" at bounding box center [578, 353] width 351 height 19
click at [748, 143] on icon at bounding box center [744, 146] width 19 height 19
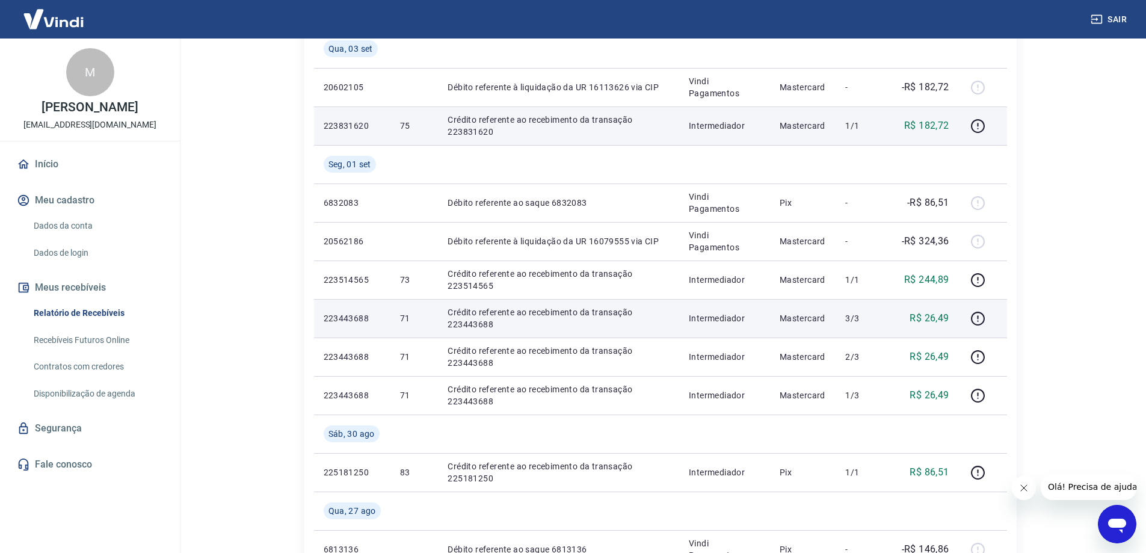
scroll to position [782, 0]
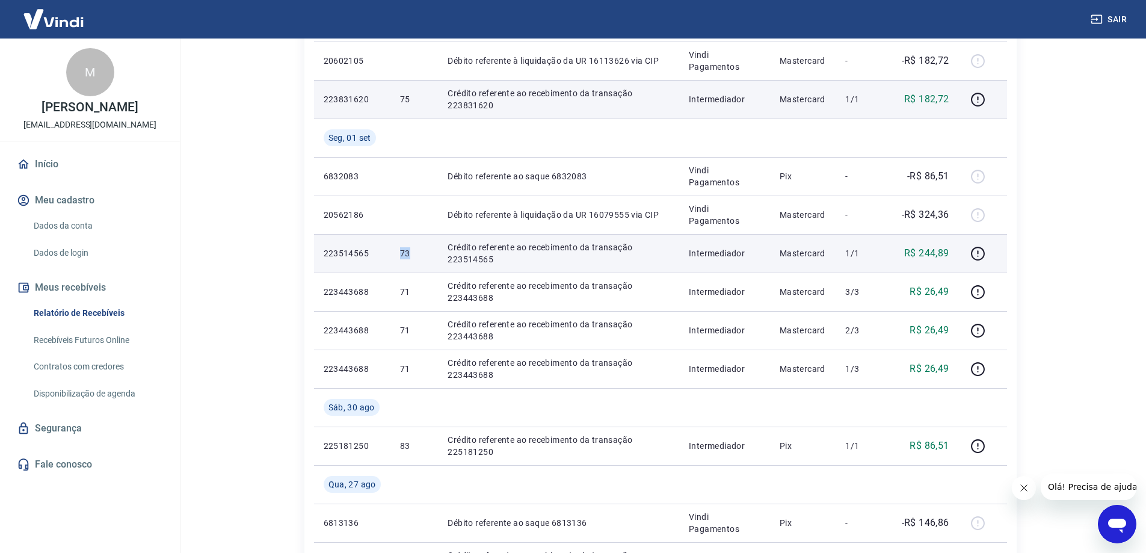
drag, startPoint x: 389, startPoint y: 252, endPoint x: 413, endPoint y: 249, distance: 24.9
click at [413, 249] on tr "223514565 73 Crédito referente ao recebimento da transação 223514565 Intermedia…" at bounding box center [660, 253] width 693 height 39
drag, startPoint x: 448, startPoint y: 245, endPoint x: 501, endPoint y: 259, distance: 54.7
click at [501, 259] on p "Crédito referente ao recebimento da transação 223514565" at bounding box center [559, 253] width 222 height 24
drag, startPoint x: 690, startPoint y: 250, endPoint x: 749, endPoint y: 248, distance: 59.0
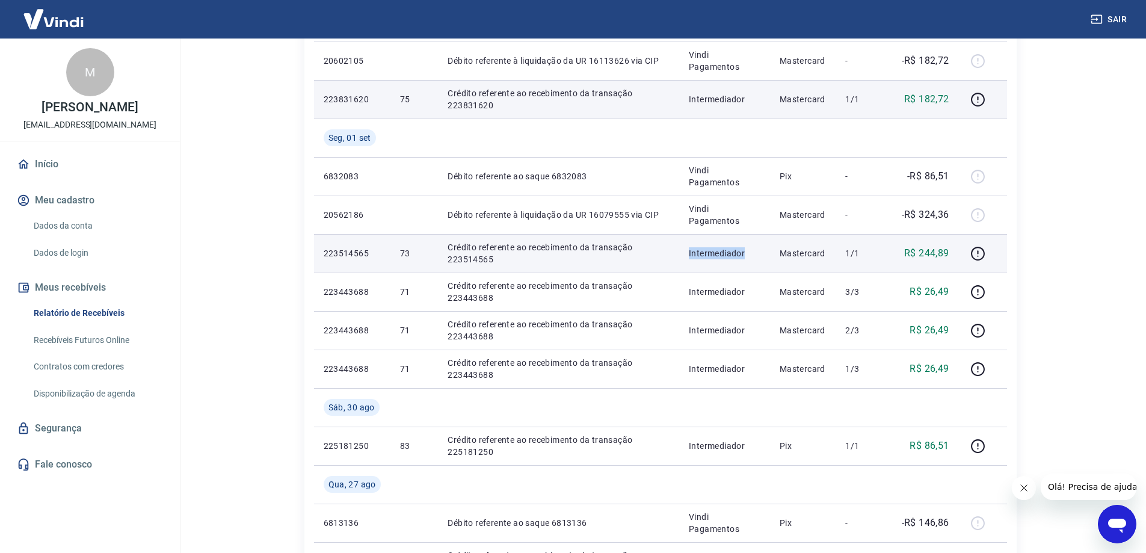
click at [749, 248] on td "Intermediador" at bounding box center [724, 253] width 91 height 39
drag, startPoint x: 784, startPoint y: 250, endPoint x: 867, endPoint y: 251, distance: 83.0
click at [867, 251] on tr "223514565 73 Crédito referente ao recebimento da transação 223514565 Intermedia…" at bounding box center [660, 253] width 693 height 39
click at [820, 252] on p "Mastercard" at bounding box center [803, 253] width 47 height 12
drag, startPoint x: 779, startPoint y: 252, endPoint x: 830, endPoint y: 255, distance: 51.8
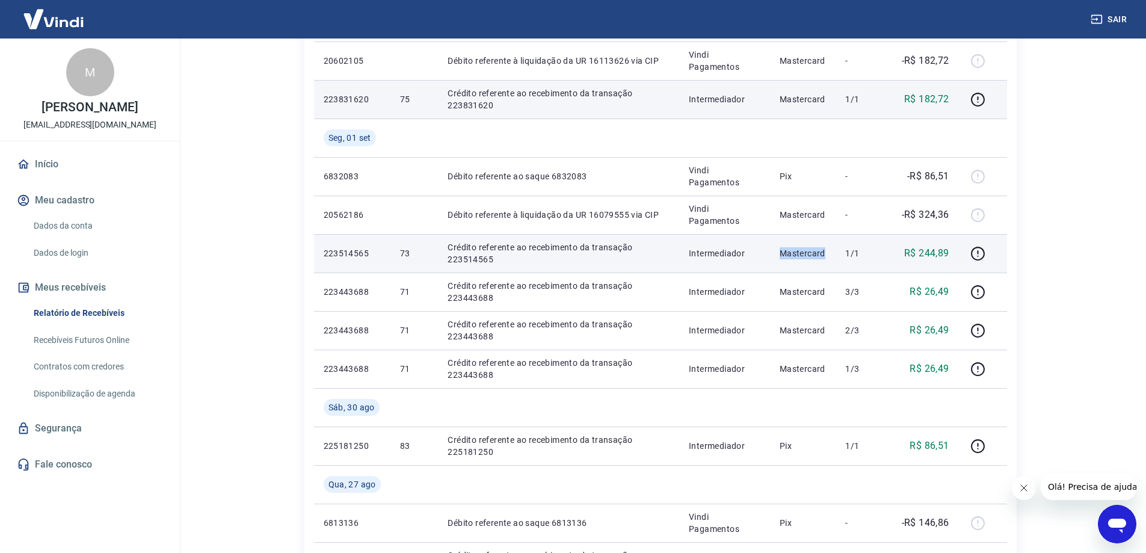
click at [830, 255] on td "Mastercard" at bounding box center [803, 253] width 66 height 39
drag, startPoint x: 847, startPoint y: 246, endPoint x: 866, endPoint y: 246, distance: 19.3
click at [866, 246] on td "1/1" at bounding box center [863, 253] width 55 height 39
drag, startPoint x: 904, startPoint y: 252, endPoint x: 951, endPoint y: 252, distance: 47.5
click at [951, 252] on td "R$ 244,89" at bounding box center [925, 253] width 68 height 39
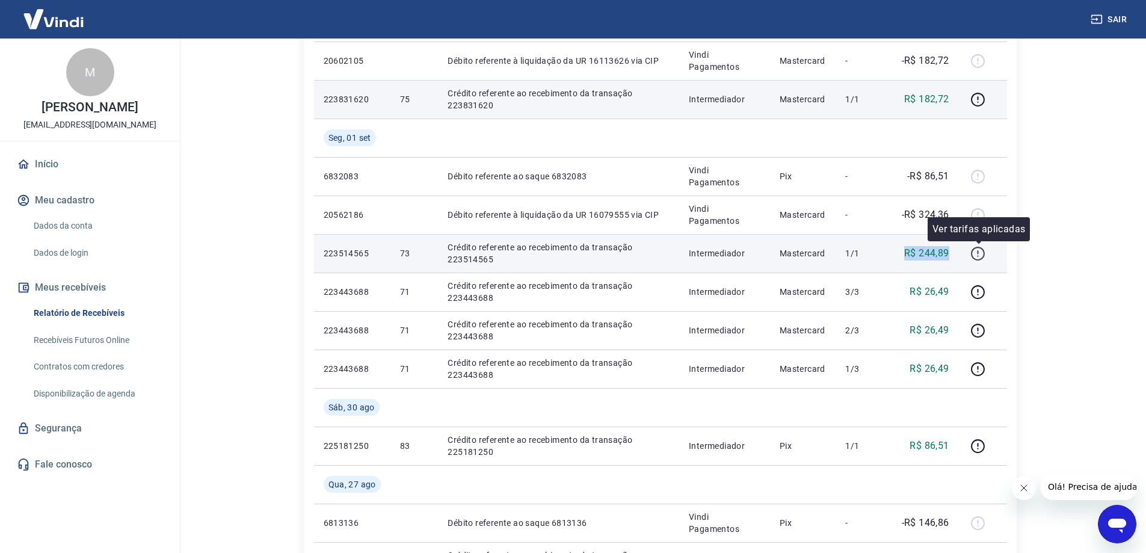
click at [979, 252] on icon "button" at bounding box center [978, 252] width 1 height 4
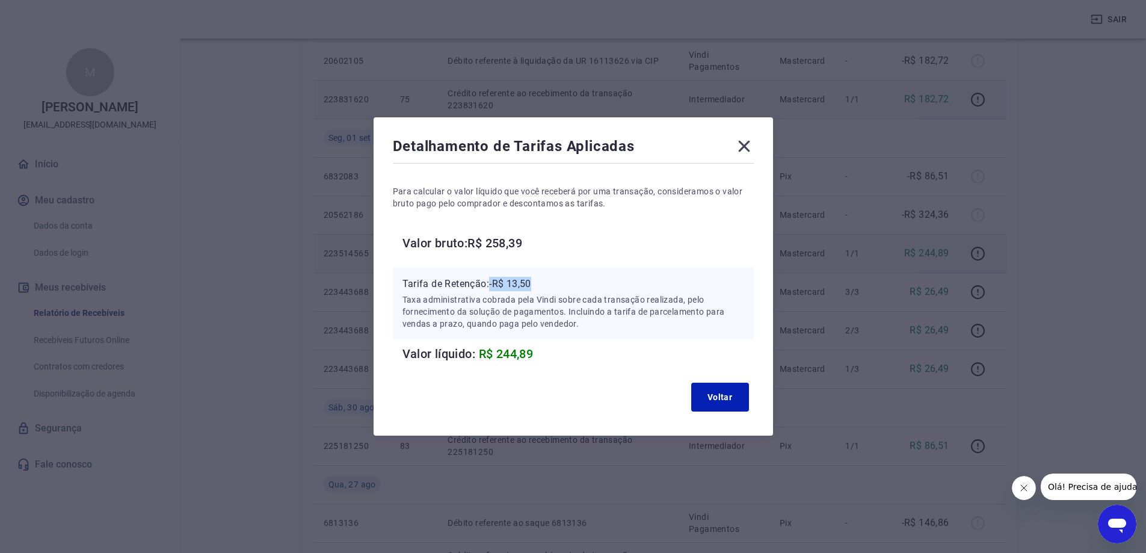
drag, startPoint x: 500, startPoint y: 284, endPoint x: 563, endPoint y: 279, distance: 63.4
click at [563, 279] on p "Tarifa de Retenção: -R$ 13,50" at bounding box center [574, 284] width 342 height 14
drag, startPoint x: 498, startPoint y: 283, endPoint x: 546, endPoint y: 284, distance: 47.5
click at [546, 284] on p "Tarifa de Retenção: -R$ 13,50" at bounding box center [574, 284] width 342 height 14
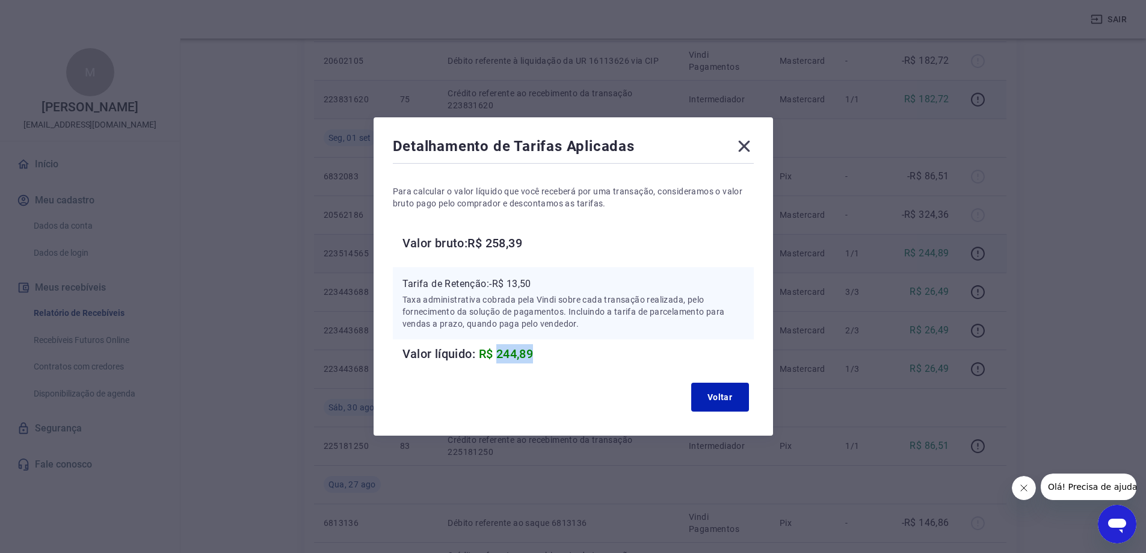
drag, startPoint x: 528, startPoint y: 350, endPoint x: 549, endPoint y: 350, distance: 21.1
click at [549, 350] on h6 "Valor líquido: R$ 244,89" at bounding box center [578, 353] width 351 height 19
drag, startPoint x: 493, startPoint y: 243, endPoint x: 537, endPoint y: 246, distance: 44.6
click at [537, 246] on h6 "Valor bruto: R$ 258,39" at bounding box center [578, 242] width 351 height 19
drag, startPoint x: 477, startPoint y: 244, endPoint x: 538, endPoint y: 249, distance: 61.5
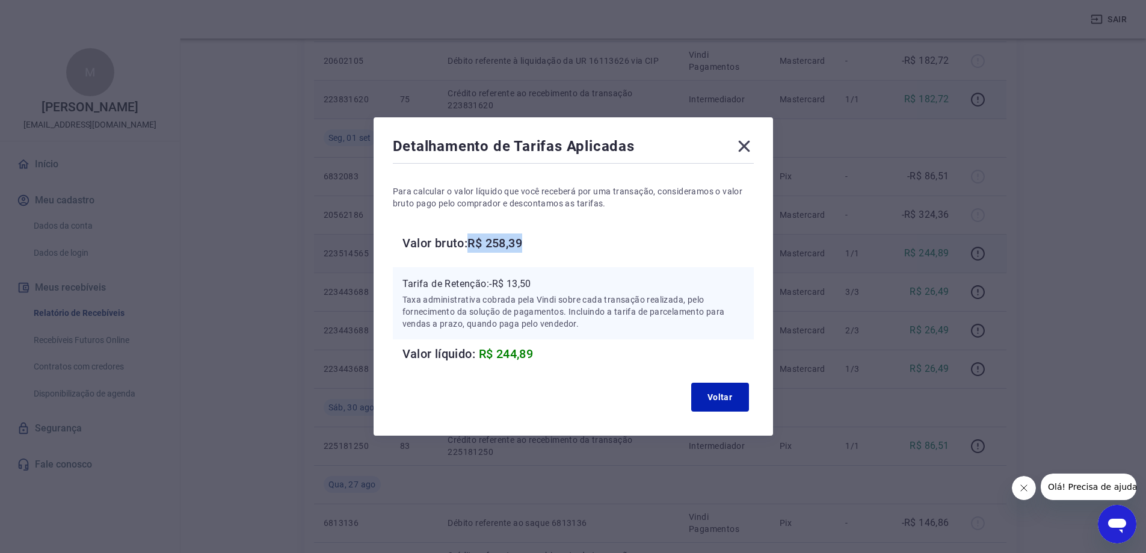
click at [538, 249] on h6 "Valor bruto: R$ 258,39" at bounding box center [578, 242] width 351 height 19
drag, startPoint x: 484, startPoint y: 353, endPoint x: 576, endPoint y: 355, distance: 92.7
click at [576, 355] on h6 "Valor líquido: R$ 244,89" at bounding box center [578, 353] width 351 height 19
click at [747, 141] on icon at bounding box center [744, 146] width 19 height 19
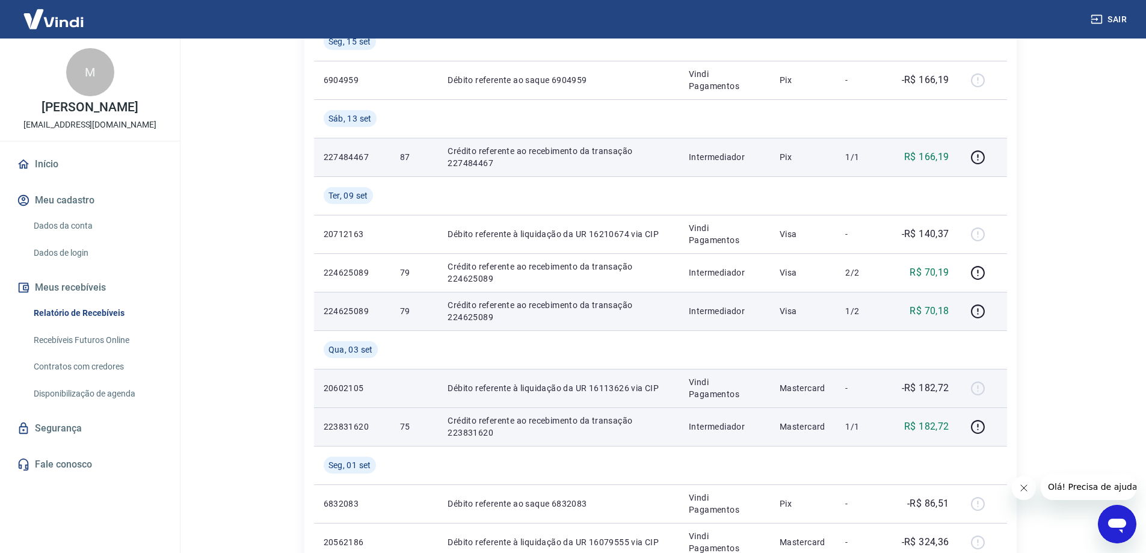
scroll to position [421, 0]
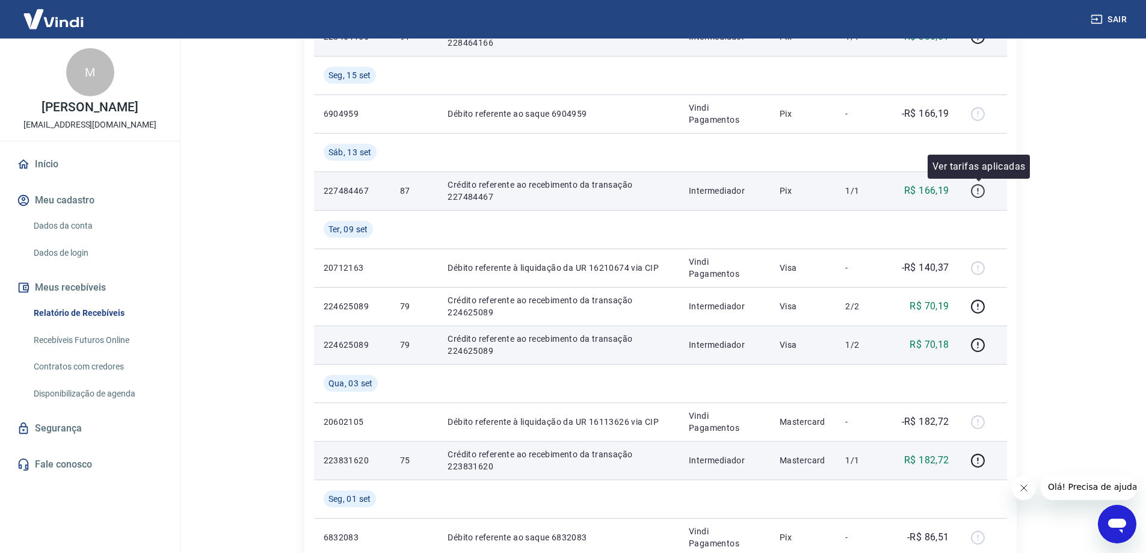
click at [984, 194] on icon "button" at bounding box center [978, 191] width 14 height 14
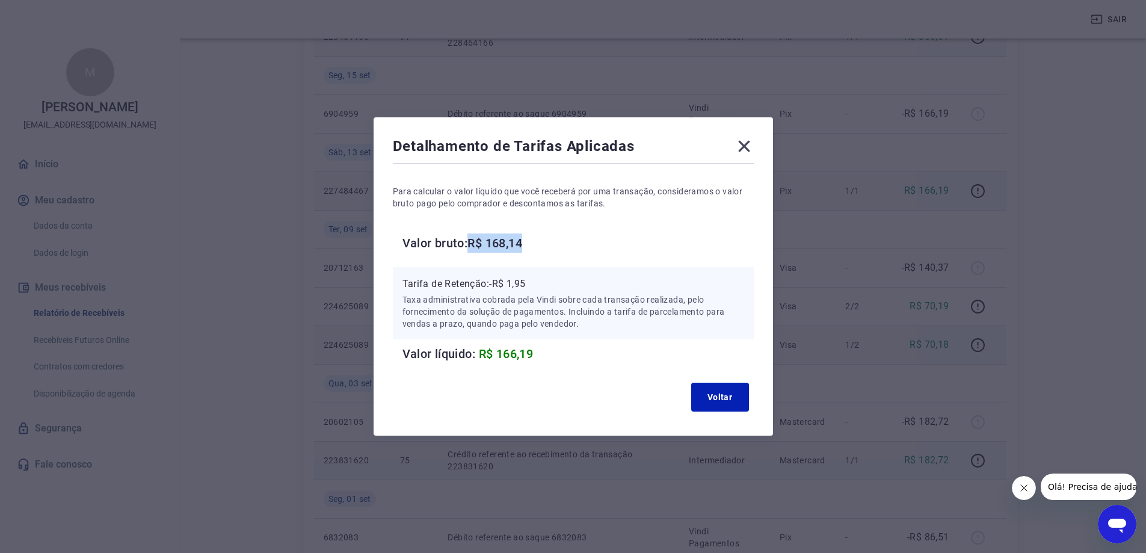
drag, startPoint x: 475, startPoint y: 243, endPoint x: 553, endPoint y: 243, distance: 77.6
click at [553, 243] on h6 "Valor bruto: R$ 168,14" at bounding box center [578, 242] width 351 height 19
click at [752, 141] on icon at bounding box center [744, 146] width 19 height 19
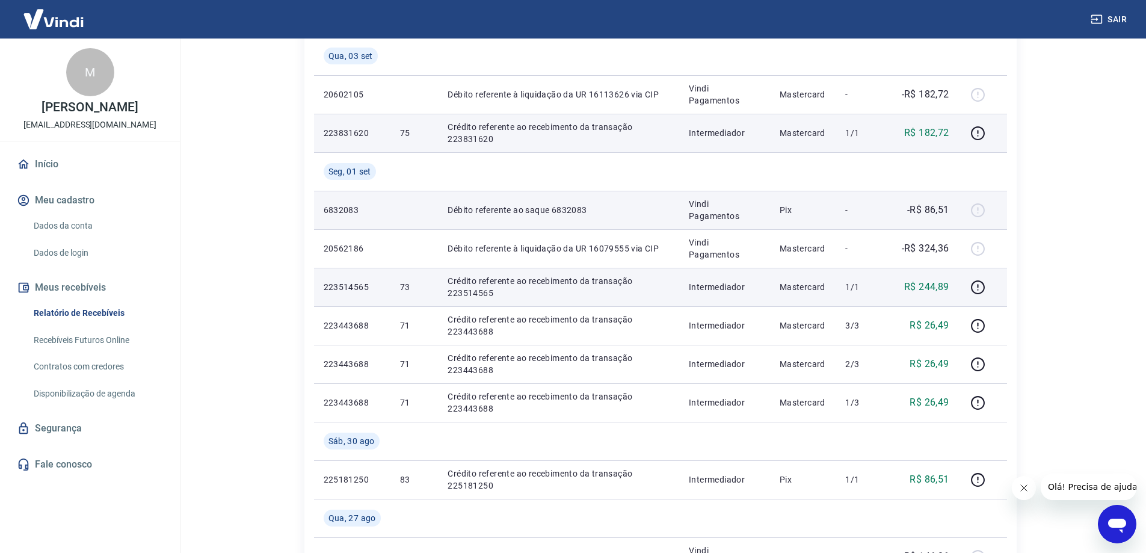
scroll to position [842, 0]
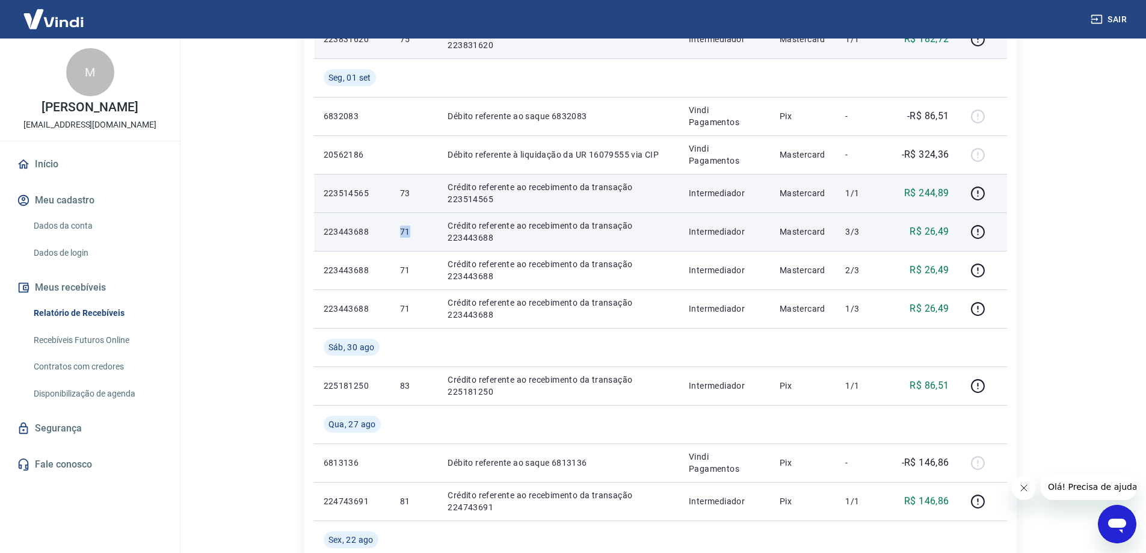
drag, startPoint x: 394, startPoint y: 230, endPoint x: 418, endPoint y: 229, distance: 24.1
click at [418, 229] on td "71" at bounding box center [415, 231] width 48 height 39
drag, startPoint x: 446, startPoint y: 226, endPoint x: 622, endPoint y: 237, distance: 176.7
click at [622, 237] on td "Crédito referente ao recebimento da transação 223443688" at bounding box center [558, 231] width 241 height 39
drag, startPoint x: 693, startPoint y: 226, endPoint x: 767, endPoint y: 227, distance: 74.6
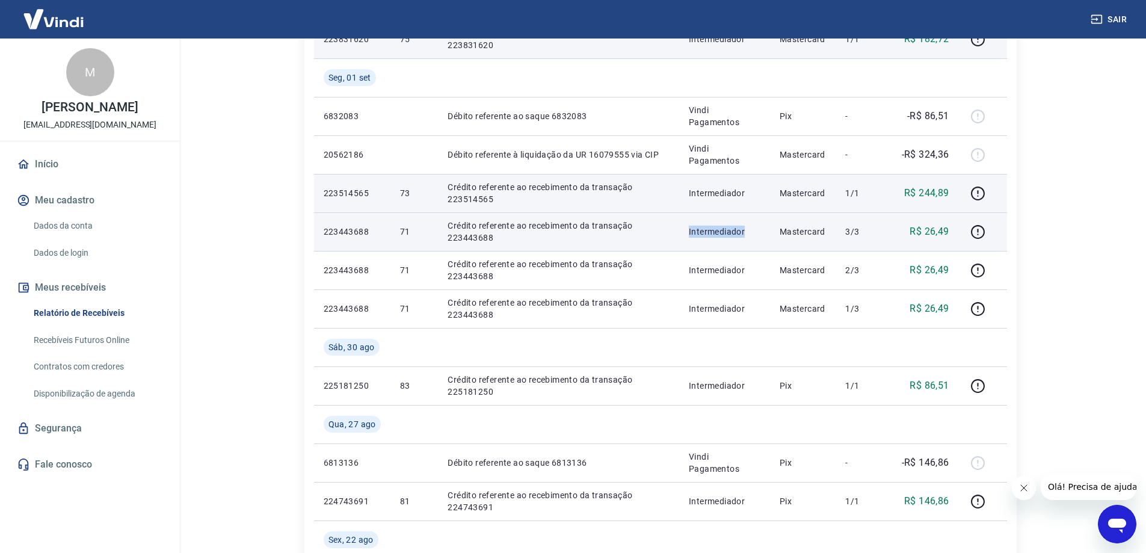
click at [767, 227] on td "Intermediador" at bounding box center [724, 231] width 91 height 39
click at [974, 230] on icon "button" at bounding box center [978, 231] width 15 height 15
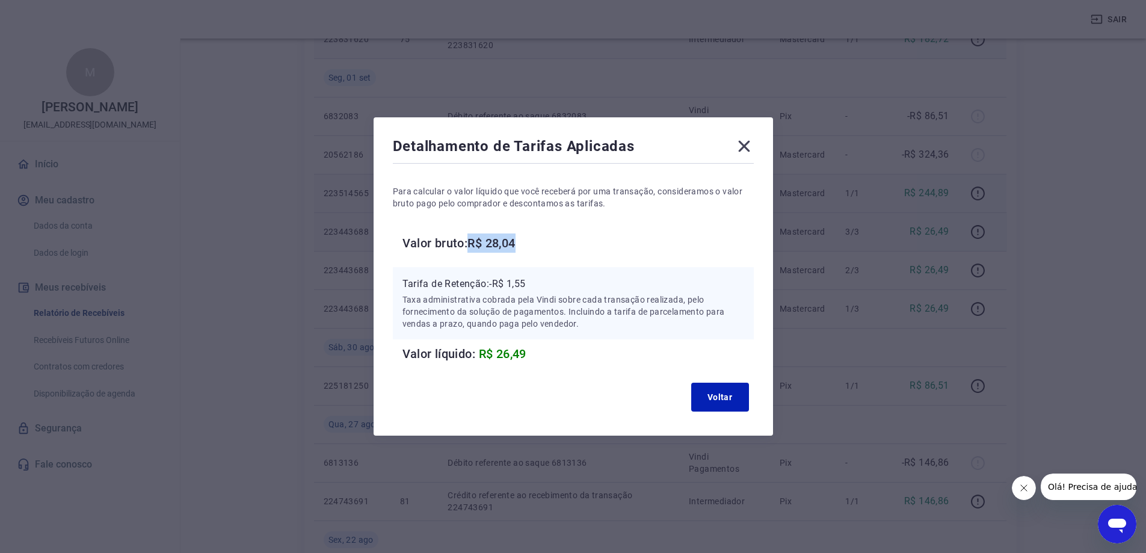
drag, startPoint x: 475, startPoint y: 244, endPoint x: 545, endPoint y: 244, distance: 70.4
click at [545, 244] on h6 "Valor bruto: R$ 28,04" at bounding box center [578, 242] width 351 height 19
drag, startPoint x: 513, startPoint y: 284, endPoint x: 542, endPoint y: 284, distance: 28.3
click at [542, 284] on p "Tarifa de Retenção: -R$ 1,55" at bounding box center [574, 284] width 342 height 14
drag, startPoint x: 483, startPoint y: 353, endPoint x: 551, endPoint y: 354, distance: 68.0
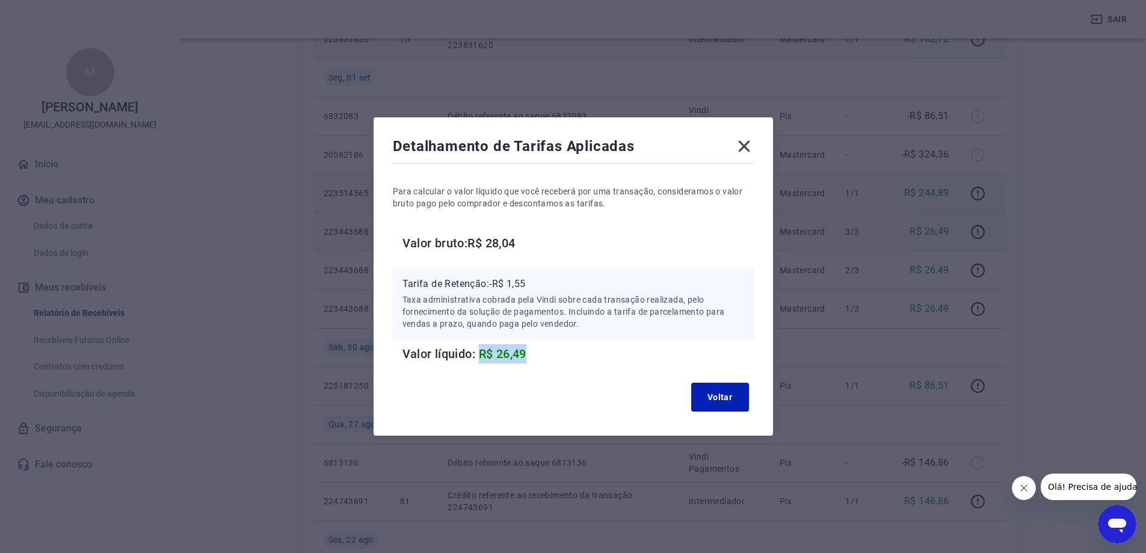
click at [551, 354] on h6 "Valor líquido: R$ 26,49" at bounding box center [578, 353] width 351 height 19
click at [752, 146] on icon at bounding box center [744, 146] width 19 height 19
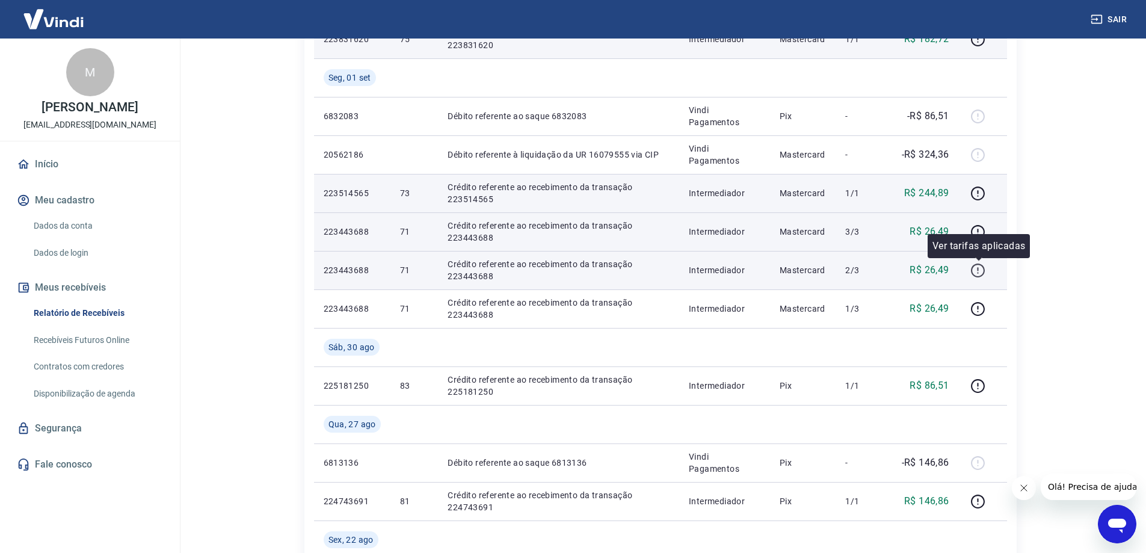
click at [980, 274] on icon "button" at bounding box center [978, 270] width 15 height 15
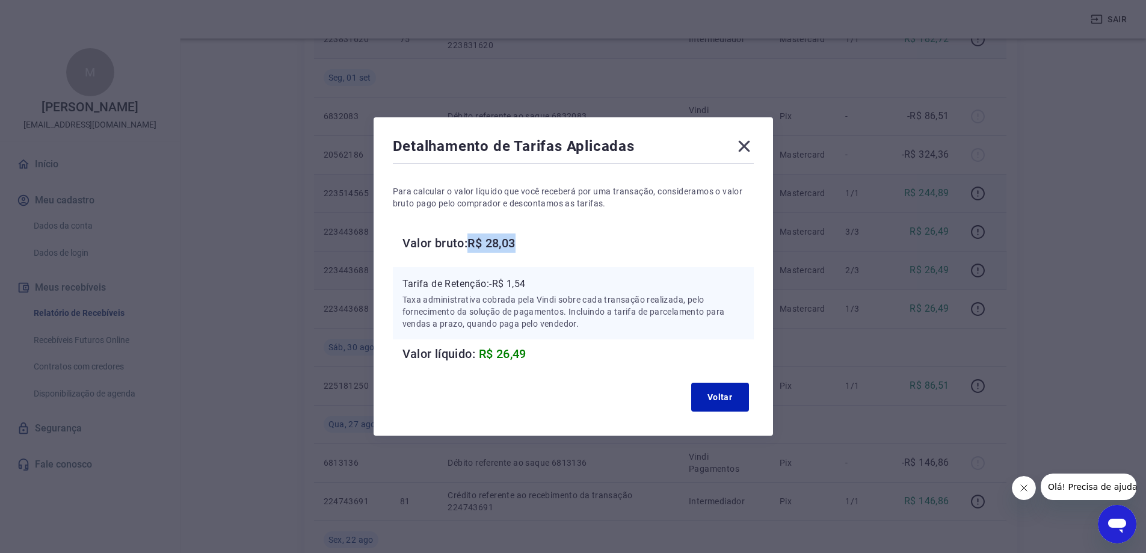
drag, startPoint x: 475, startPoint y: 242, endPoint x: 592, endPoint y: 244, distance: 117.4
click at [592, 244] on h6 "Valor bruto: R$ 28,03" at bounding box center [578, 242] width 351 height 19
drag, startPoint x: 494, startPoint y: 283, endPoint x: 557, endPoint y: 283, distance: 62.6
click at [557, 283] on p "Tarifa de Retenção: -R$ 1,54" at bounding box center [574, 284] width 342 height 14
drag, startPoint x: 483, startPoint y: 353, endPoint x: 562, endPoint y: 351, distance: 79.5
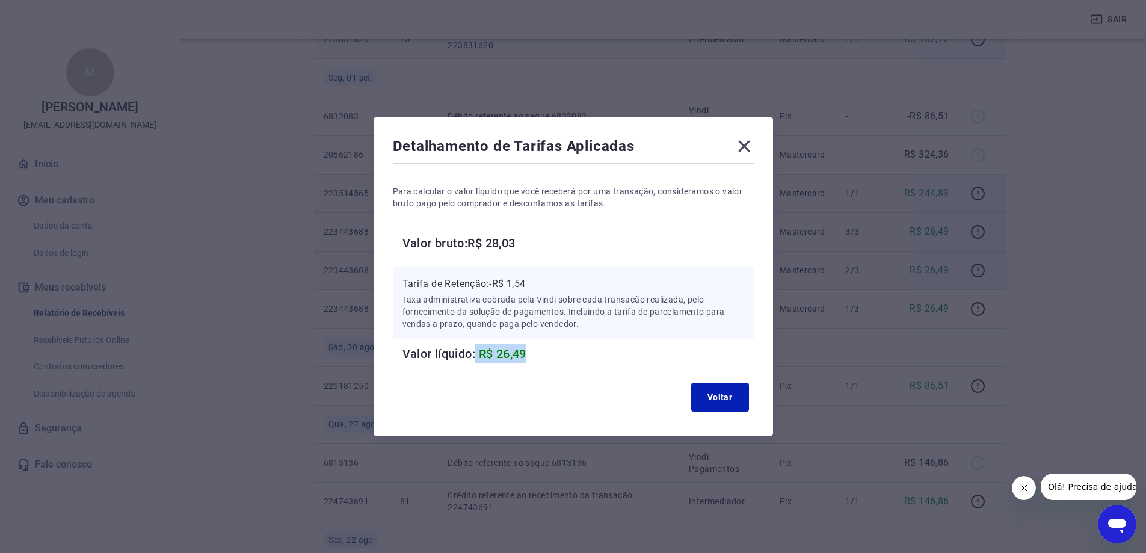
click at [562, 351] on h6 "Valor líquido: R$ 26,49" at bounding box center [578, 353] width 351 height 19
click at [750, 143] on icon at bounding box center [743, 146] width 11 height 11
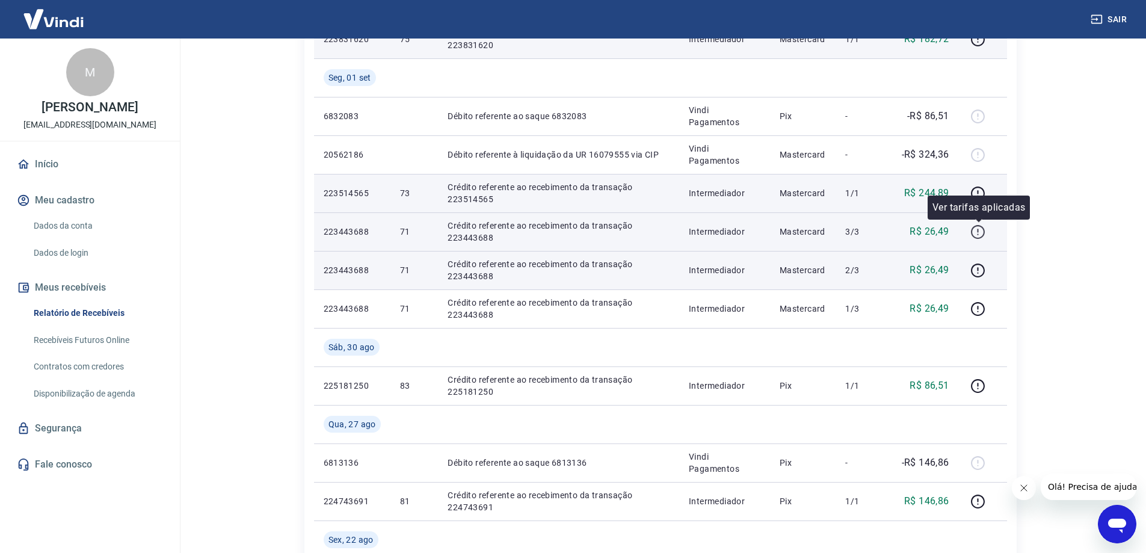
click at [971, 232] on button "button" at bounding box center [978, 231] width 19 height 19
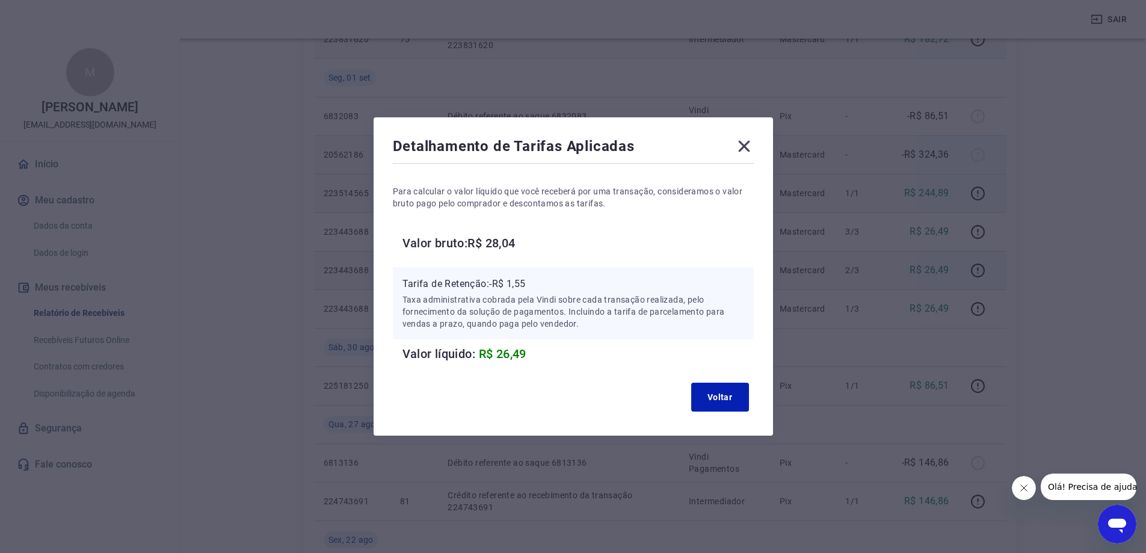
click at [747, 152] on icon at bounding box center [744, 146] width 19 height 19
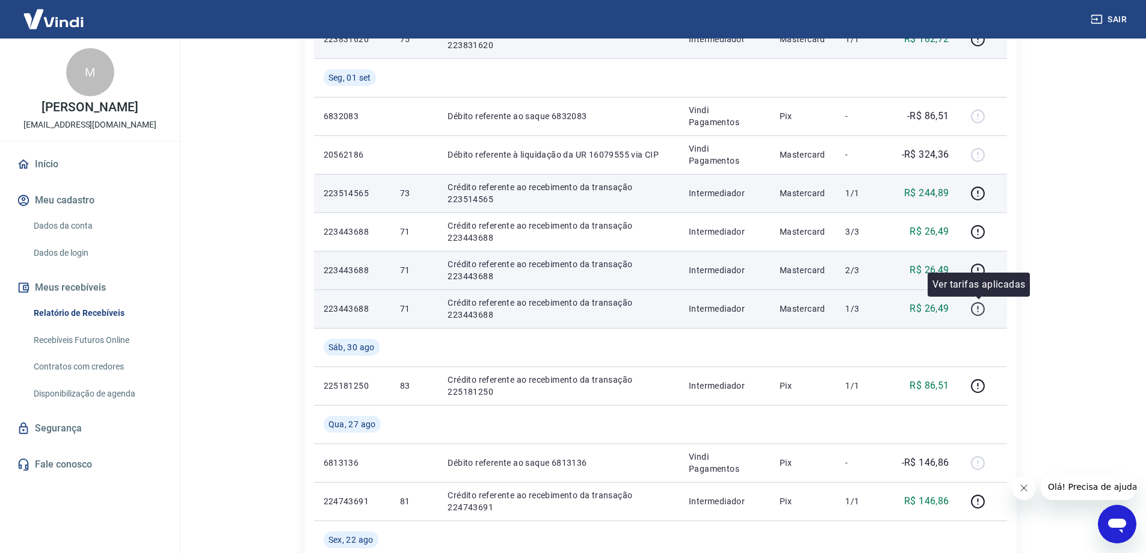
click at [978, 306] on icon "button" at bounding box center [978, 308] width 15 height 15
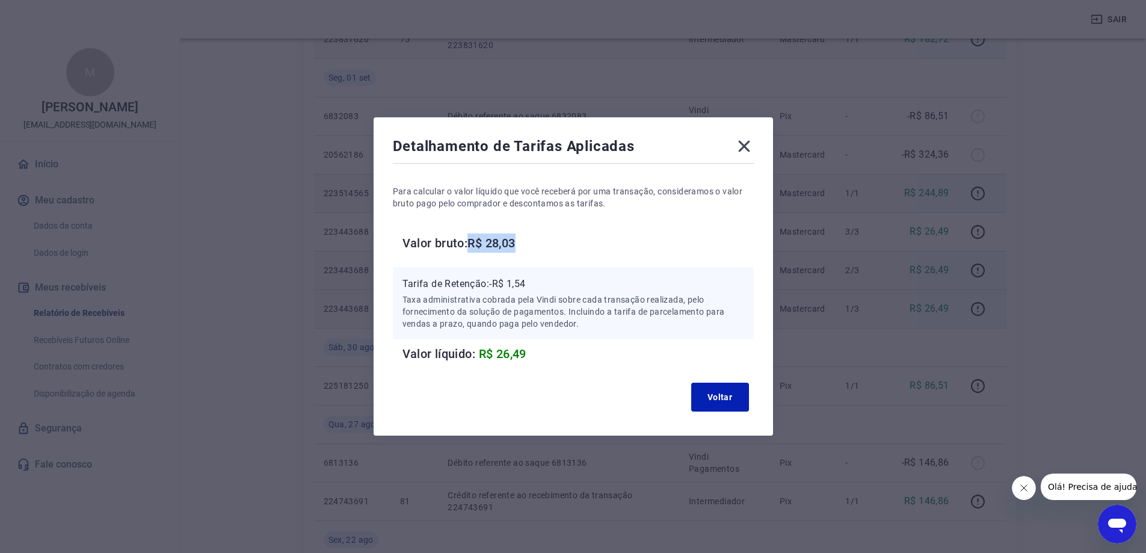
drag, startPoint x: 474, startPoint y: 243, endPoint x: 534, endPoint y: 243, distance: 59.6
click at [534, 243] on h6 "Valor bruto: R$ 28,03" at bounding box center [578, 242] width 351 height 19
drag, startPoint x: 494, startPoint y: 284, endPoint x: 548, endPoint y: 285, distance: 54.2
click at [548, 285] on p "Tarifa de Retenção: -R$ 1,54" at bounding box center [574, 284] width 342 height 14
drag, startPoint x: 483, startPoint y: 352, endPoint x: 537, endPoint y: 351, distance: 53.6
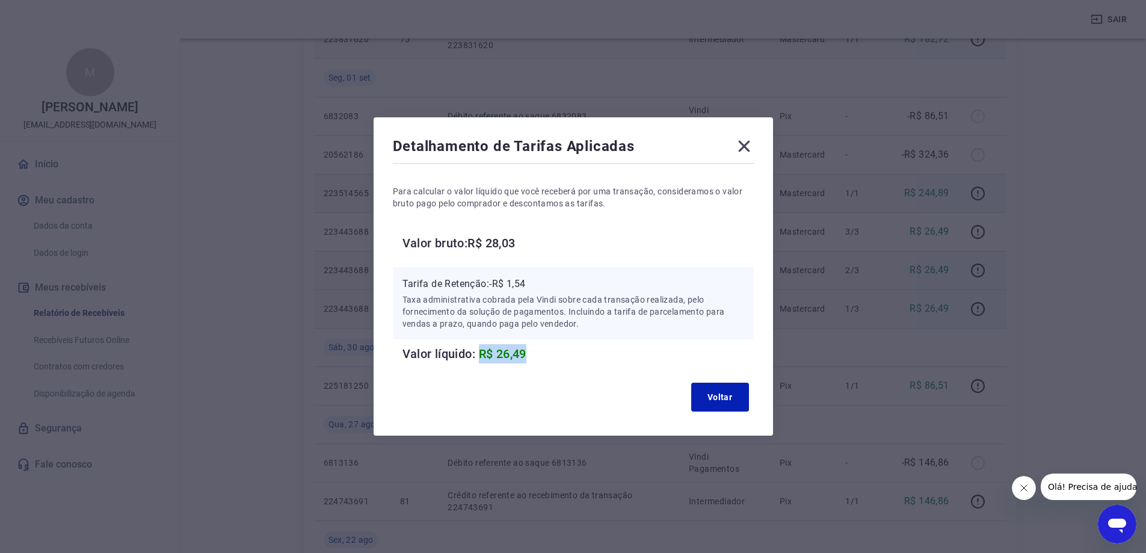
click at [537, 351] on h6 "Valor líquido: R$ 26,49" at bounding box center [578, 353] width 351 height 19
click at [750, 144] on icon at bounding box center [743, 146] width 11 height 11
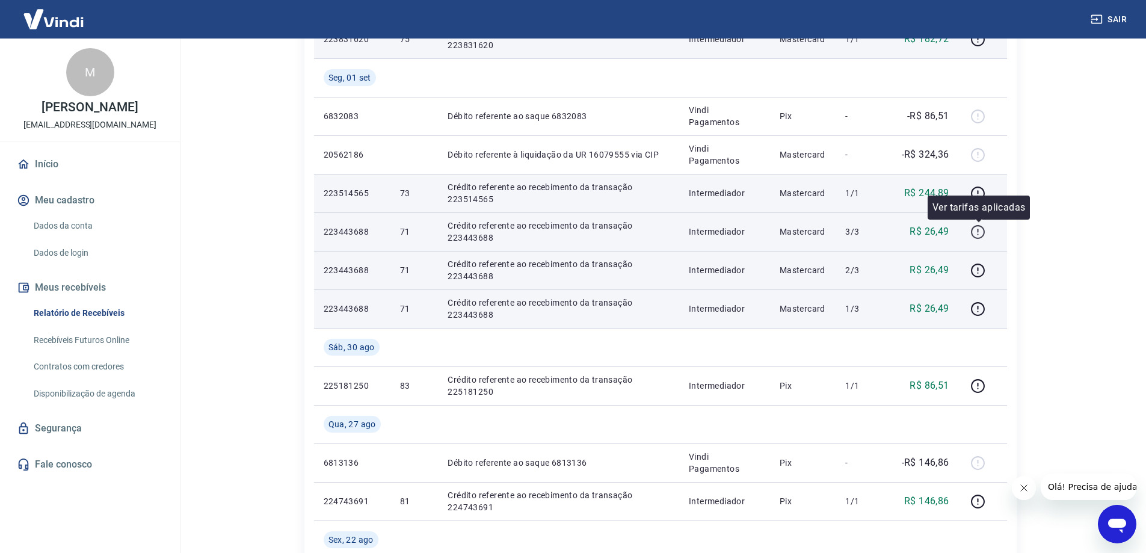
click at [981, 231] on icon "button" at bounding box center [978, 231] width 15 height 15
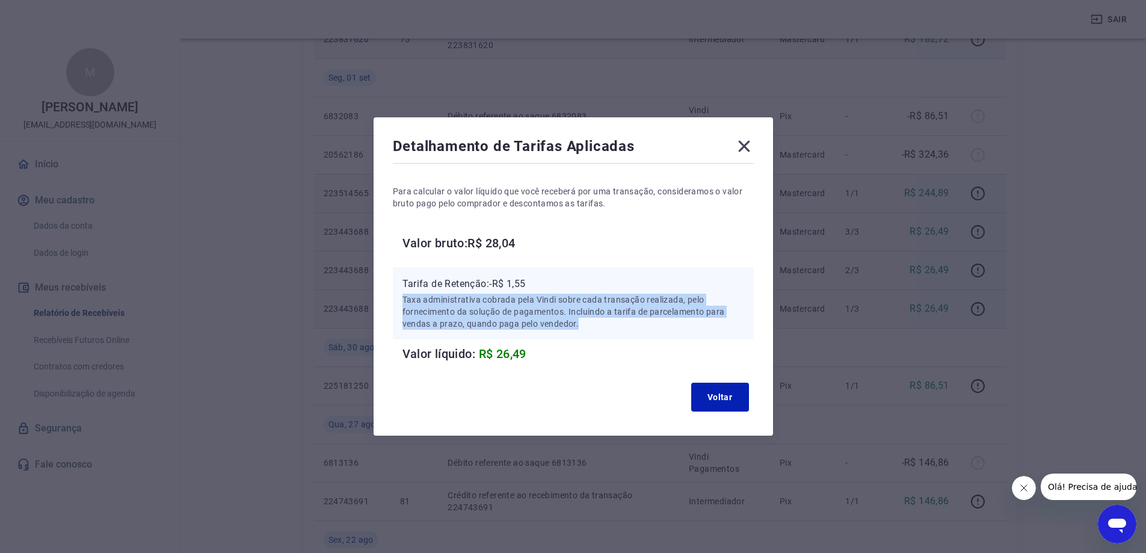
drag, startPoint x: 406, startPoint y: 297, endPoint x: 596, endPoint y: 326, distance: 192.3
click at [596, 326] on div "Tarifa de Retenção: -R$ 1,55 Taxa administrativa cobrada pela Vindi sobre cada …" at bounding box center [573, 303] width 361 height 72
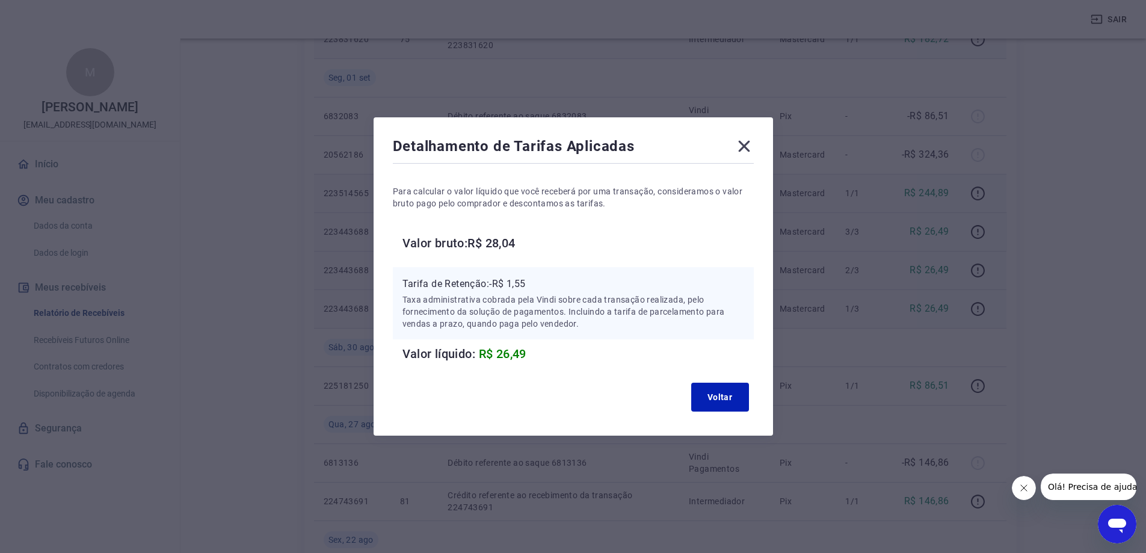
click at [754, 144] on icon at bounding box center [744, 146] width 19 height 19
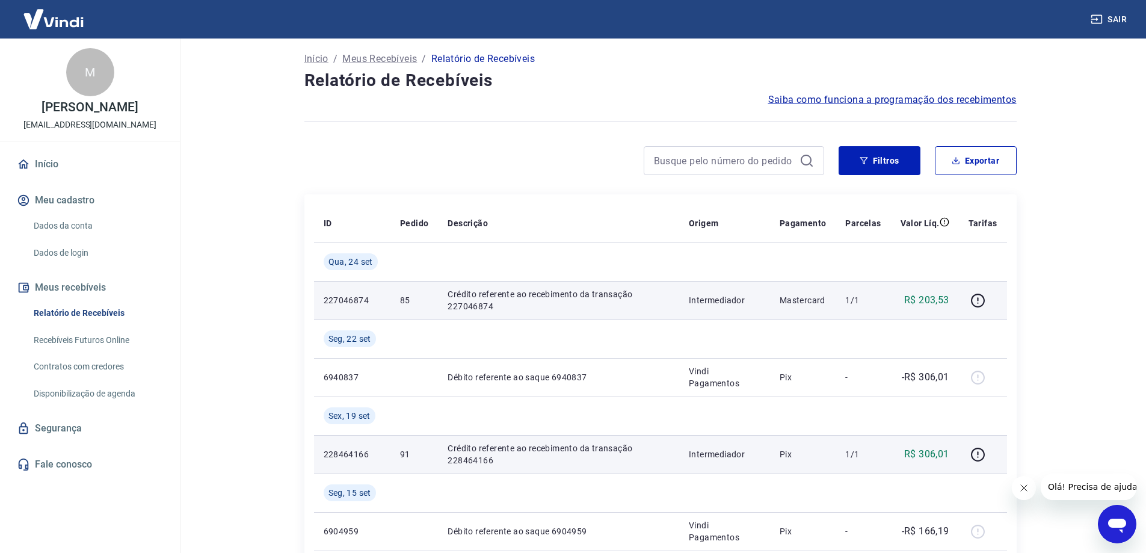
scroll to position [0, 0]
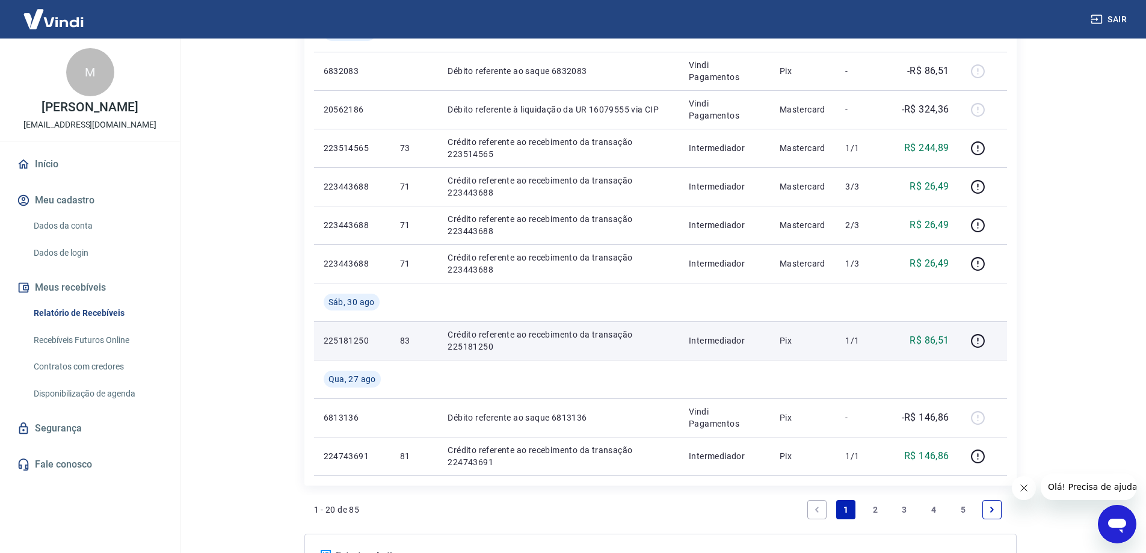
scroll to position [866, 0]
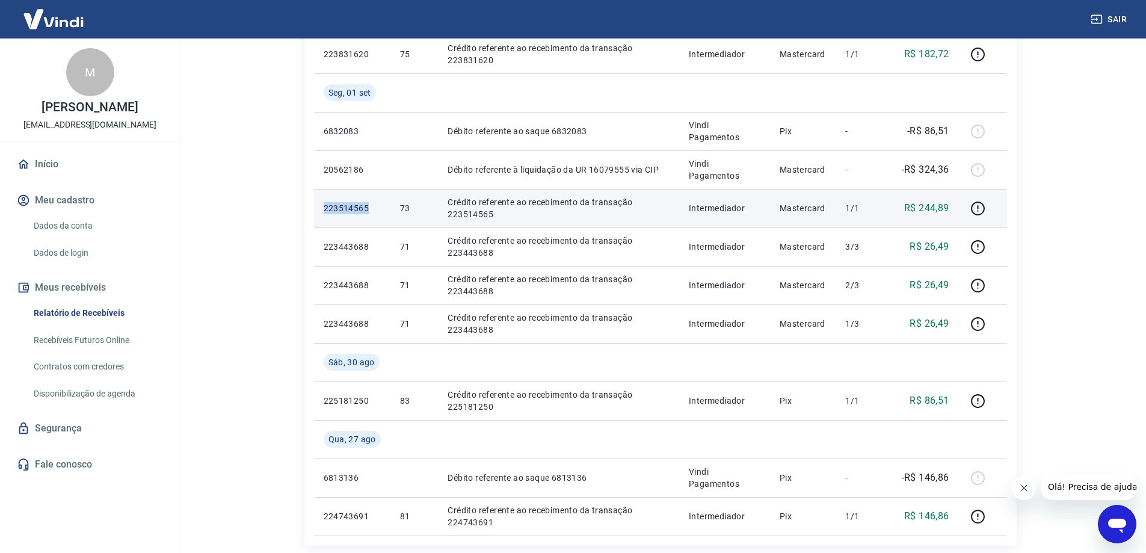
drag, startPoint x: 324, startPoint y: 206, endPoint x: 375, endPoint y: 205, distance: 50.6
click at [375, 205] on p "223514565" at bounding box center [352, 208] width 57 height 12
copy p "223514565"
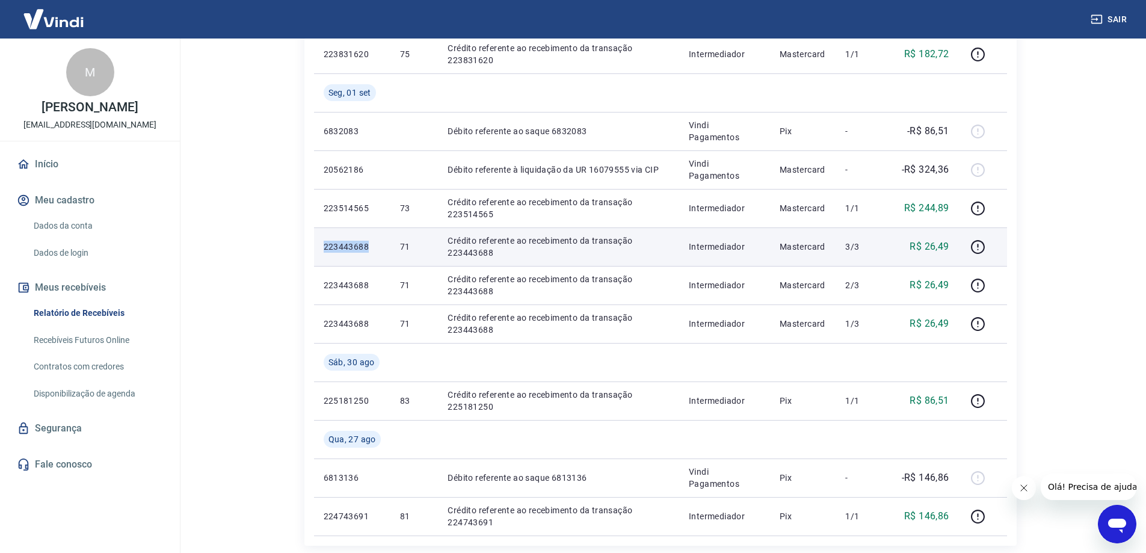
drag, startPoint x: 318, startPoint y: 247, endPoint x: 369, endPoint y: 242, distance: 50.8
click at [369, 242] on td "223443688" at bounding box center [352, 246] width 76 height 39
copy p "223443688"
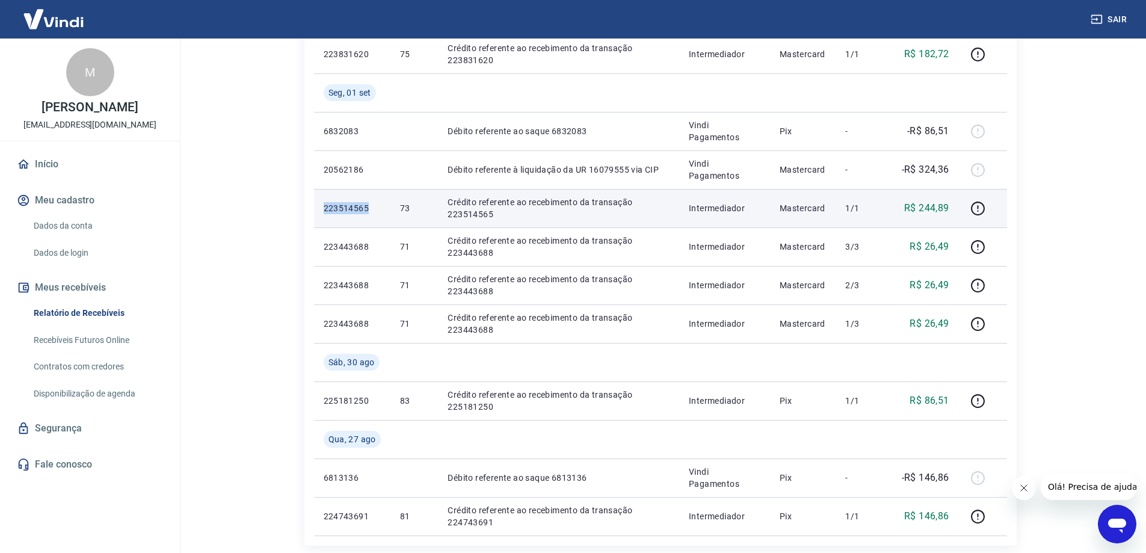
drag, startPoint x: 321, startPoint y: 206, endPoint x: 374, endPoint y: 207, distance: 53.0
click at [374, 207] on td "223514565" at bounding box center [352, 208] width 76 height 39
copy p "223514565"
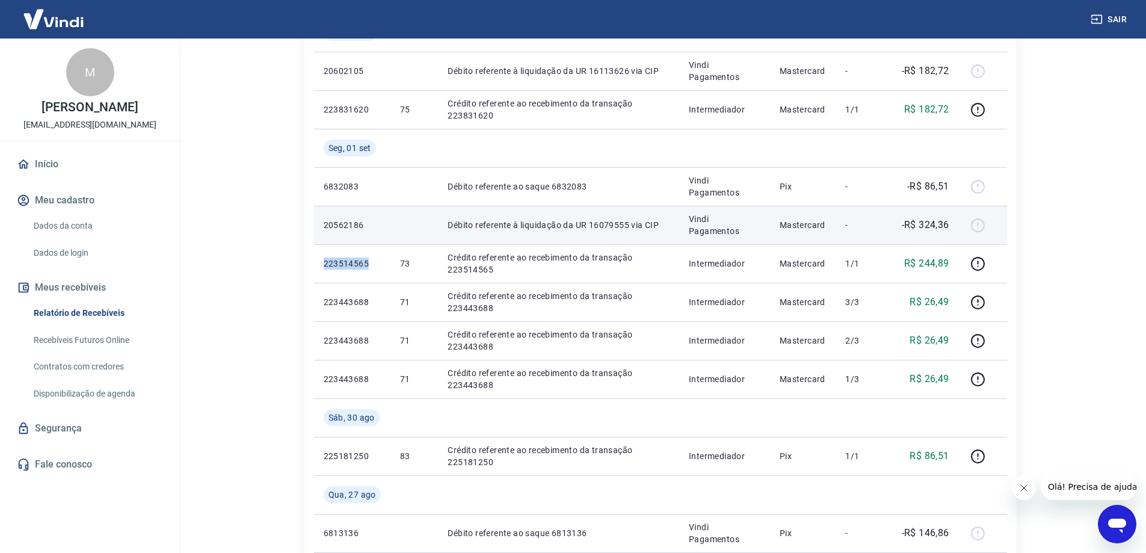
scroll to position [746, 0]
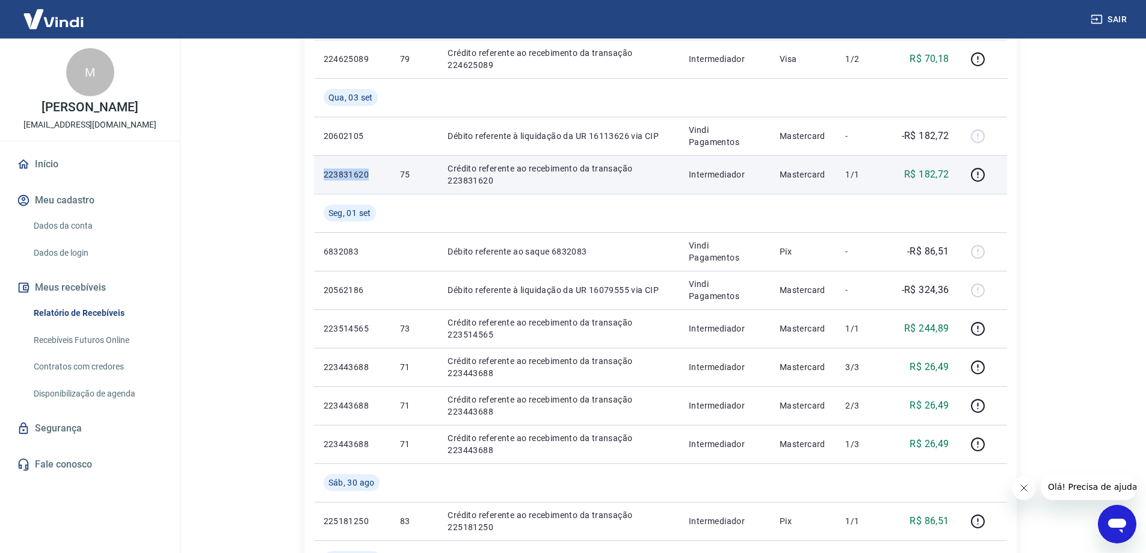
drag, startPoint x: 323, startPoint y: 173, endPoint x: 377, endPoint y: 176, distance: 54.2
click at [377, 176] on td "223831620" at bounding box center [352, 174] width 76 height 39
copy p "223831620"
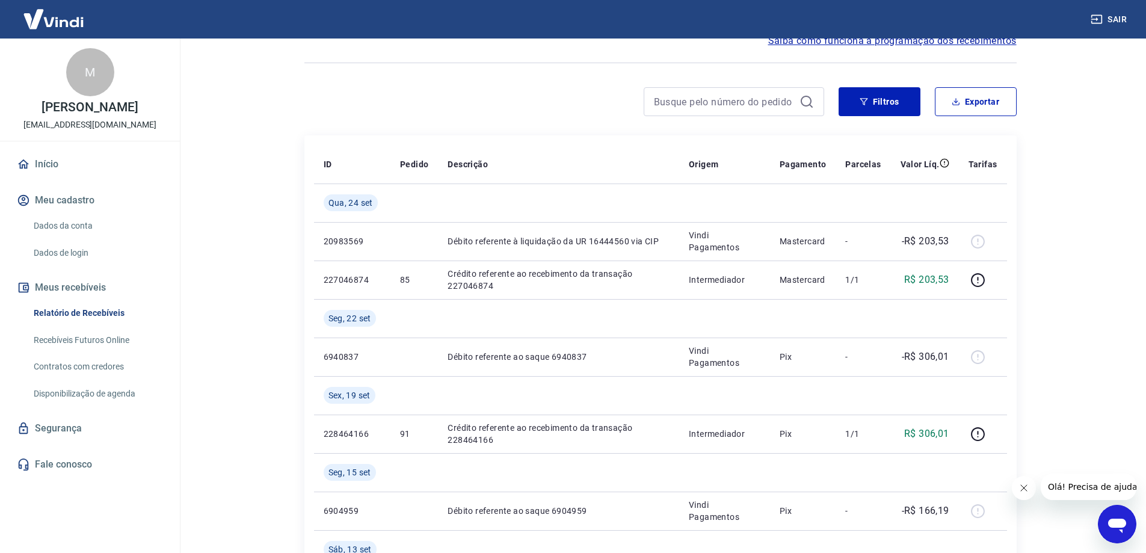
scroll to position [84, 0]
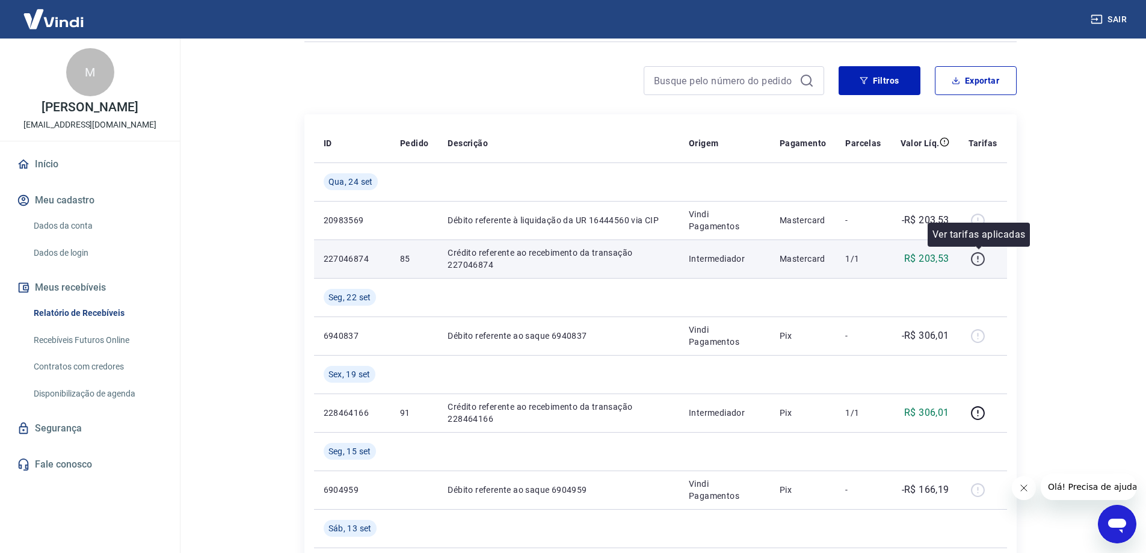
click at [981, 261] on icon "button" at bounding box center [978, 259] width 15 height 15
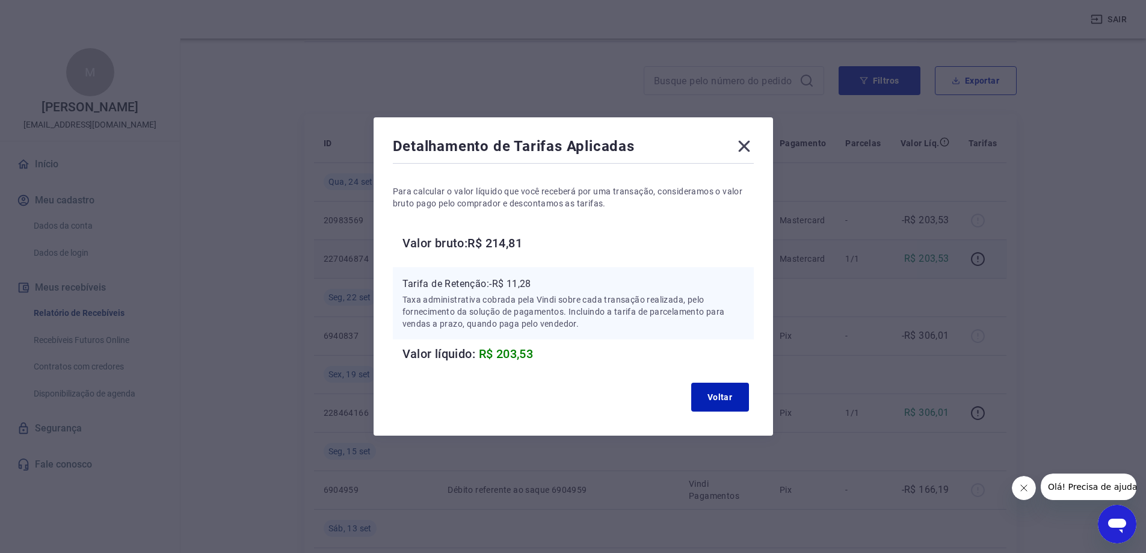
click at [749, 153] on icon at bounding box center [744, 146] width 19 height 19
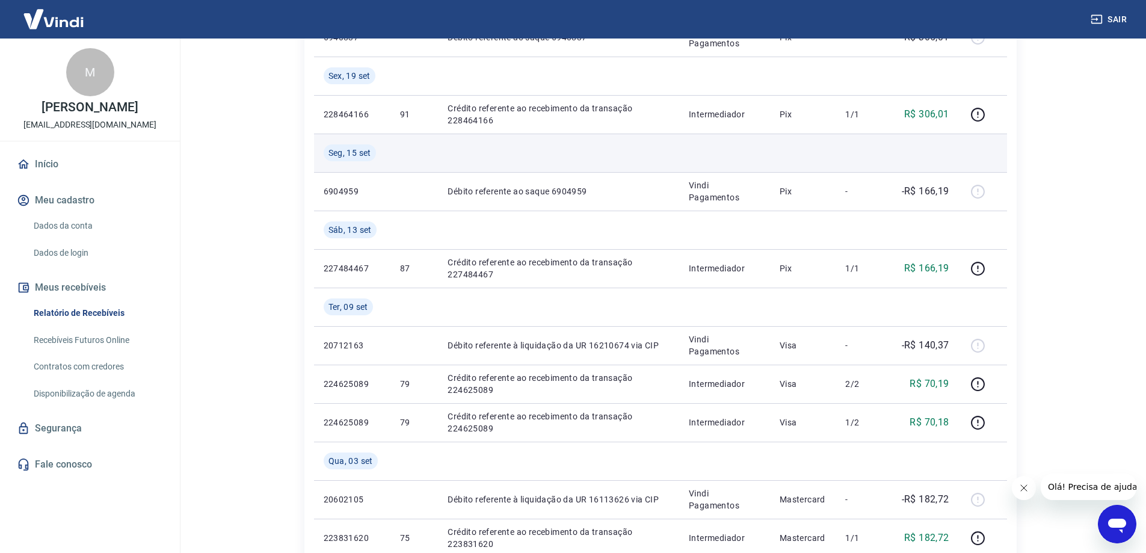
scroll to position [385, 0]
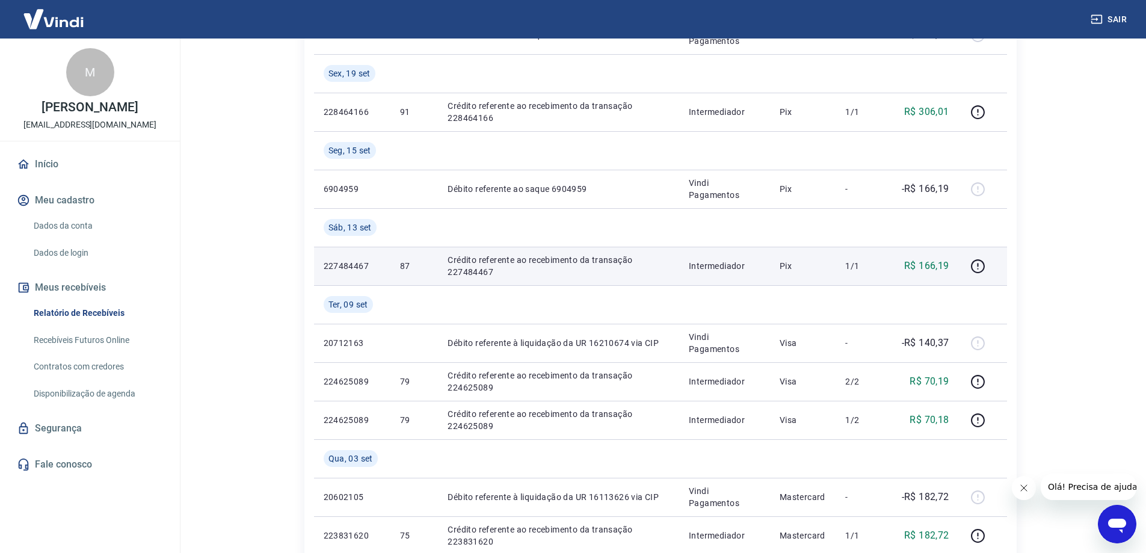
click at [419, 267] on p "87" at bounding box center [414, 266] width 28 height 12
click at [981, 265] on icon "button" at bounding box center [978, 266] width 15 height 15
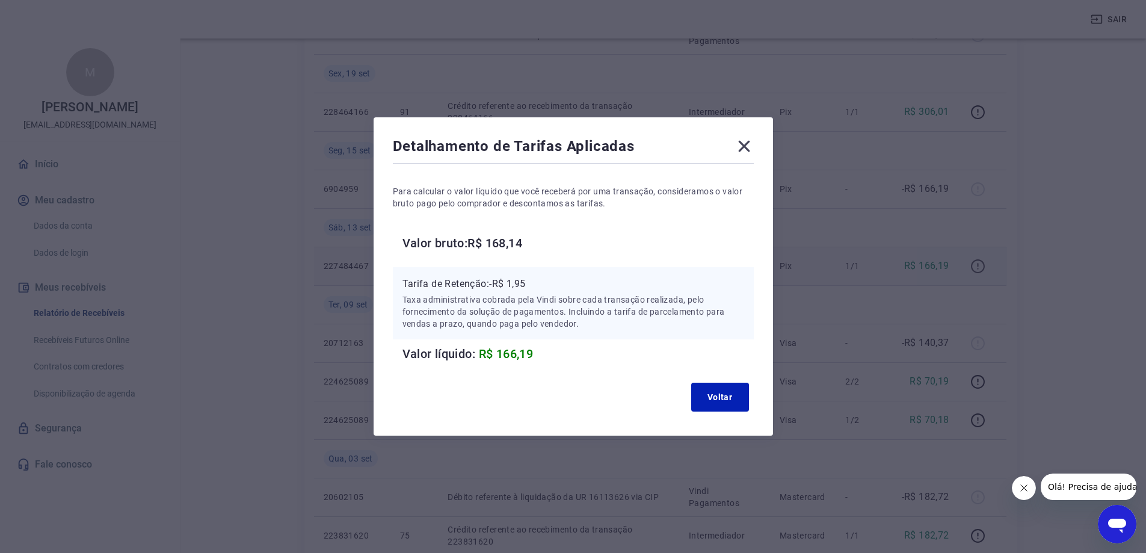
click at [981, 265] on div "Detalhamento de Tarifas Aplicadas Para calcular o valor líquido que você recebe…" at bounding box center [573, 276] width 1146 height 553
click at [754, 146] on icon at bounding box center [744, 146] width 19 height 19
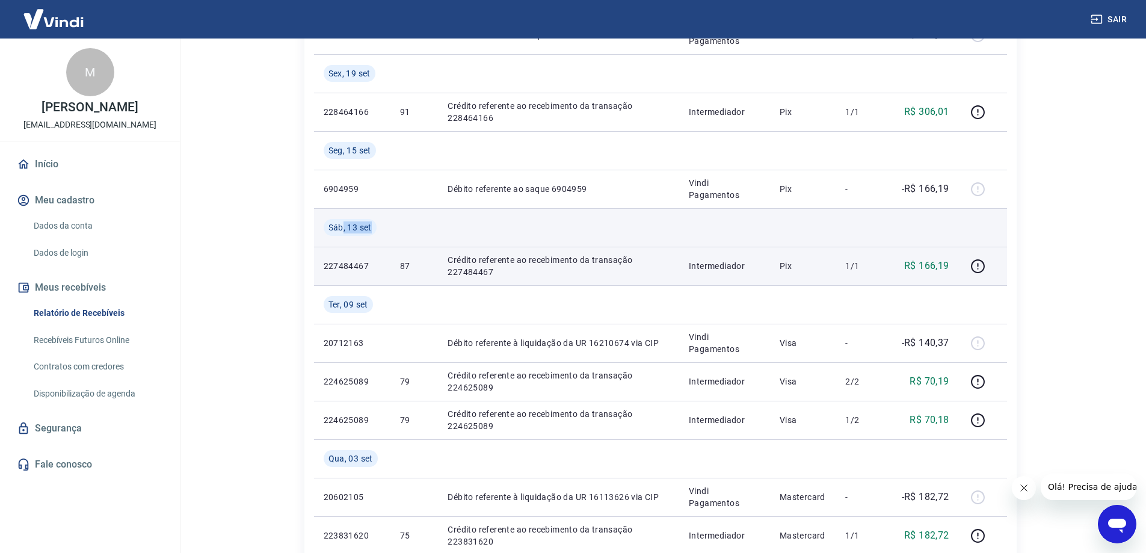
drag, startPoint x: 344, startPoint y: 226, endPoint x: 386, endPoint y: 228, distance: 42.2
click at [386, 228] on td "Sáb, 13 set" at bounding box center [352, 227] width 76 height 39
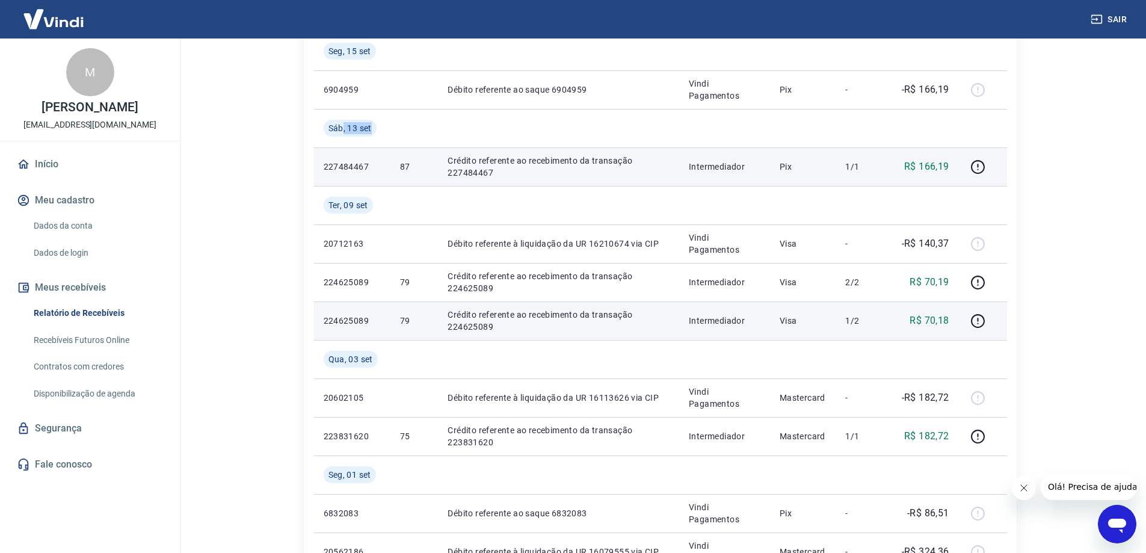
scroll to position [505, 0]
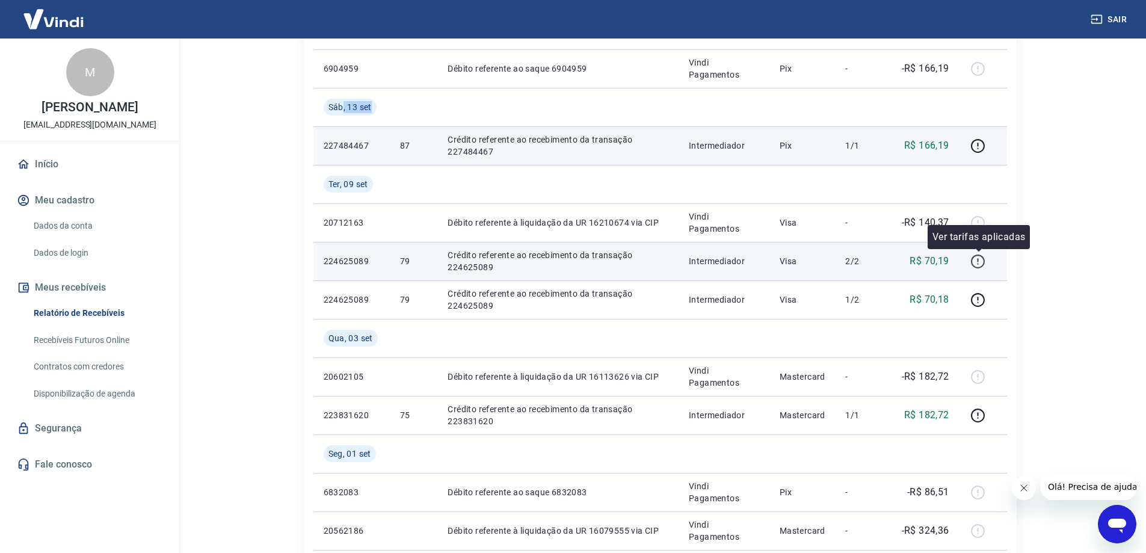
click at [981, 269] on button "button" at bounding box center [978, 261] width 19 height 19
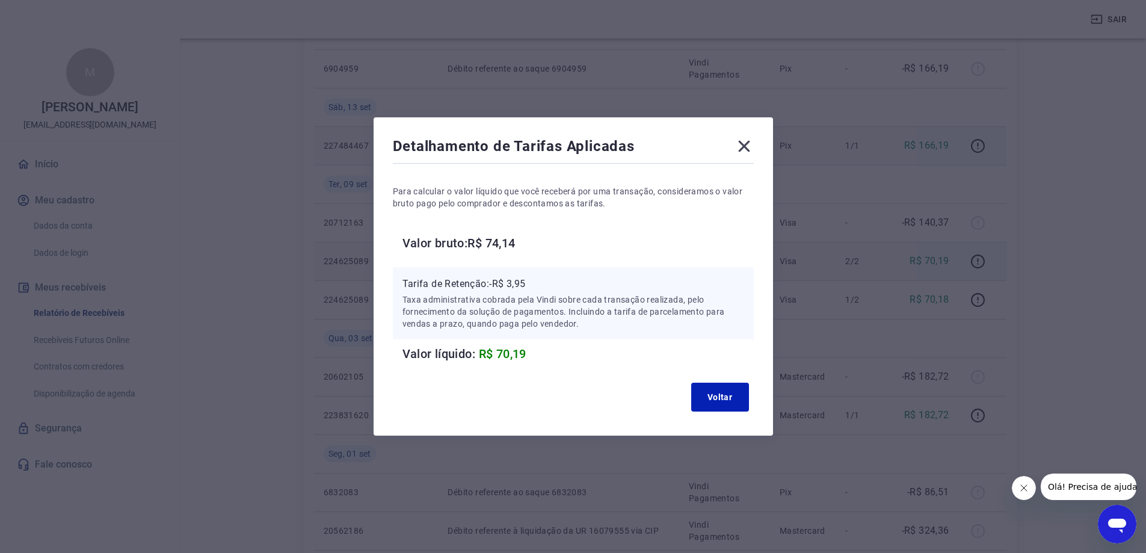
click at [750, 143] on icon at bounding box center [743, 146] width 11 height 11
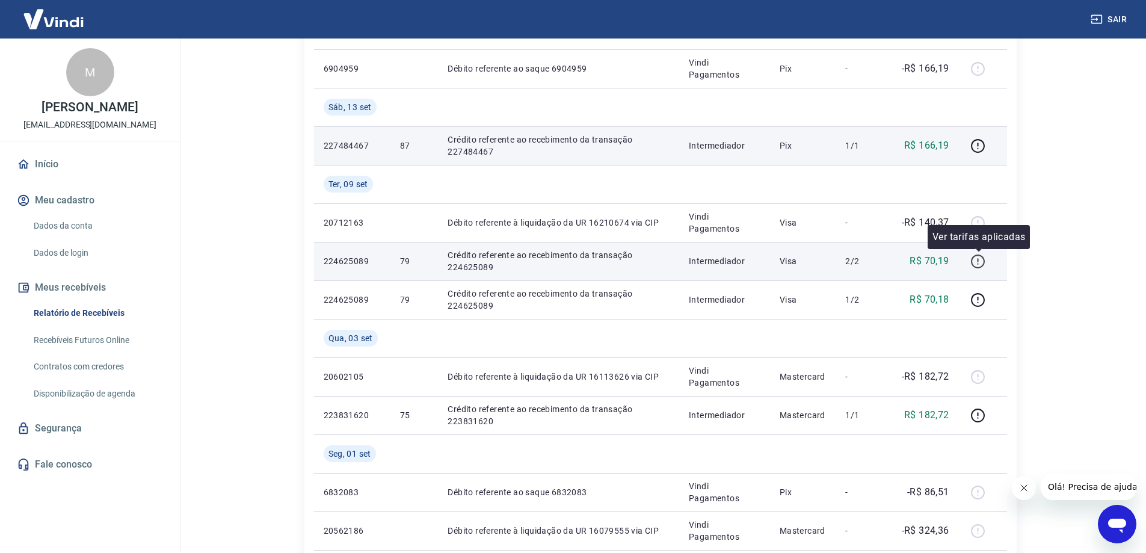
click at [976, 265] on icon "button" at bounding box center [978, 261] width 15 height 15
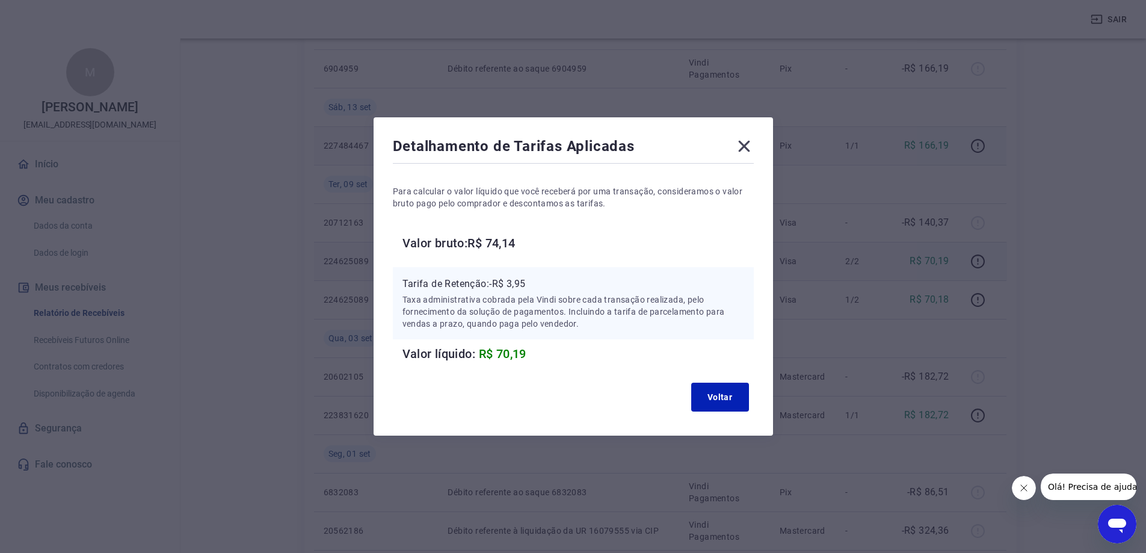
click at [749, 149] on icon at bounding box center [744, 146] width 19 height 19
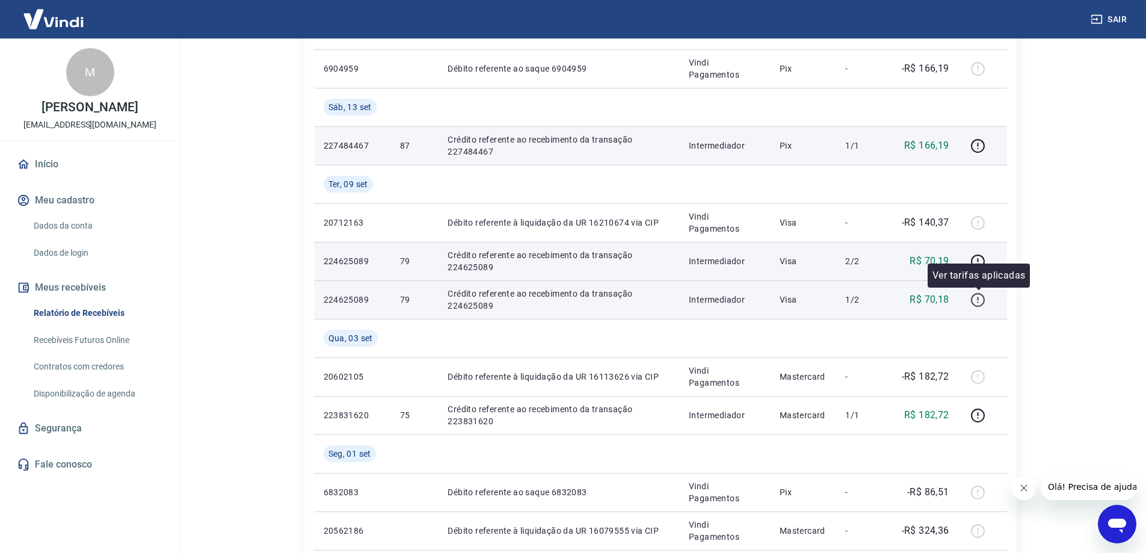
click at [976, 299] on icon "button" at bounding box center [978, 299] width 15 height 15
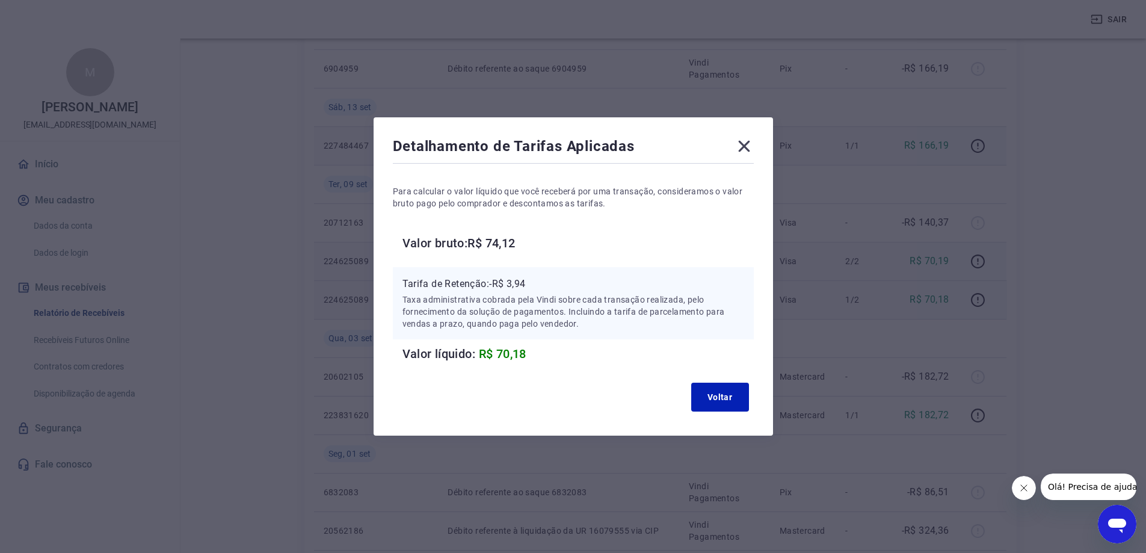
click at [750, 144] on icon at bounding box center [743, 146] width 11 height 11
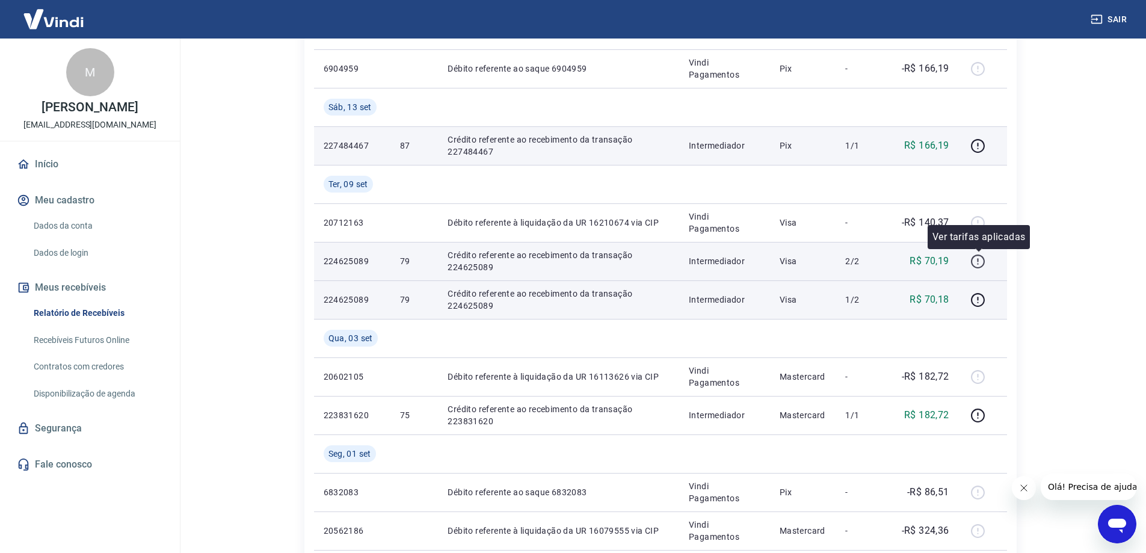
click at [982, 265] on icon "button" at bounding box center [978, 261] width 15 height 15
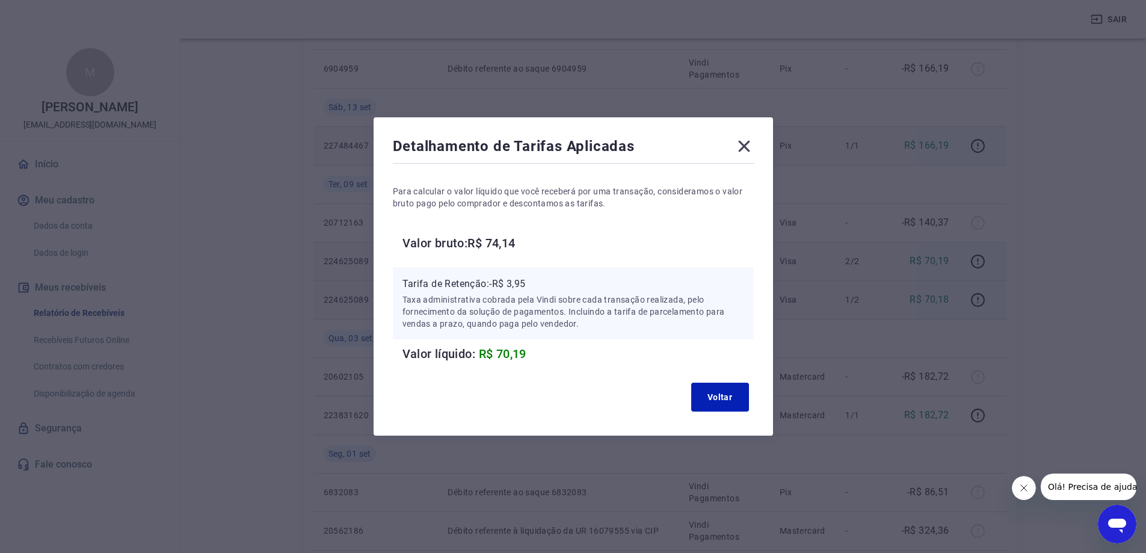
click at [752, 141] on icon at bounding box center [744, 146] width 19 height 19
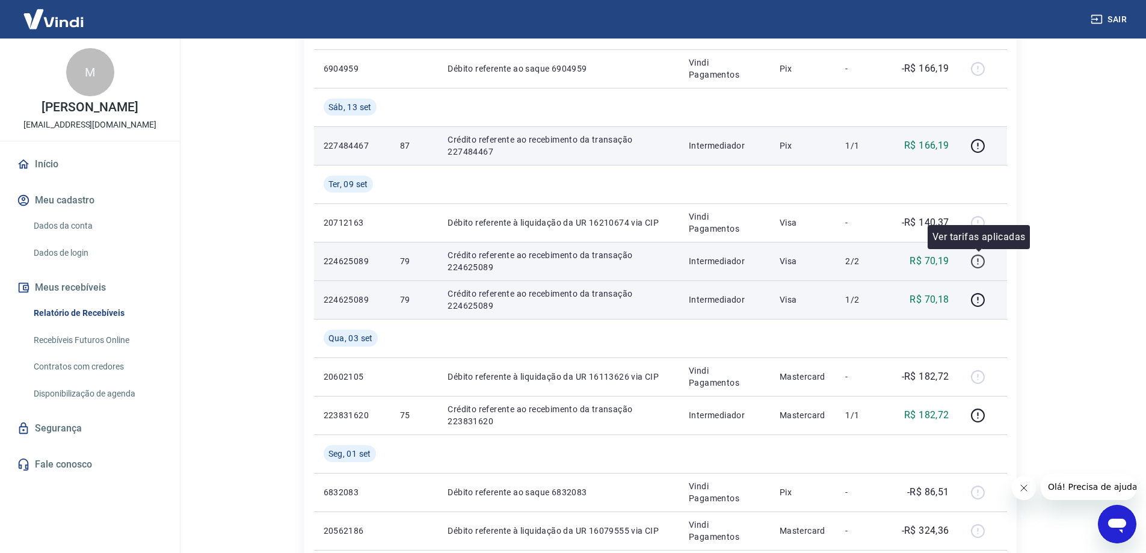
click at [978, 265] on icon "button" at bounding box center [978, 261] width 15 height 15
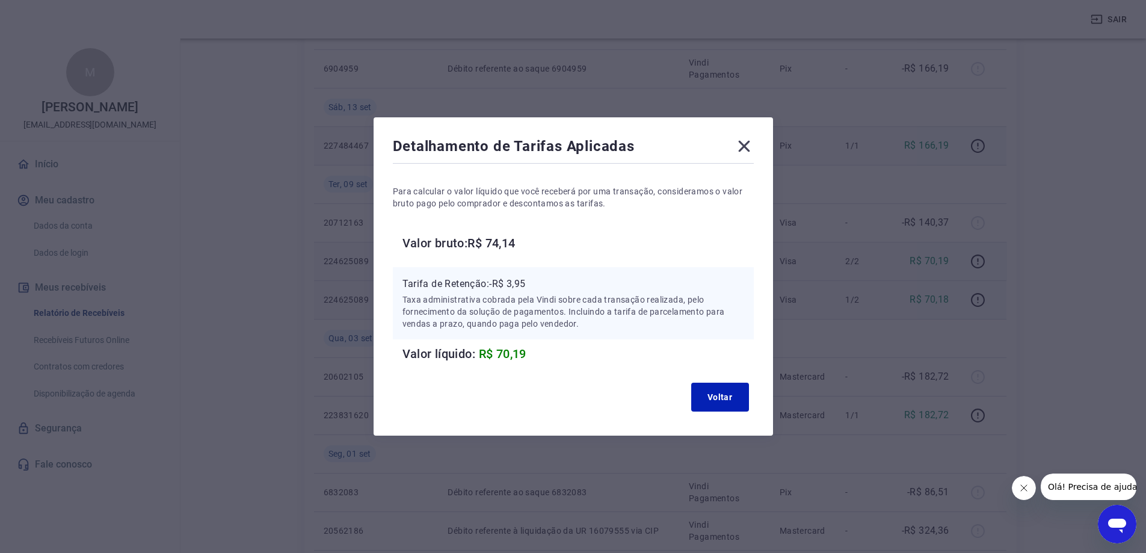
click at [744, 143] on icon at bounding box center [743, 146] width 11 height 11
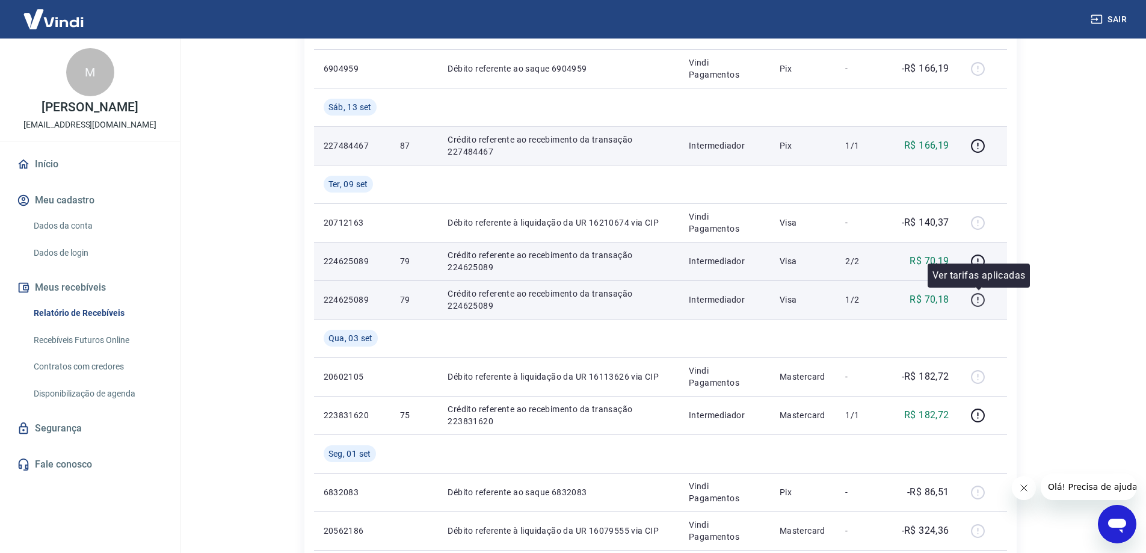
click at [984, 301] on icon "button" at bounding box center [978, 299] width 15 height 15
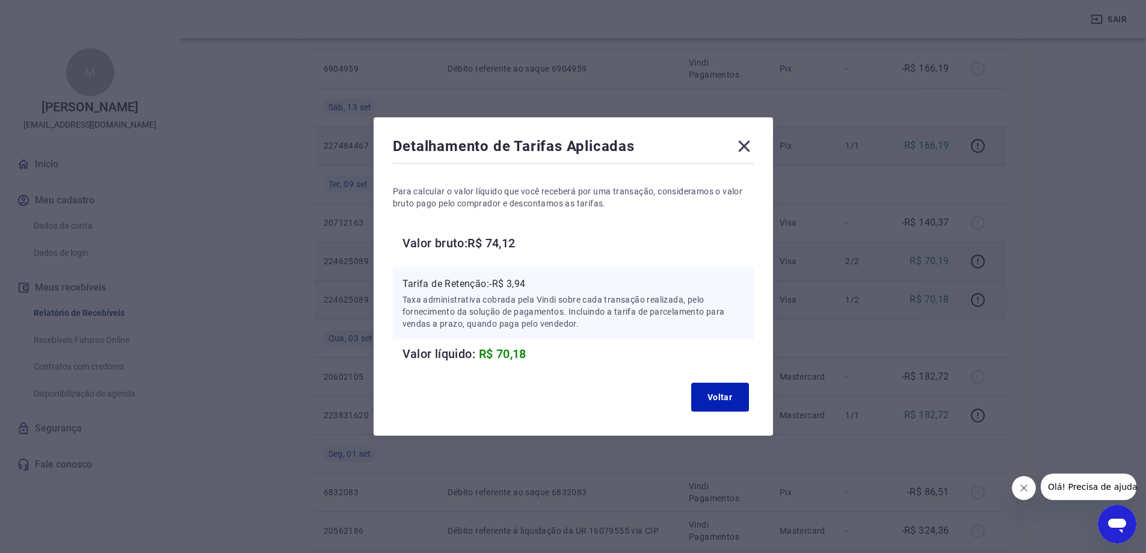
click at [742, 143] on icon at bounding box center [744, 146] width 19 height 19
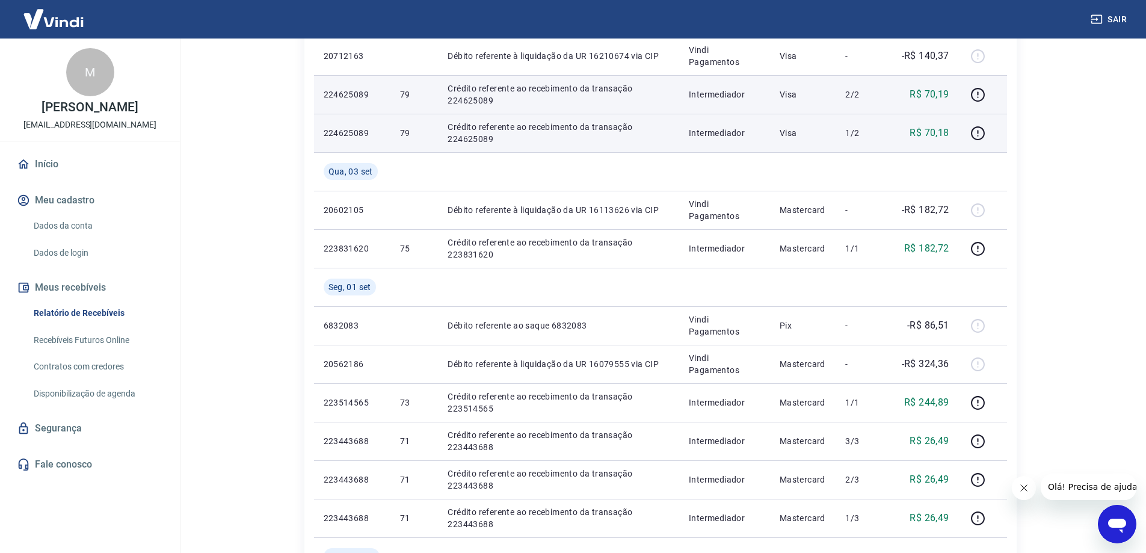
scroll to position [685, 0]
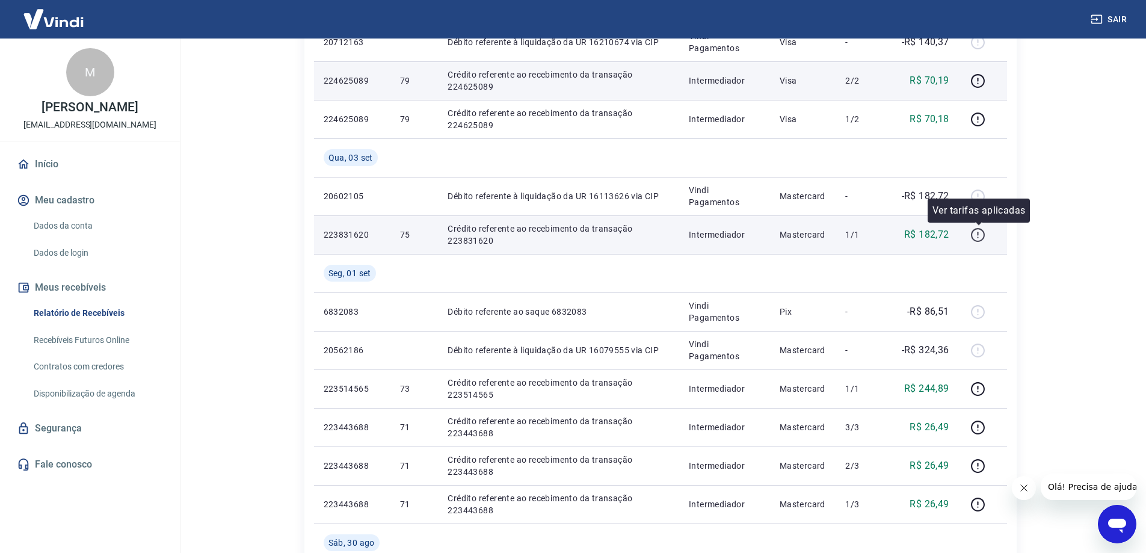
click at [977, 236] on icon "button" at bounding box center [978, 234] width 15 height 15
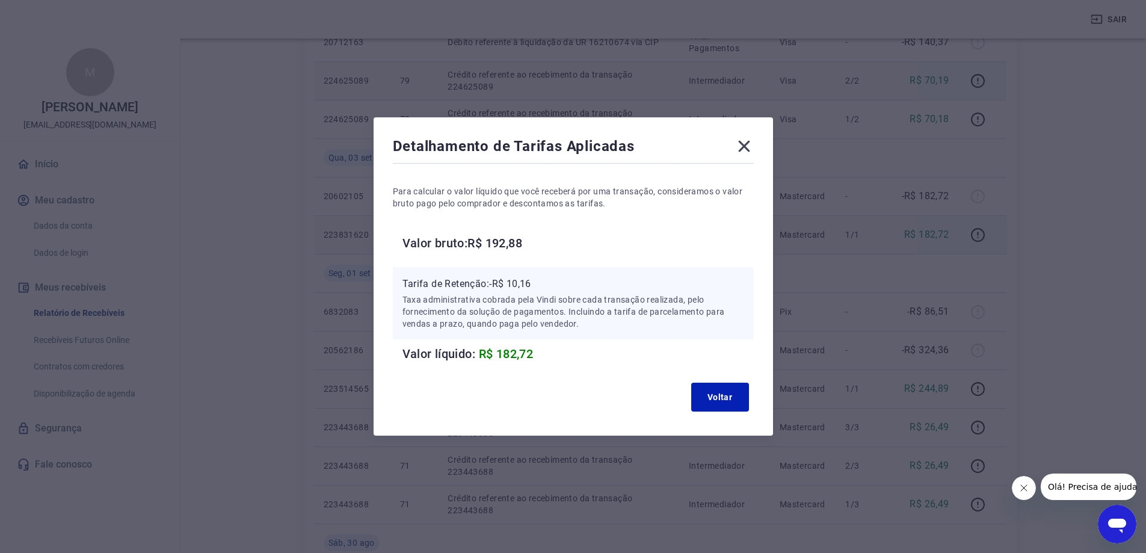
click at [750, 142] on icon at bounding box center [743, 146] width 11 height 11
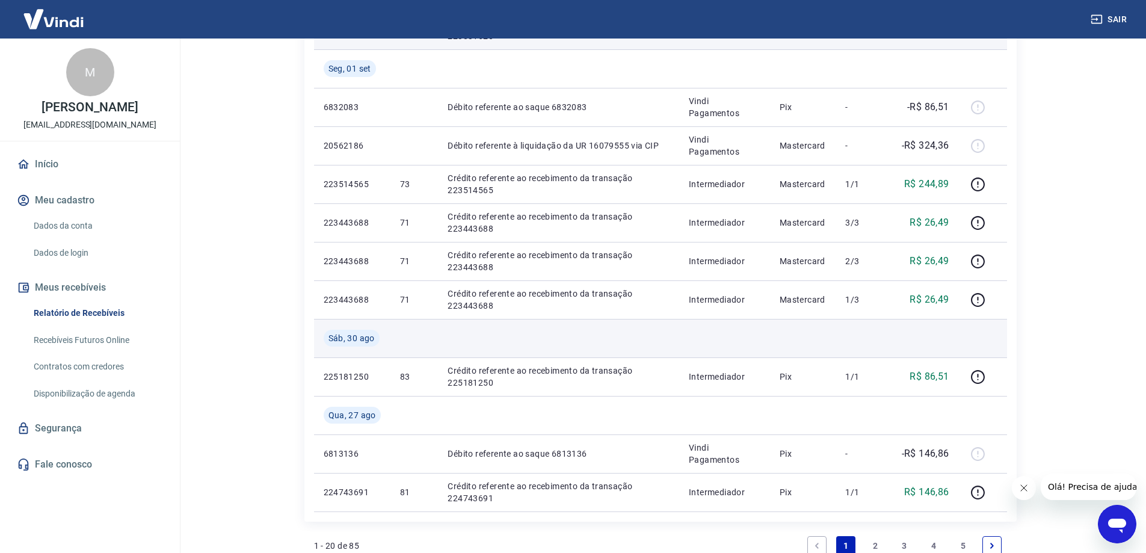
scroll to position [866, 0]
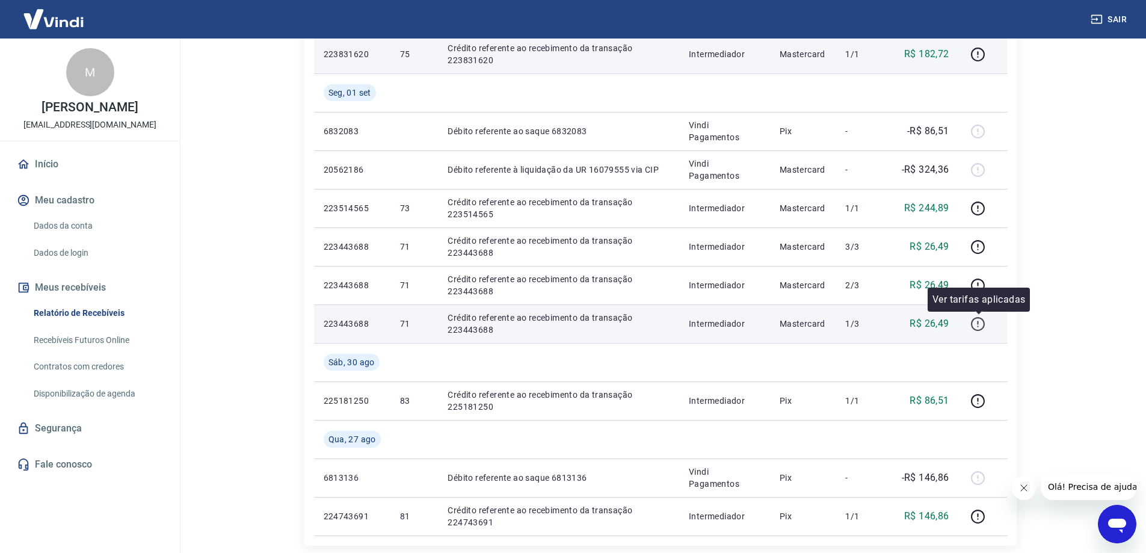
click at [972, 321] on icon "button" at bounding box center [978, 324] width 15 height 15
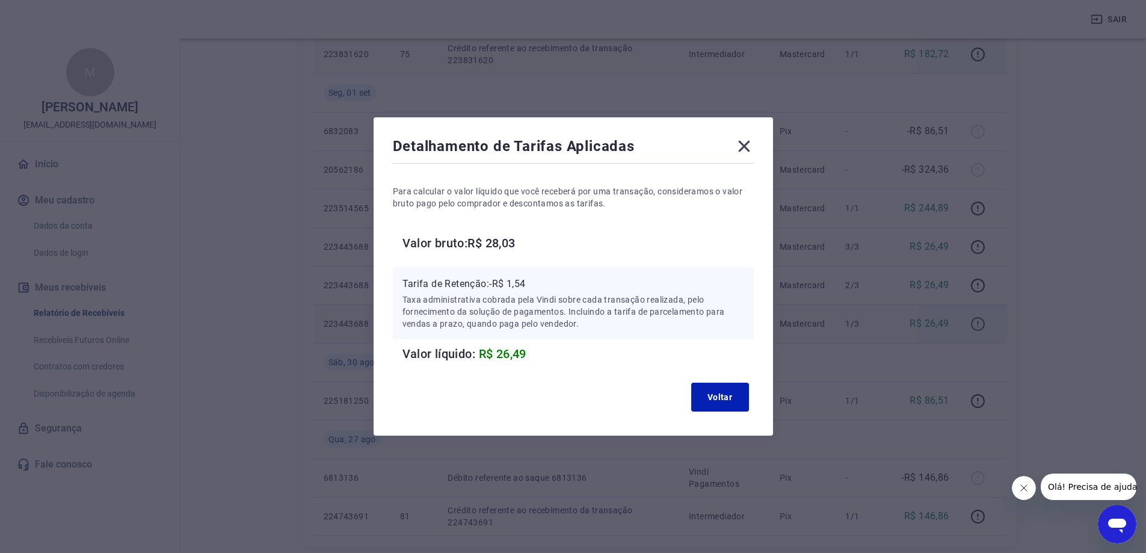
click at [972, 321] on div "Detalhamento de Tarifas Aplicadas Para calcular o valor líquido que você recebe…" at bounding box center [573, 276] width 1146 height 553
click at [747, 143] on icon at bounding box center [744, 146] width 19 height 19
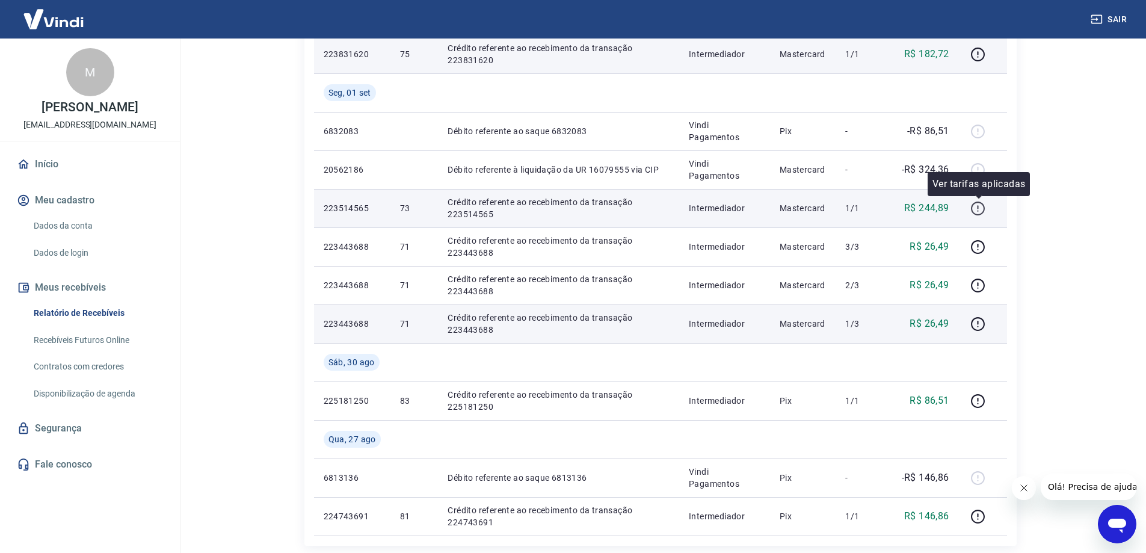
click at [977, 206] on icon "button" at bounding box center [978, 208] width 15 height 15
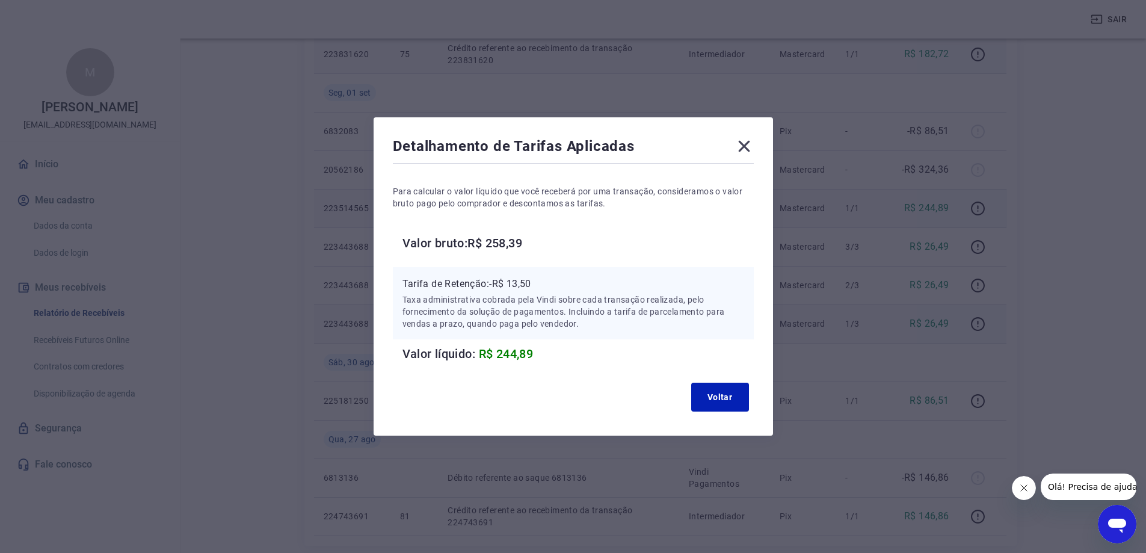
click at [754, 148] on icon at bounding box center [744, 146] width 19 height 19
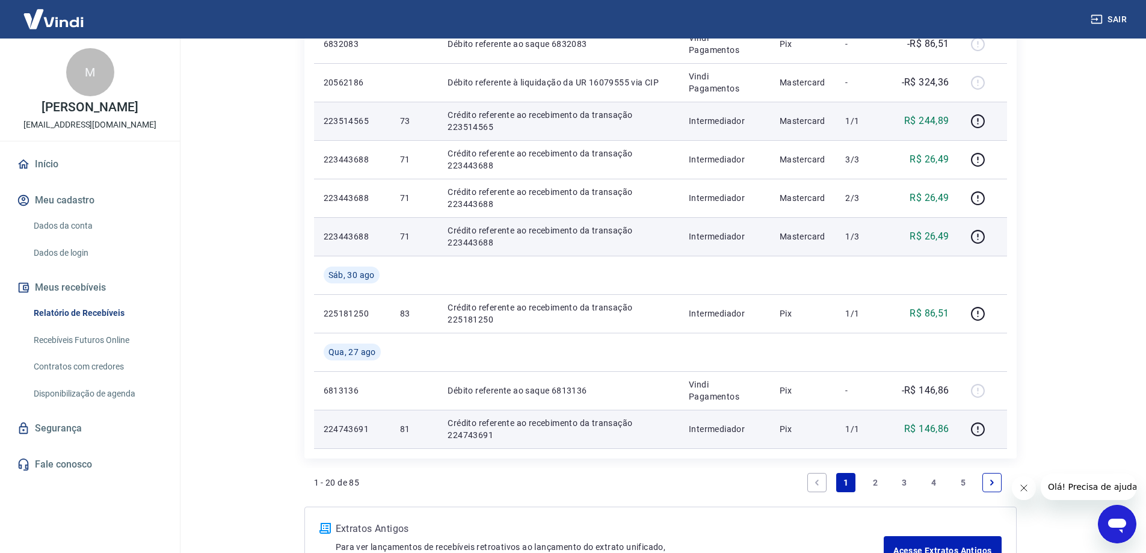
scroll to position [926, 0]
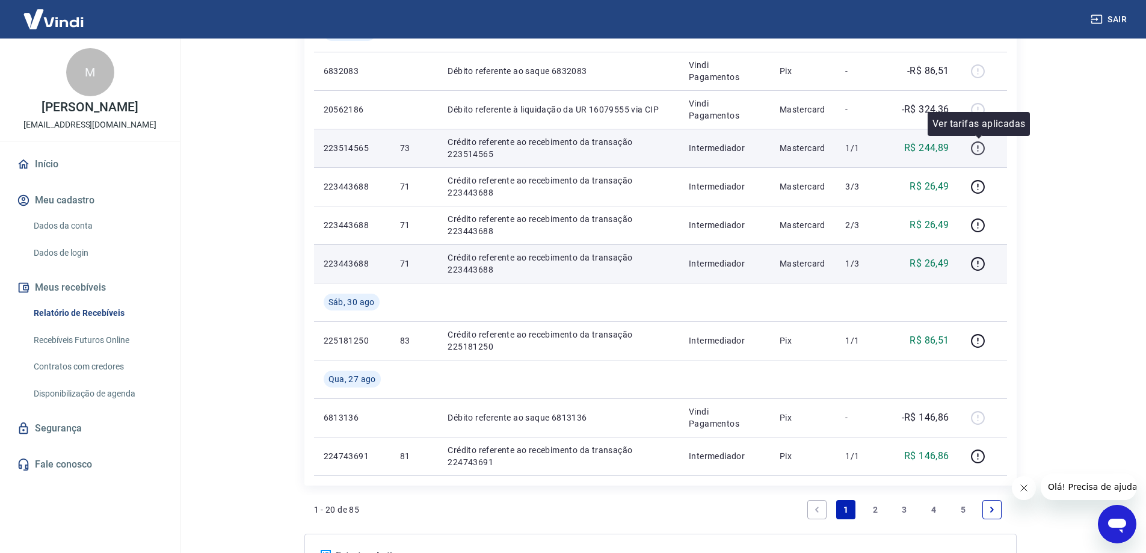
click at [980, 148] on icon "button" at bounding box center [978, 148] width 15 height 15
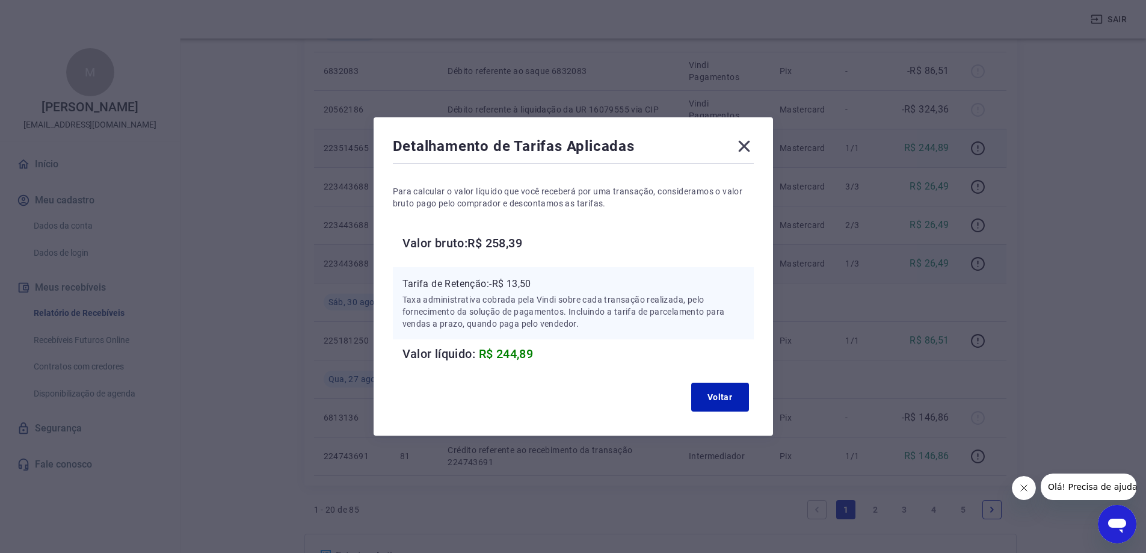
click at [1045, 167] on div "Detalhamento de Tarifas Aplicadas Para calcular o valor líquido que você recebe…" at bounding box center [573, 276] width 1146 height 553
click at [747, 148] on icon at bounding box center [743, 146] width 11 height 11
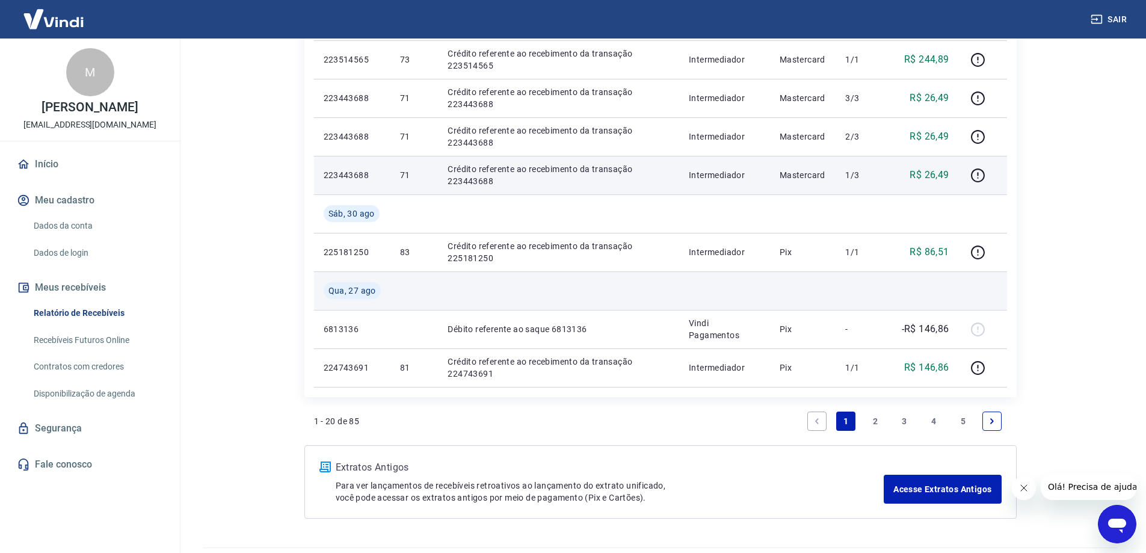
scroll to position [1046, 0]
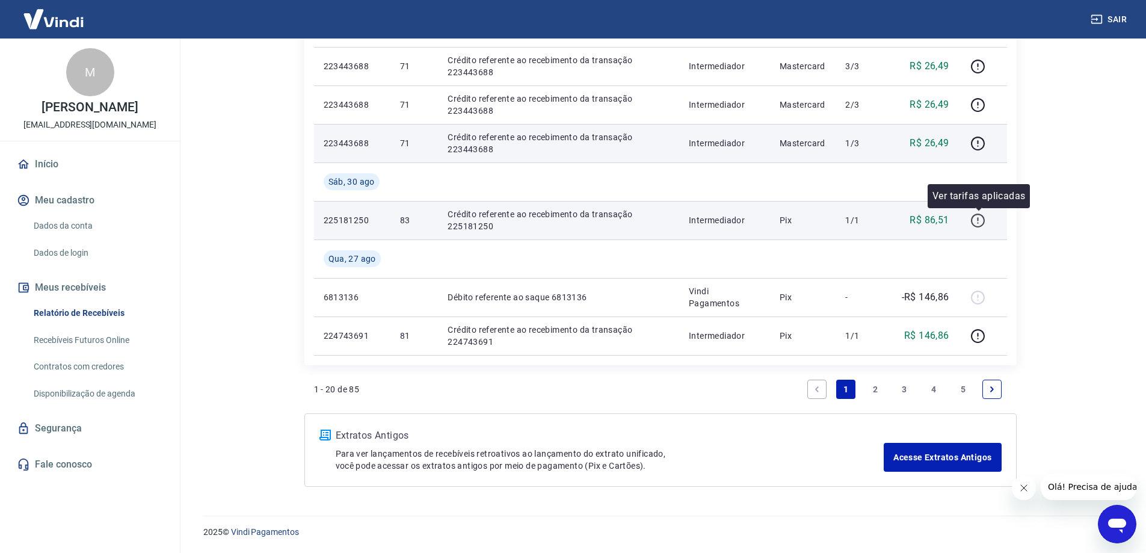
click at [983, 221] on icon "button" at bounding box center [978, 220] width 15 height 15
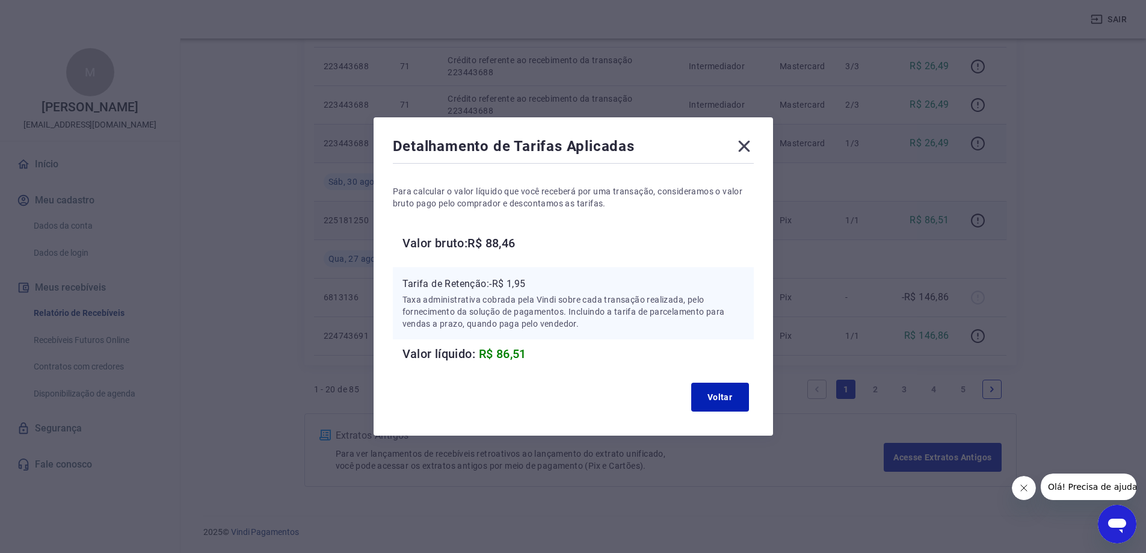
click at [750, 147] on icon at bounding box center [743, 146] width 11 height 11
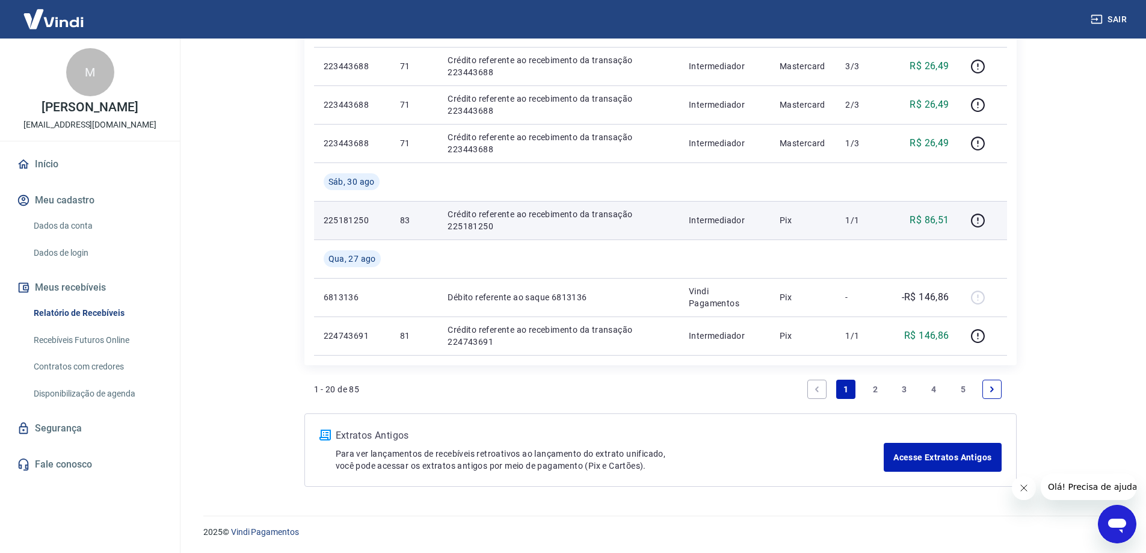
click at [877, 389] on link "2" at bounding box center [875, 389] width 19 height 19
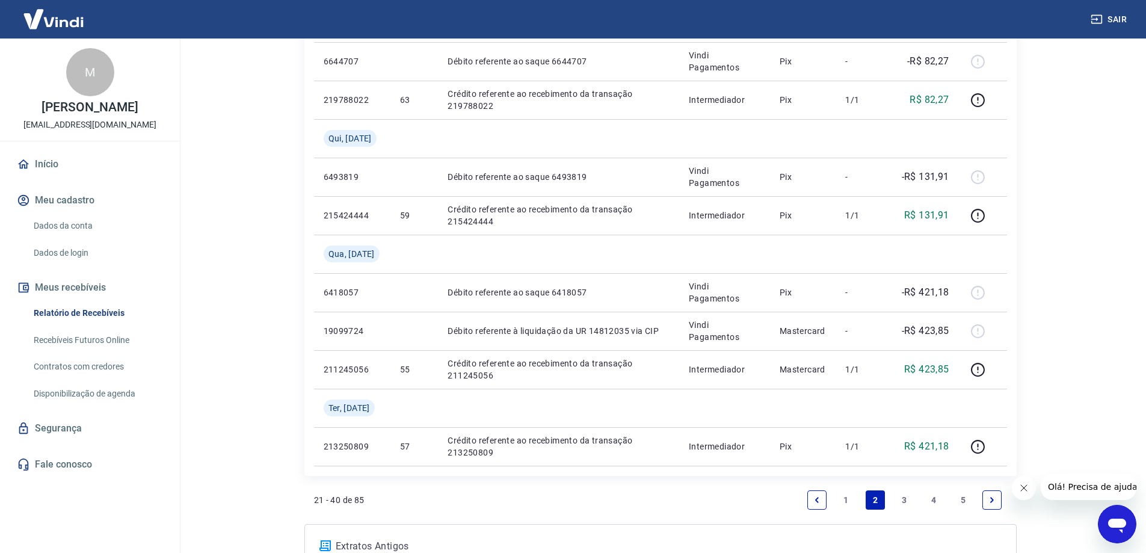
scroll to position [963, 0]
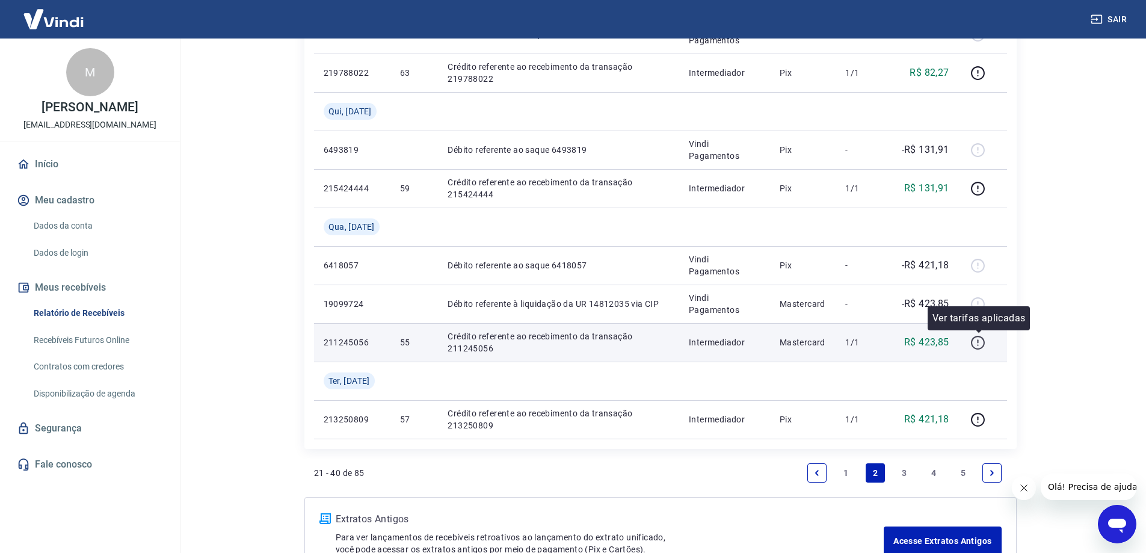
click at [974, 344] on icon "button" at bounding box center [978, 342] width 15 height 15
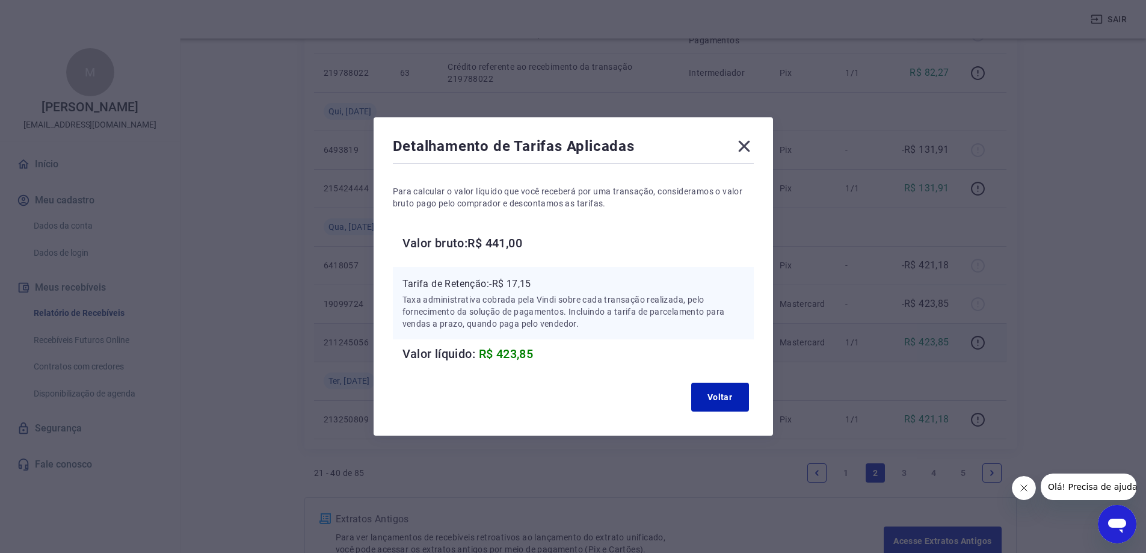
click at [743, 147] on icon at bounding box center [744, 146] width 19 height 19
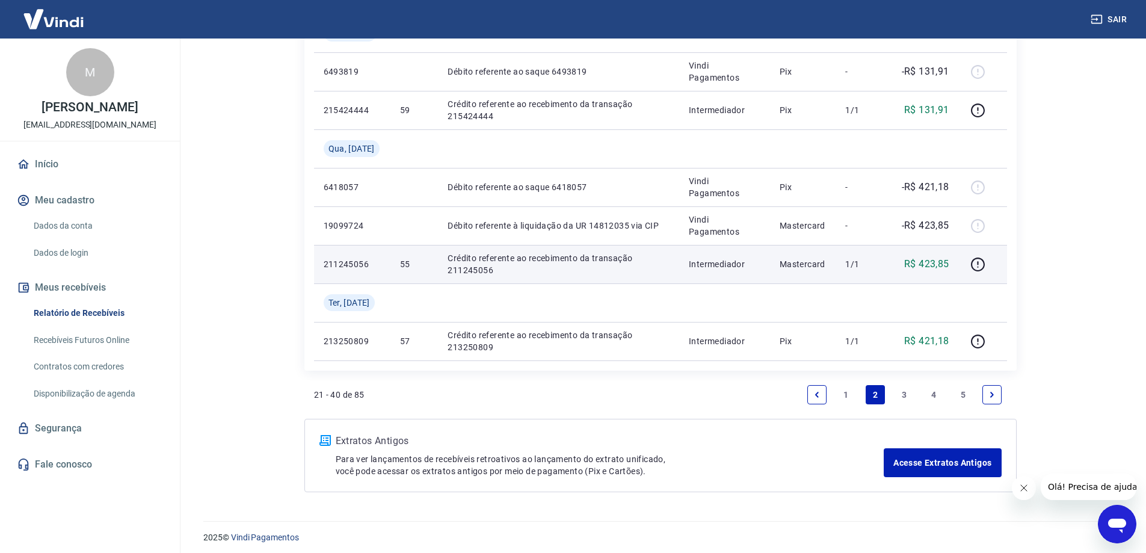
scroll to position [1046, 0]
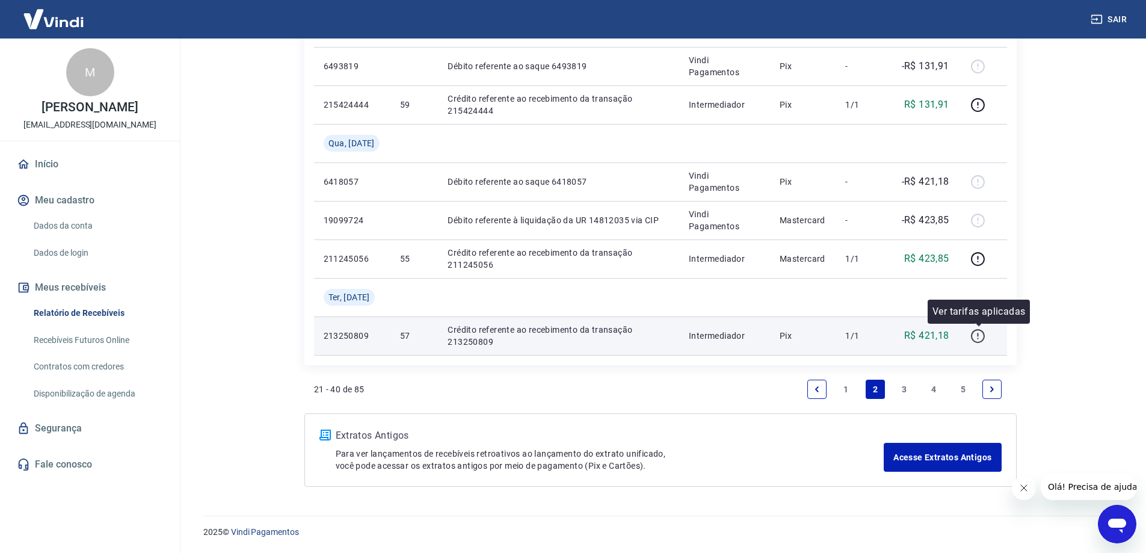
click at [984, 335] on icon "button" at bounding box center [978, 336] width 15 height 15
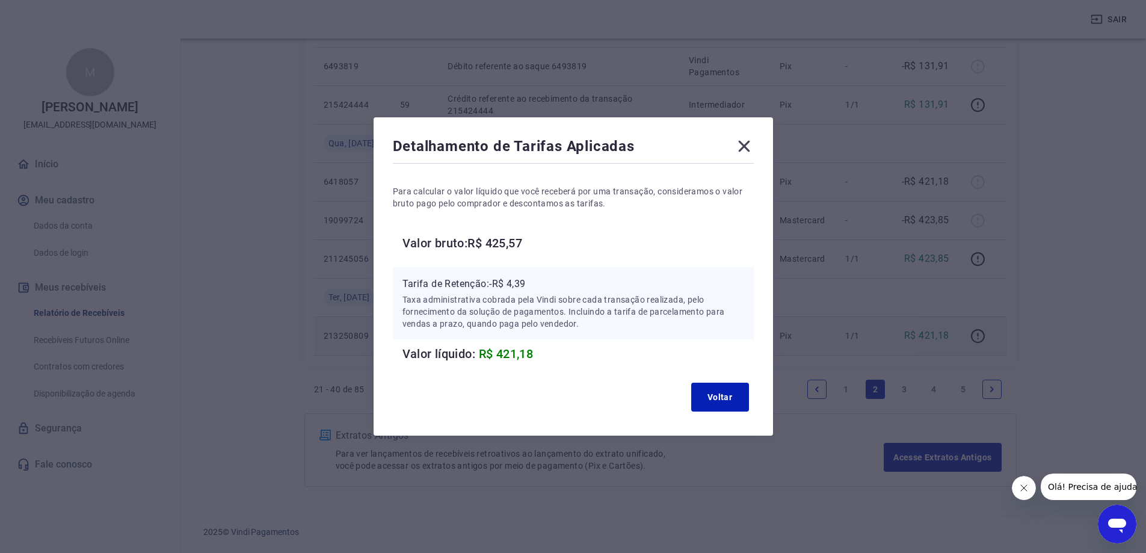
click at [749, 143] on icon at bounding box center [744, 146] width 19 height 19
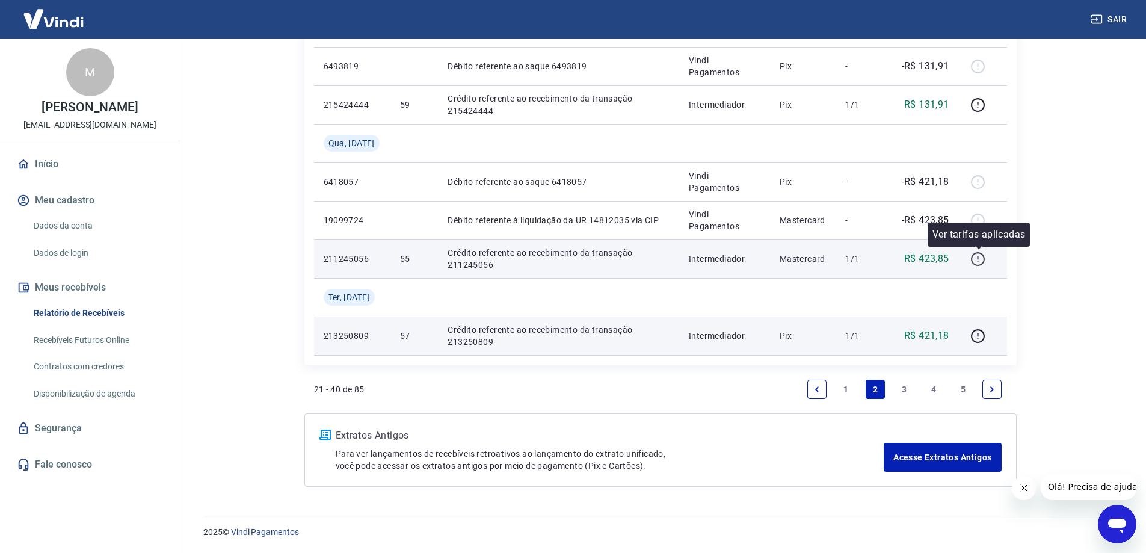
click at [988, 261] on button "button" at bounding box center [978, 258] width 19 height 19
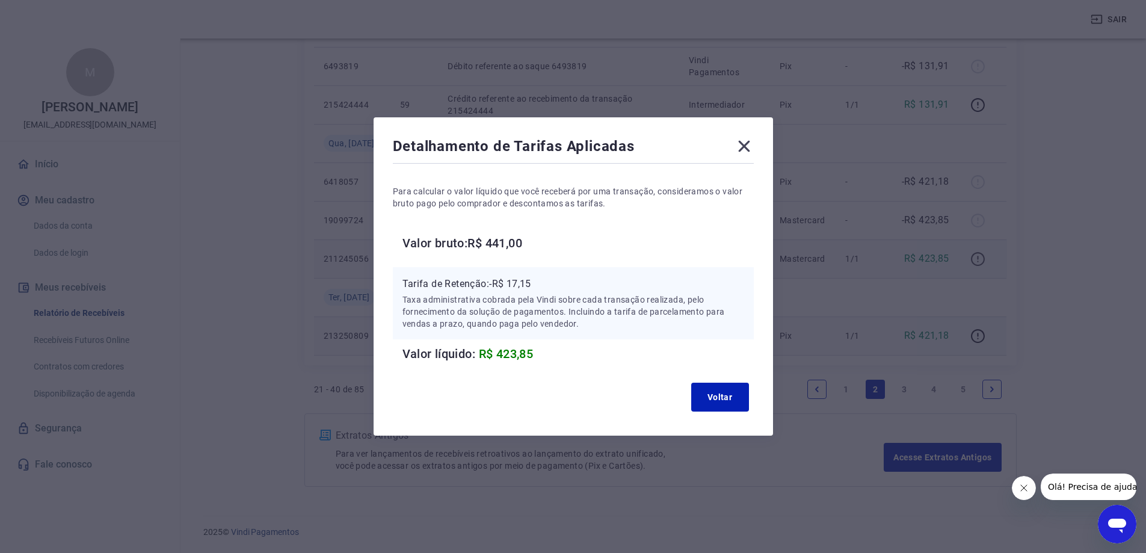
click at [988, 261] on div "Detalhamento de Tarifas Aplicadas Para calcular o valor líquido que você recebe…" at bounding box center [573, 276] width 1146 height 553
click at [980, 261] on div "Detalhamento de Tarifas Aplicadas Para calcular o valor líquido que você recebe…" at bounding box center [573, 276] width 1146 height 553
click at [754, 147] on icon at bounding box center [744, 146] width 19 height 19
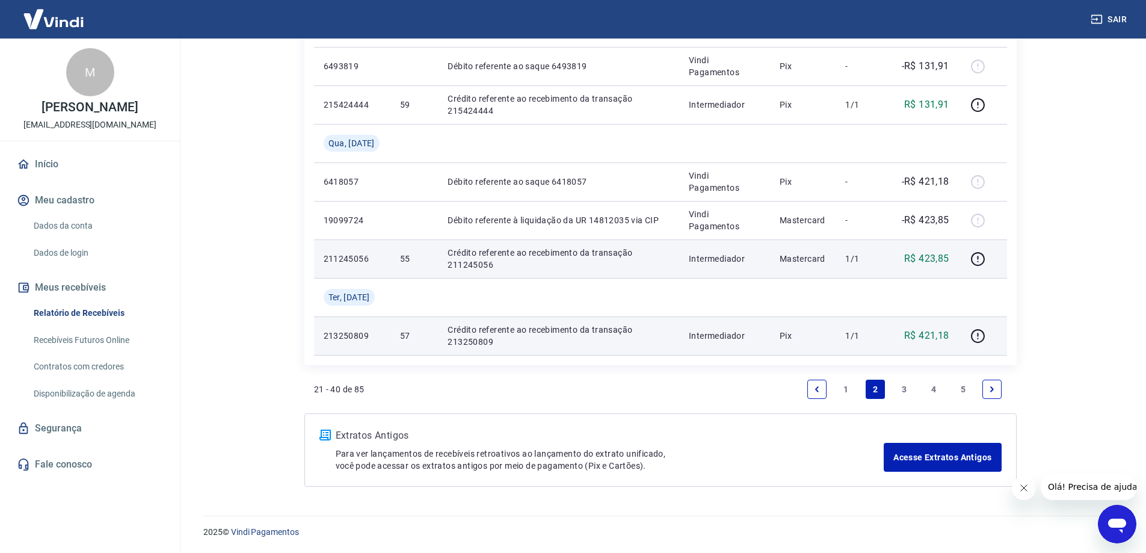
click at [904, 390] on link "3" at bounding box center [904, 389] width 19 height 19
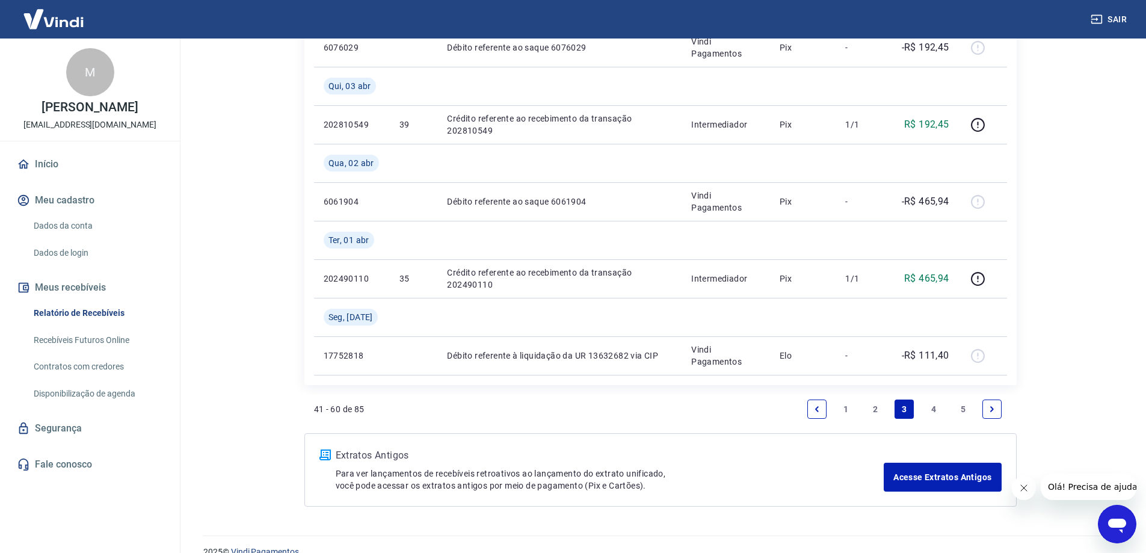
scroll to position [1123, 0]
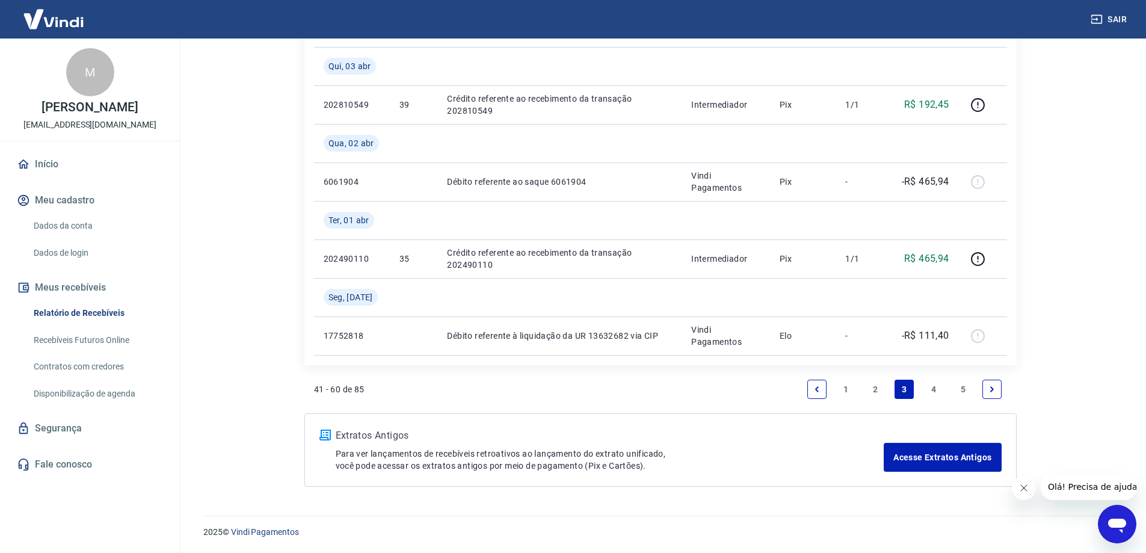
click at [878, 388] on link "2" at bounding box center [875, 389] width 19 height 19
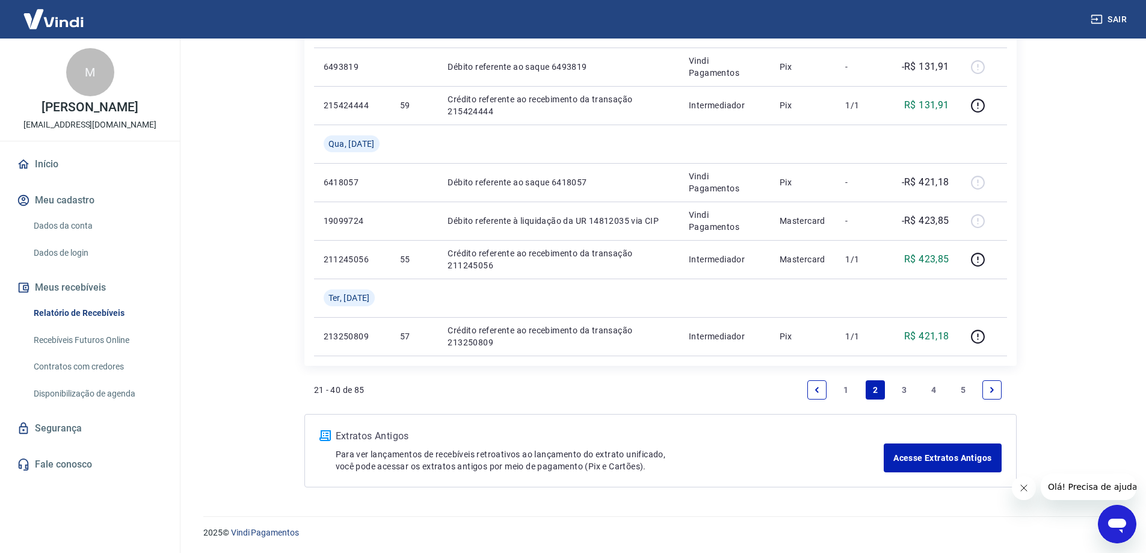
scroll to position [1046, 0]
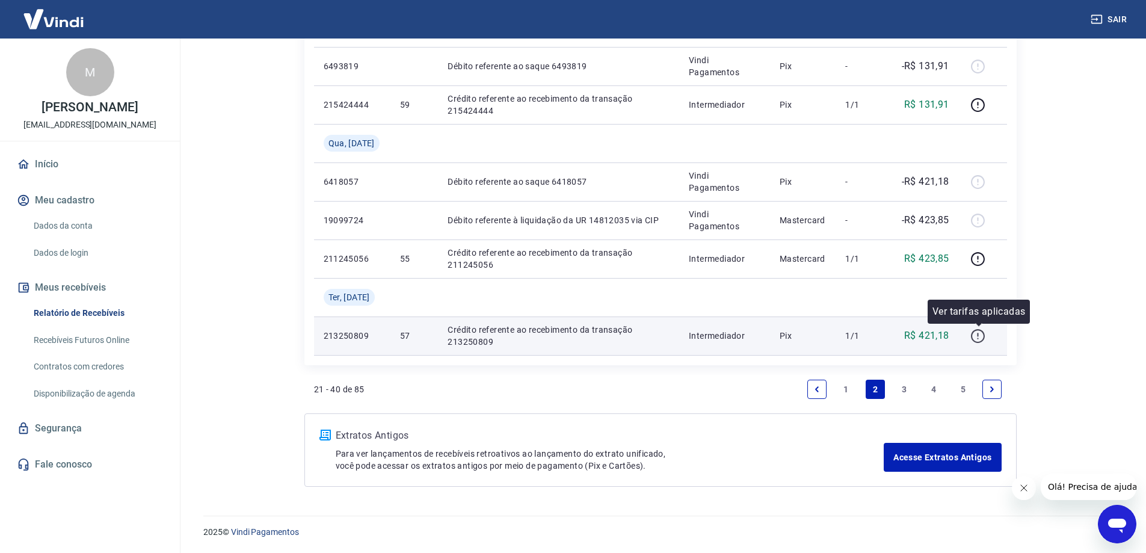
click at [984, 334] on icon "button" at bounding box center [978, 336] width 15 height 15
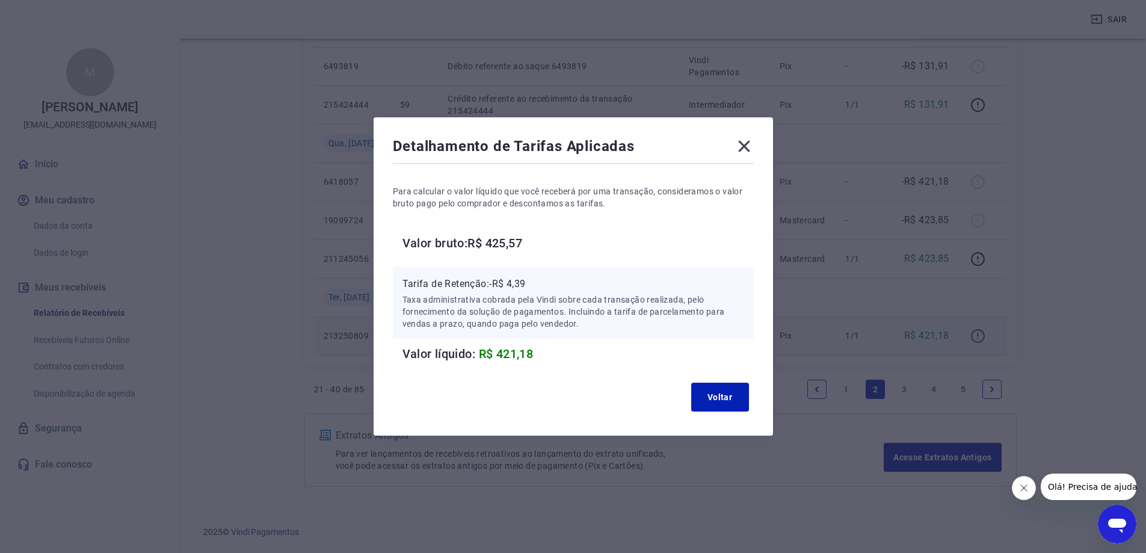
click at [984, 334] on div "Detalhamento de Tarifas Aplicadas Para calcular o valor líquido que você recebe…" at bounding box center [573, 276] width 1146 height 553
click at [750, 147] on icon at bounding box center [743, 146] width 11 height 11
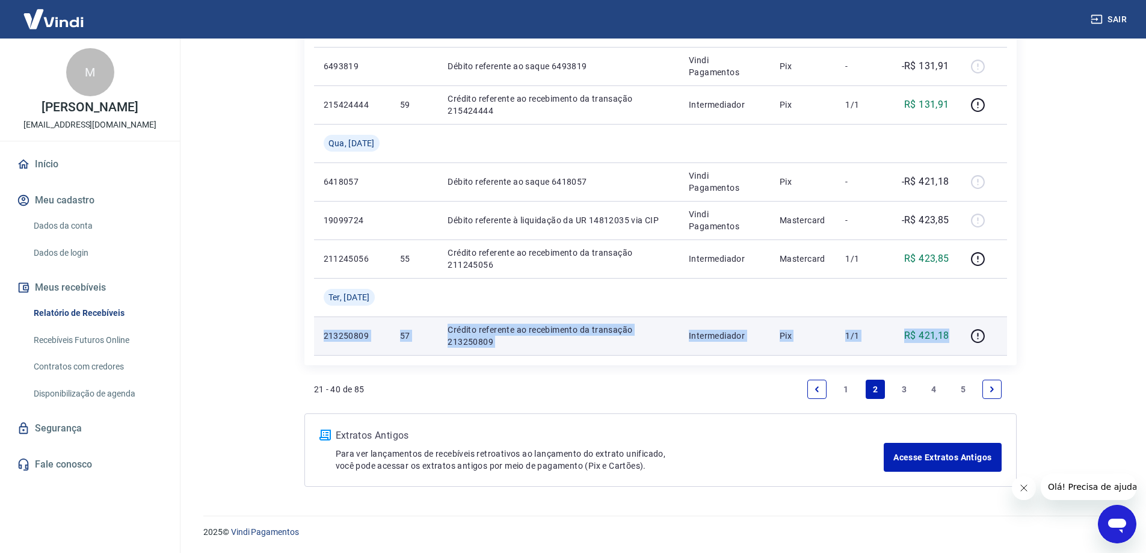
drag, startPoint x: 323, startPoint y: 335, endPoint x: 956, endPoint y: 341, distance: 633.1
click at [956, 341] on tr "213250809 57 Crédito referente ao recebimento da transação 213250809 Intermedia…" at bounding box center [660, 336] width 693 height 39
click at [459, 330] on p "Crédito referente ao recebimento da transação 213250809" at bounding box center [559, 336] width 222 height 24
drag, startPoint x: 446, startPoint y: 330, endPoint x: 495, endPoint y: 345, distance: 50.4
click at [495, 345] on p "Crédito referente ao recebimento da transação 213250809" at bounding box center [559, 336] width 222 height 24
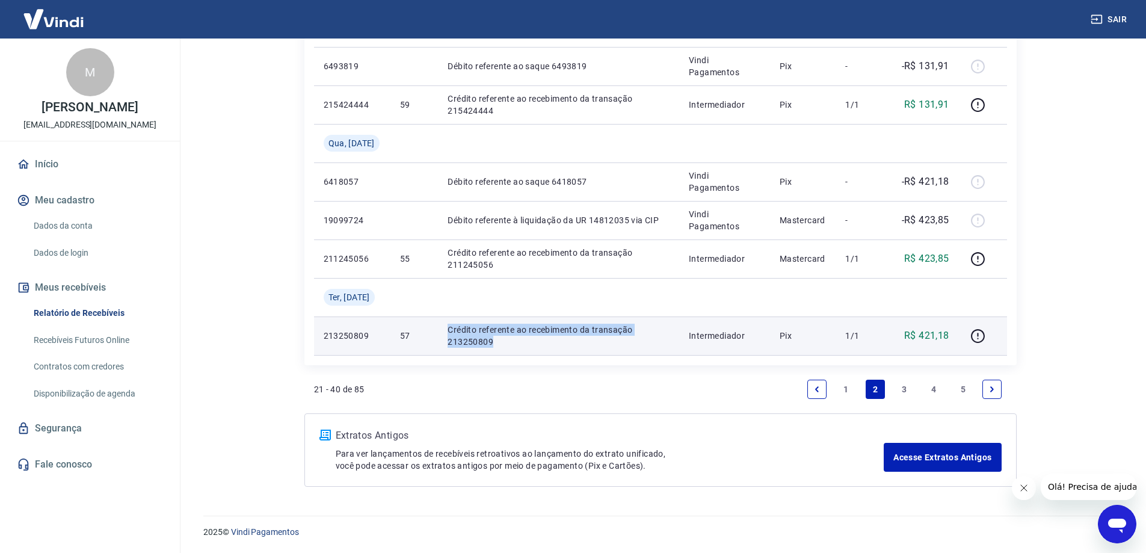
copy p "Crédito referente ao recebimento da transação 213250809"
click at [450, 338] on p "Crédito referente ao recebimento da transação 213250809" at bounding box center [559, 336] width 222 height 24
click at [502, 345] on p "Crédito referente ao recebimento da transação 213250809" at bounding box center [559, 336] width 222 height 24
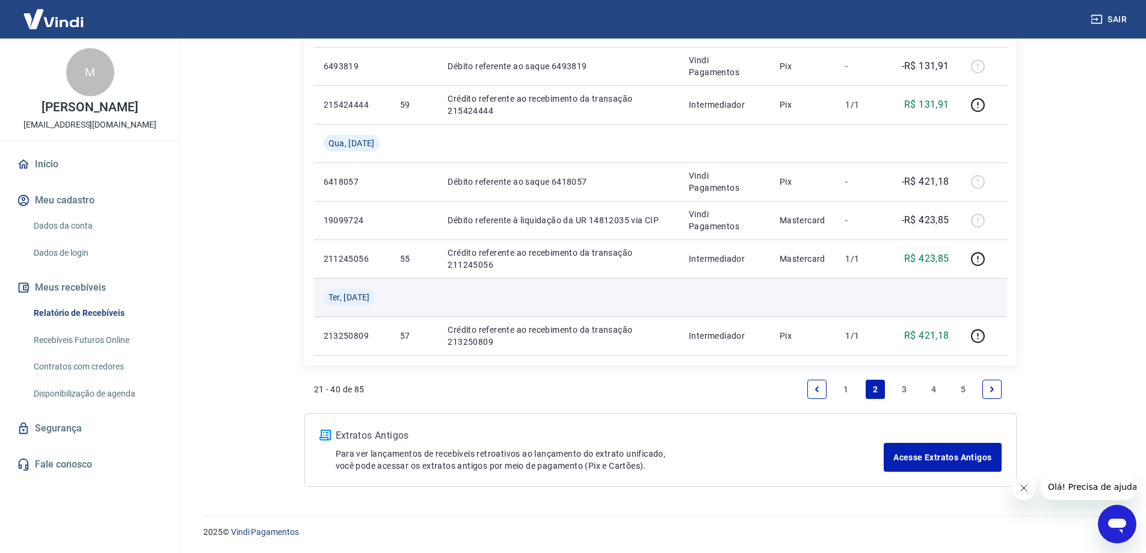
click at [534, 303] on td at bounding box center [558, 297] width 241 height 39
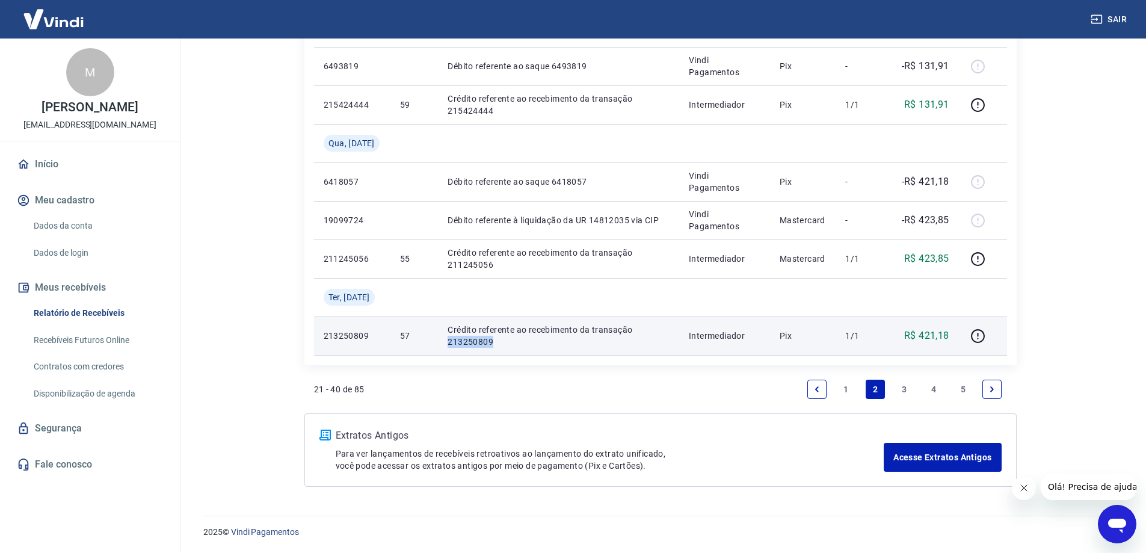
drag, startPoint x: 443, startPoint y: 341, endPoint x: 500, endPoint y: 340, distance: 57.2
click at [500, 340] on td "Crédito referente ao recebimento da transação 213250809" at bounding box center [558, 336] width 241 height 39
copy p "213250809"
drag, startPoint x: 779, startPoint y: 332, endPoint x: 798, endPoint y: 331, distance: 18.7
click at [798, 331] on td "Pix" at bounding box center [803, 336] width 66 height 39
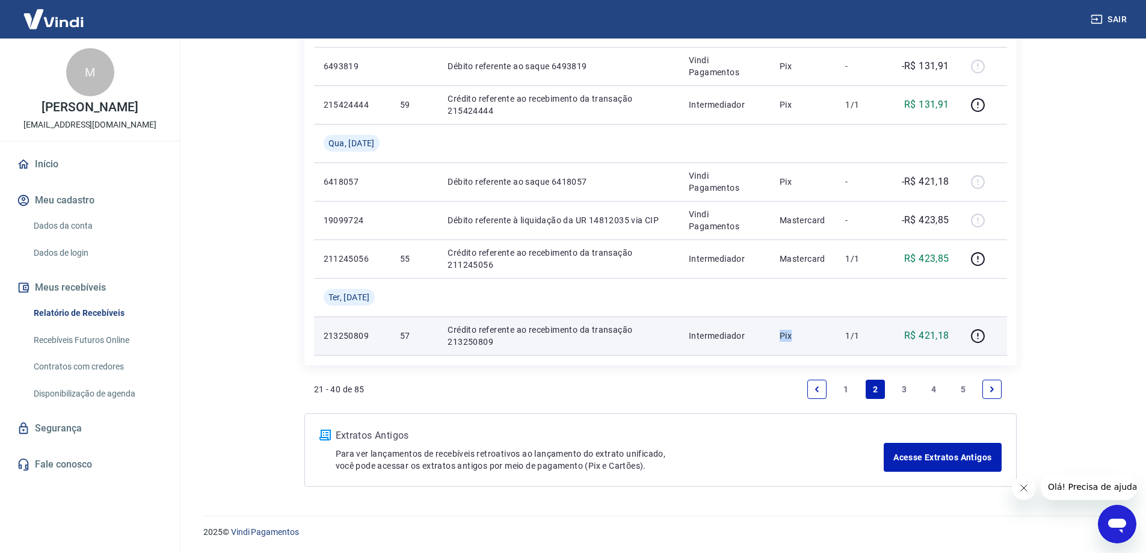
copy p "Pix"
click at [974, 334] on icon "button" at bounding box center [978, 336] width 15 height 15
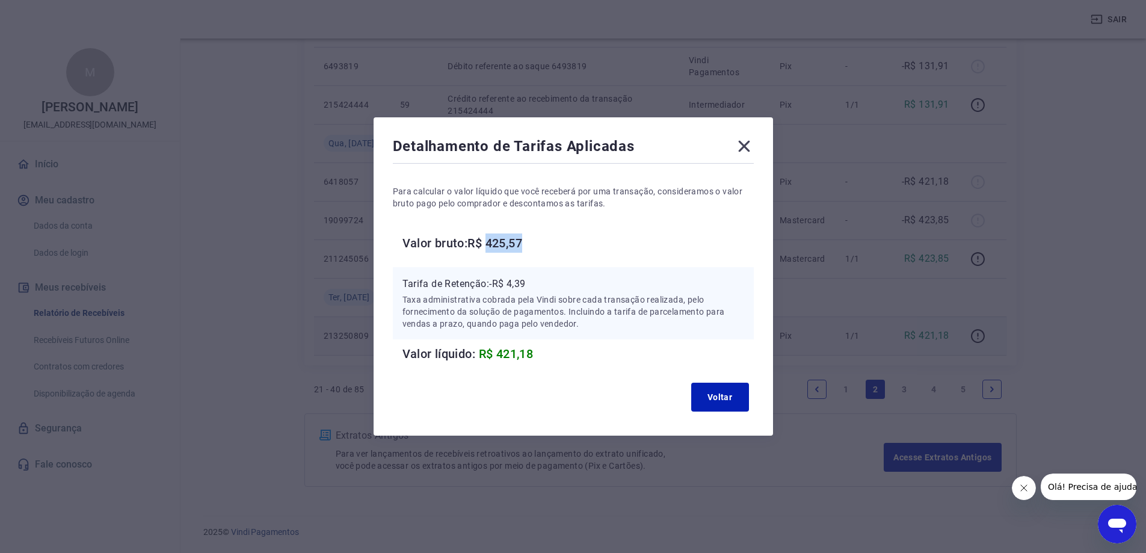
drag, startPoint x: 493, startPoint y: 244, endPoint x: 534, endPoint y: 241, distance: 41.0
click at [534, 241] on h6 "Valor bruto: R$ 425,57" at bounding box center [578, 242] width 351 height 19
copy h6 "425,57"
click at [754, 147] on icon at bounding box center [744, 146] width 19 height 19
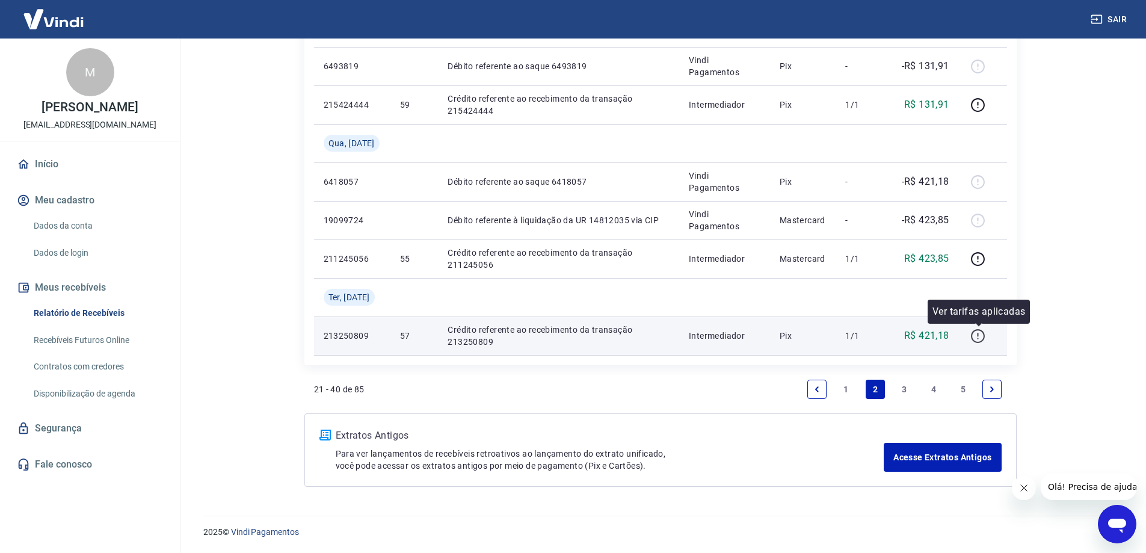
click at [980, 338] on icon "button" at bounding box center [978, 336] width 15 height 15
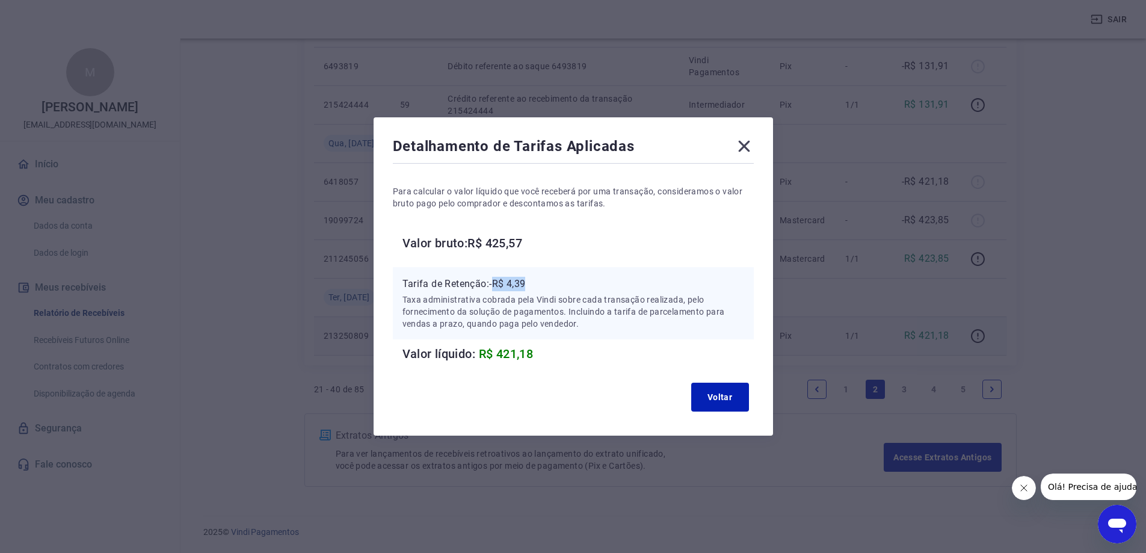
drag, startPoint x: 498, startPoint y: 282, endPoint x: 546, endPoint y: 282, distance: 47.5
click at [546, 282] on p "Tarifa de Retenção: -R$ 4,39" at bounding box center [574, 284] width 342 height 14
copy p "R$ 4,39"
drag, startPoint x: 474, startPoint y: 243, endPoint x: 547, endPoint y: 244, distance: 73.4
click at [547, 244] on h6 "Valor bruto: R$ 425,57" at bounding box center [578, 242] width 351 height 19
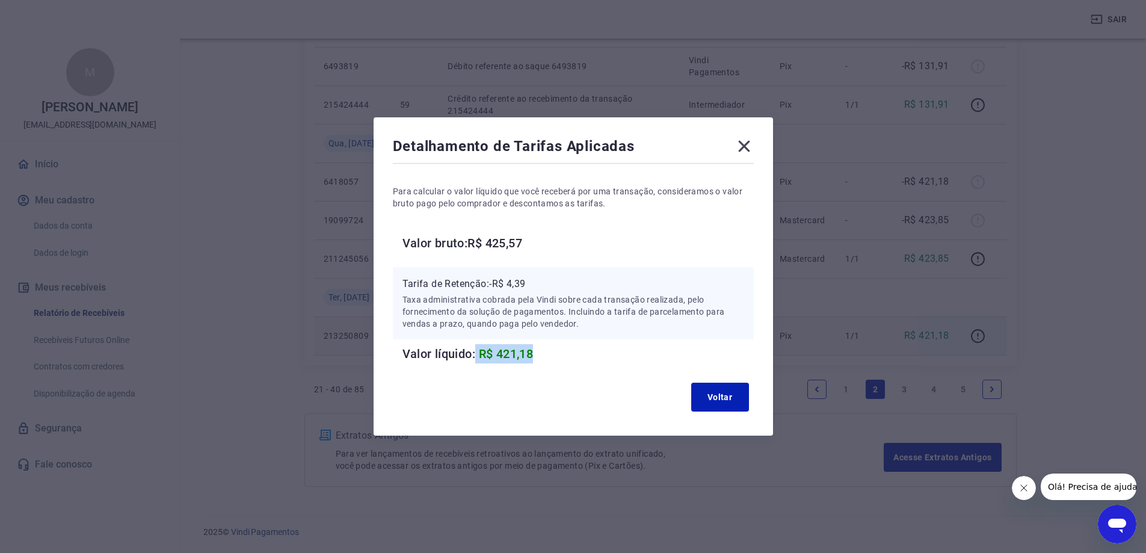
drag, startPoint x: 483, startPoint y: 354, endPoint x: 563, endPoint y: 353, distance: 80.6
click at [563, 353] on h6 "Valor líquido: R$ 421,18" at bounding box center [578, 353] width 351 height 19
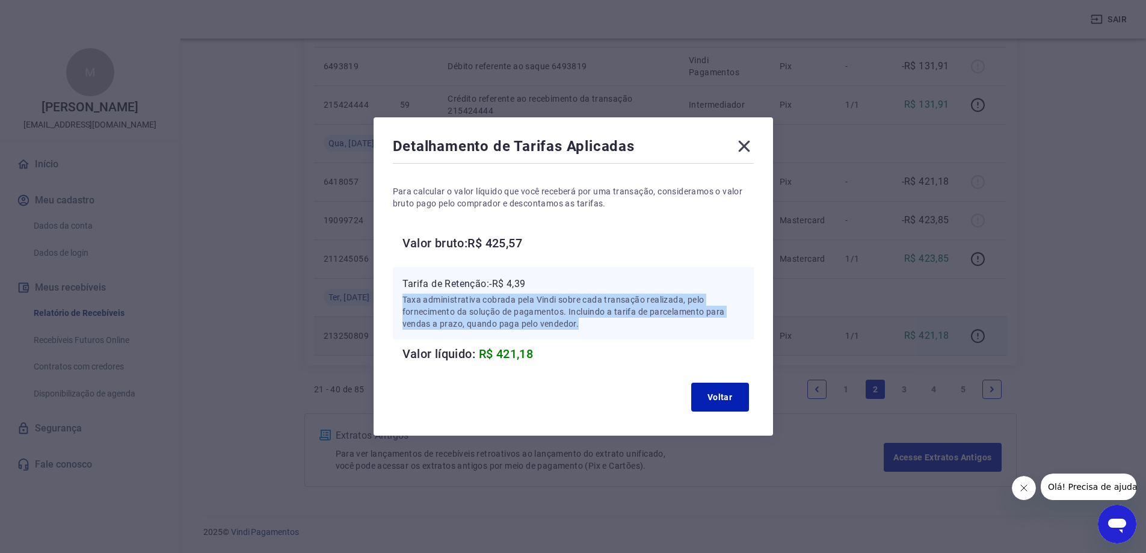
drag, startPoint x: 404, startPoint y: 298, endPoint x: 589, endPoint y: 333, distance: 188.6
click at [589, 333] on div "Tarifa de Retenção: -R$ 4,39 Taxa administrativa cobrada pela Vindi sobre cada …" at bounding box center [573, 303] width 361 height 72
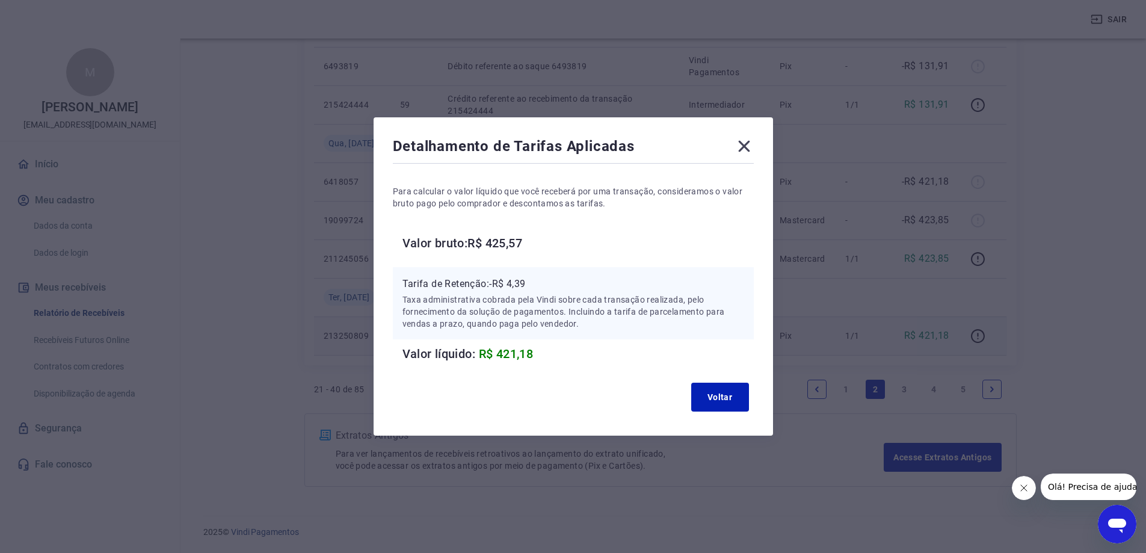
click at [746, 138] on icon at bounding box center [744, 146] width 19 height 19
